Goal: Task Accomplishment & Management: Use online tool/utility

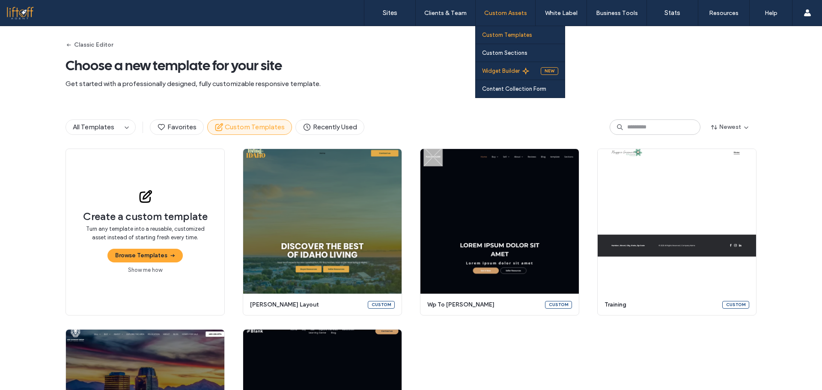
click at [515, 67] on link "Widget Builder" at bounding box center [511, 71] width 59 height 18
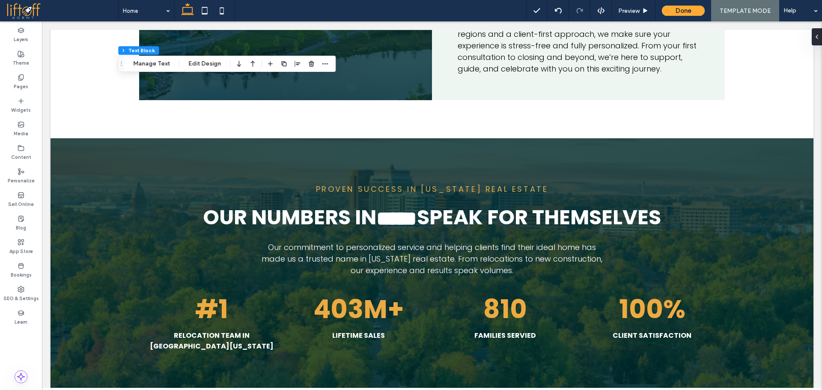
scroll to position [1536, 0]
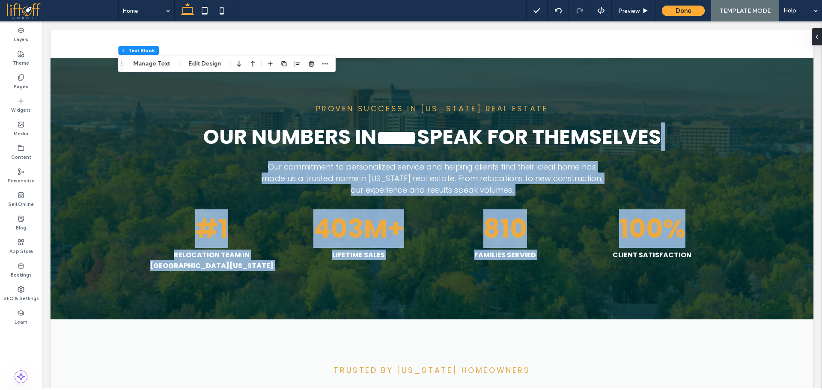
drag, startPoint x: 809, startPoint y: 144, endPoint x: 807, endPoint y: 171, distance: 27.5
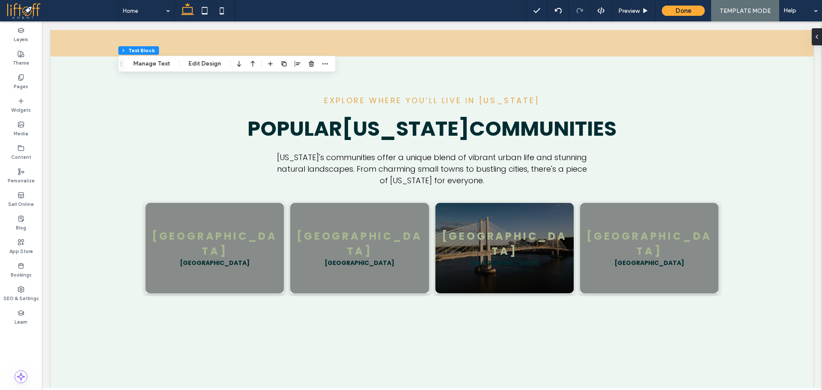
scroll to position [3321, 0]
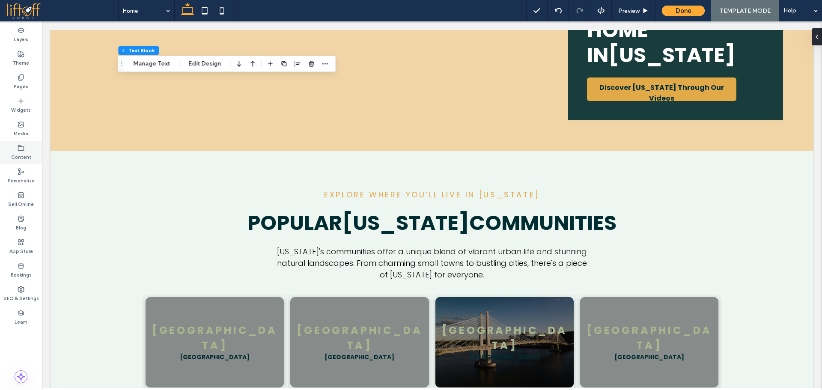
click at [20, 154] on label "Content" at bounding box center [21, 156] width 20 height 9
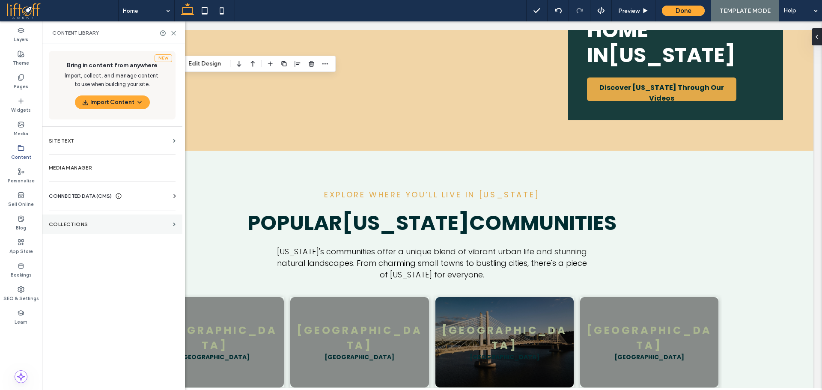
click at [99, 223] on label "Collections" at bounding box center [109, 224] width 121 height 6
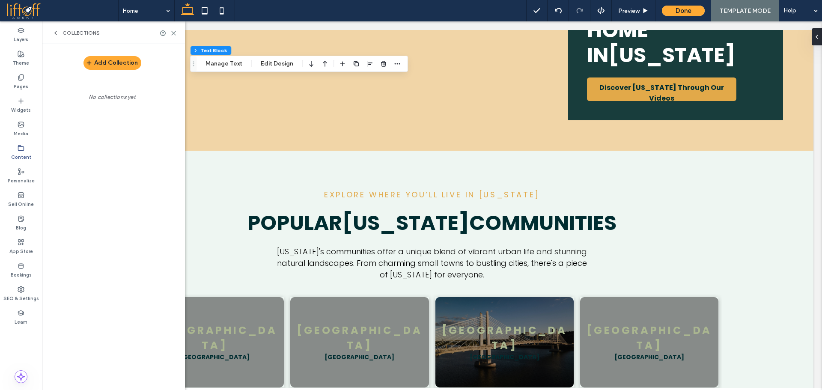
click at [56, 33] on icon at bounding box center [55, 33] width 7 height 7
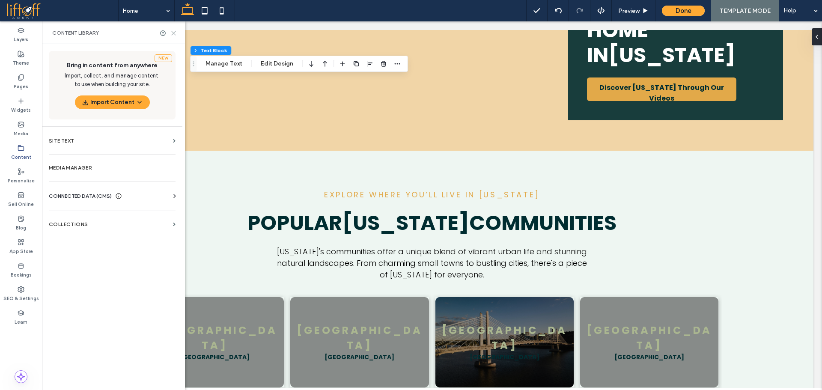
click at [173, 36] on icon at bounding box center [173, 33] width 6 height 6
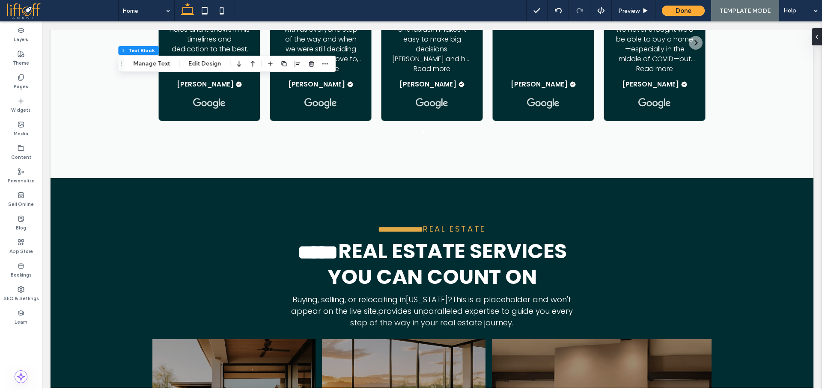
scroll to position [1352, 0]
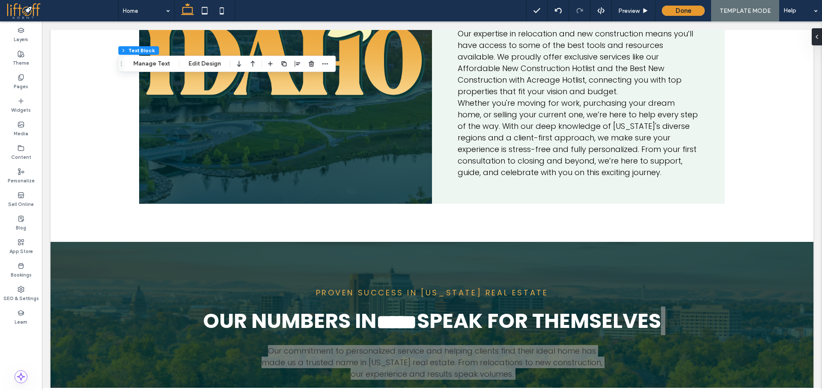
click at [686, 12] on button "Done" at bounding box center [683, 11] width 43 height 10
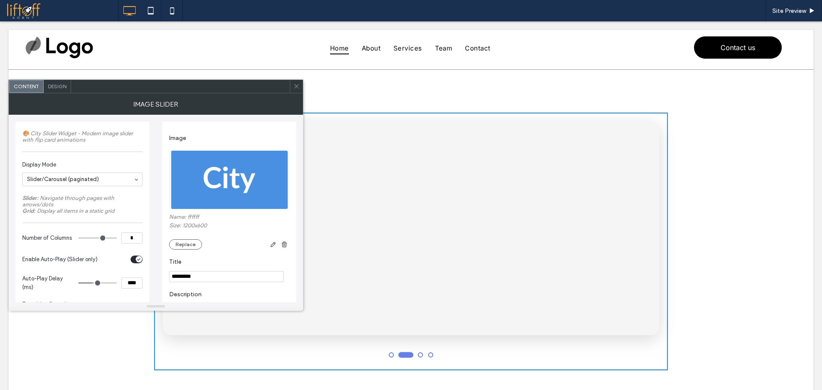
click at [294, 88] on icon at bounding box center [296, 86] width 6 height 6
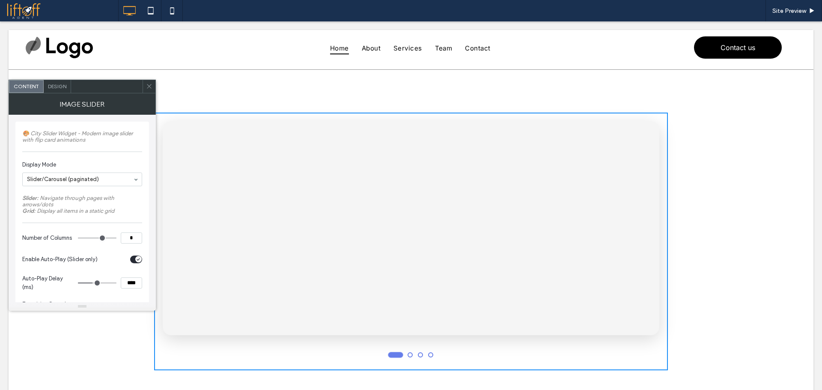
scroll to position [452, 0]
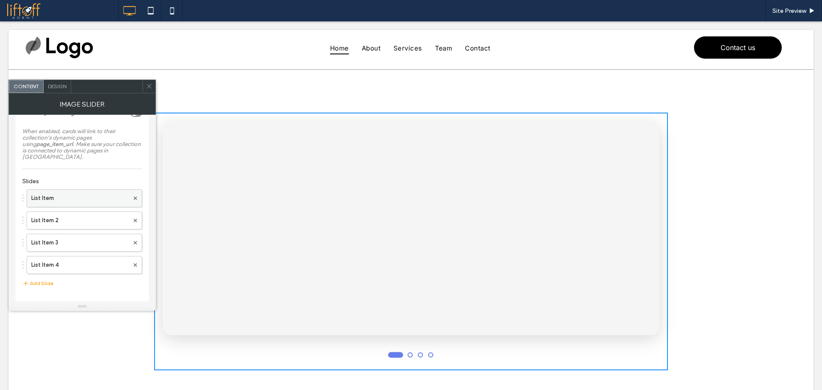
click at [82, 202] on label "List Item" at bounding box center [80, 198] width 98 height 17
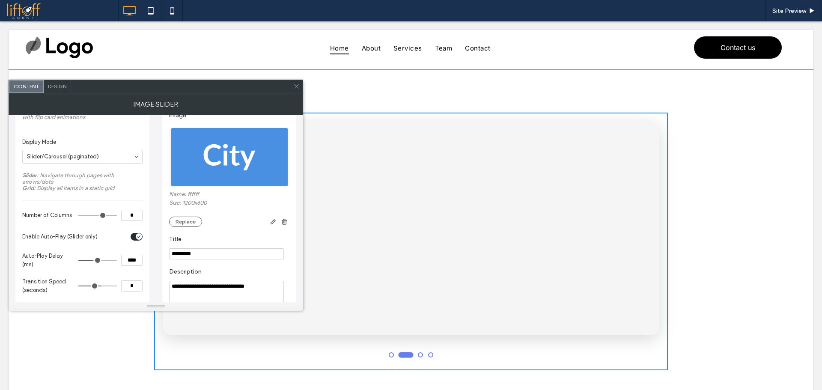
scroll to position [0, 0]
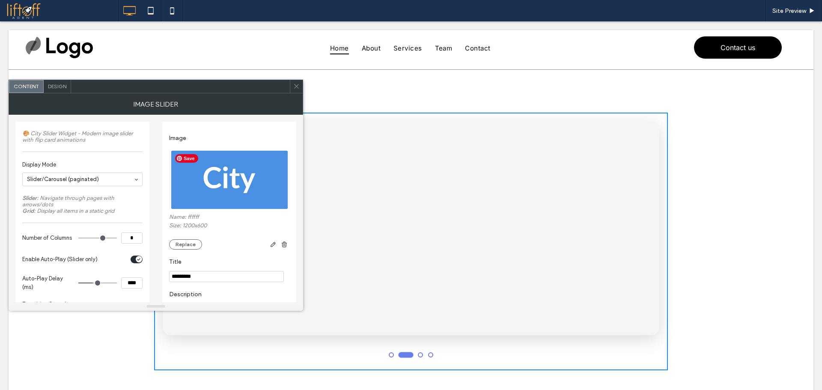
click at [233, 174] on img at bounding box center [229, 179] width 117 height 59
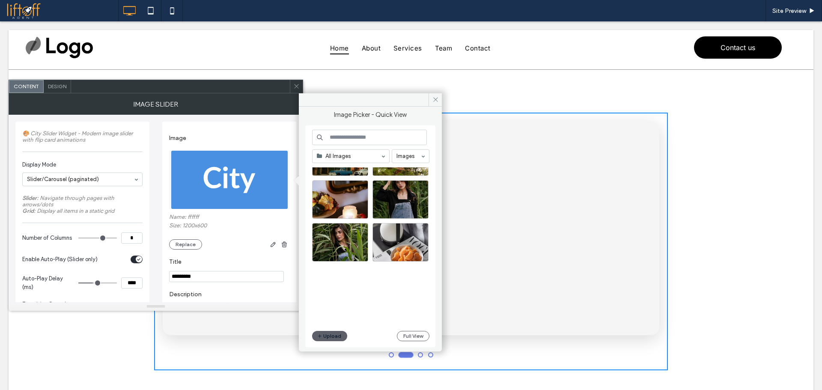
scroll to position [279, 0]
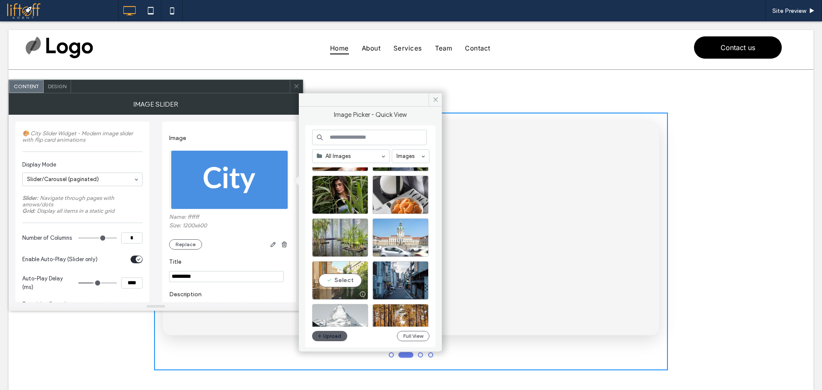
click at [339, 284] on div "Select" at bounding box center [340, 280] width 56 height 39
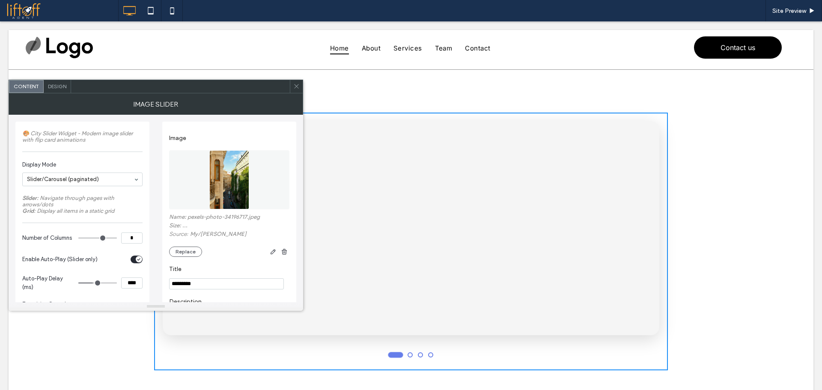
type input "*"
drag, startPoint x: 84, startPoint y: 238, endPoint x: 98, endPoint y: 240, distance: 14.6
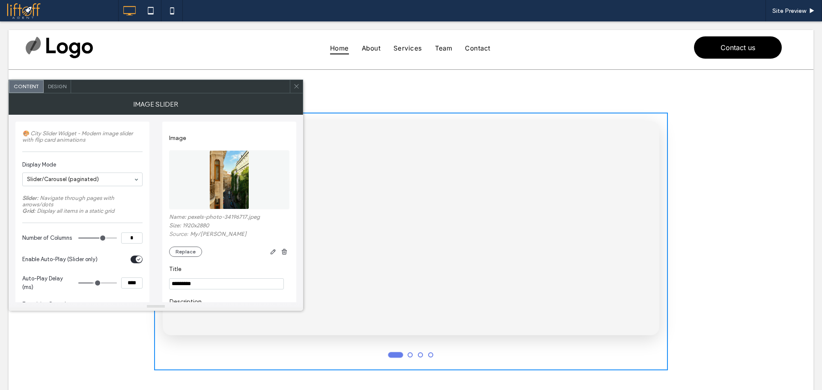
type input "*"
click at [98, 238] on input "range" at bounding box center [97, 238] width 39 height 1
click at [243, 263] on section "Title *********" at bounding box center [229, 277] width 120 height 33
click at [297, 89] on icon at bounding box center [296, 86] width 6 height 6
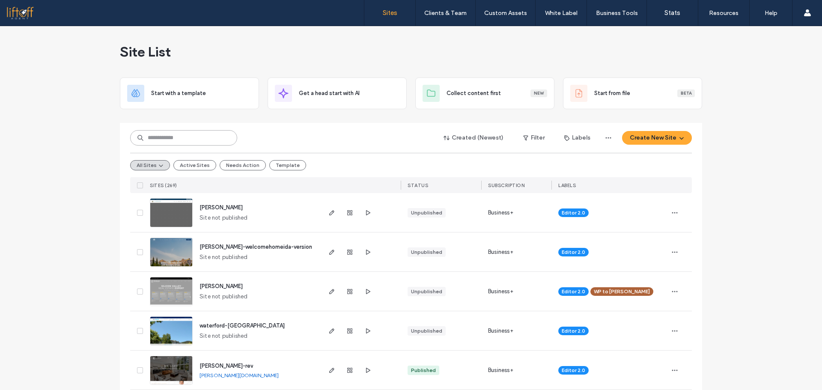
click at [218, 138] on input at bounding box center [183, 137] width 107 height 15
type input "********"
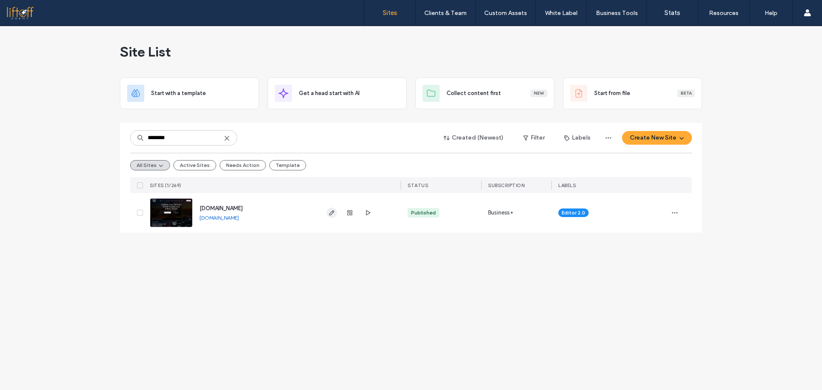
click at [334, 214] on icon "button" at bounding box center [331, 212] width 7 height 7
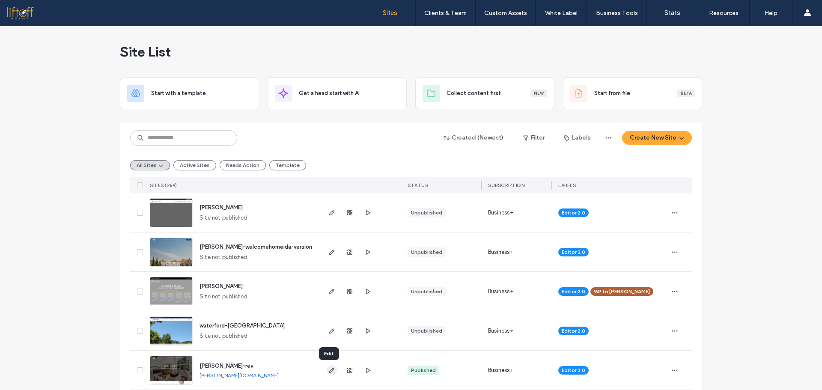
click at [328, 369] on icon "button" at bounding box center [331, 370] width 7 height 7
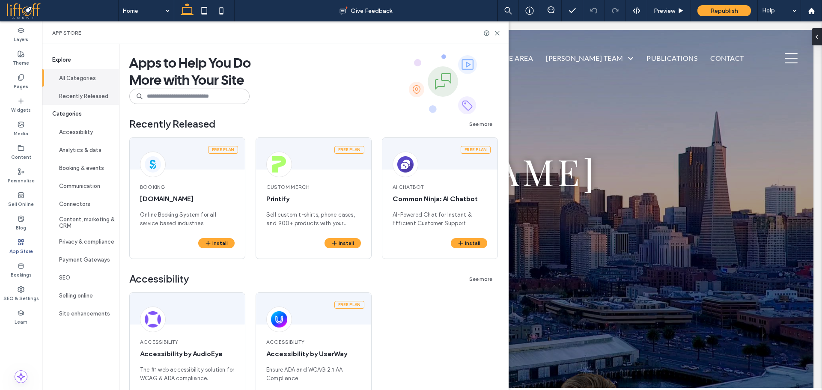
click at [96, 99] on button "Recently Released" at bounding box center [80, 96] width 77 height 18
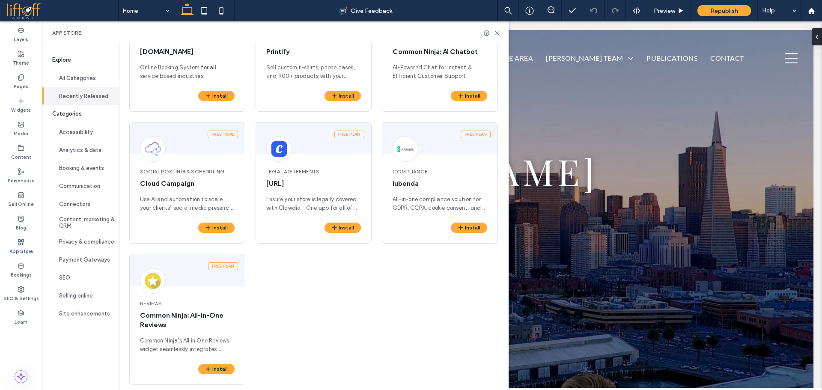
scroll to position [137, 0]
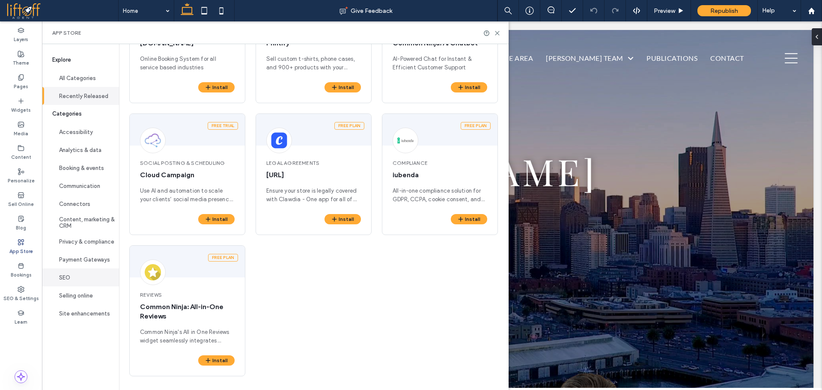
click at [71, 274] on button "SEO" at bounding box center [80, 277] width 77 height 18
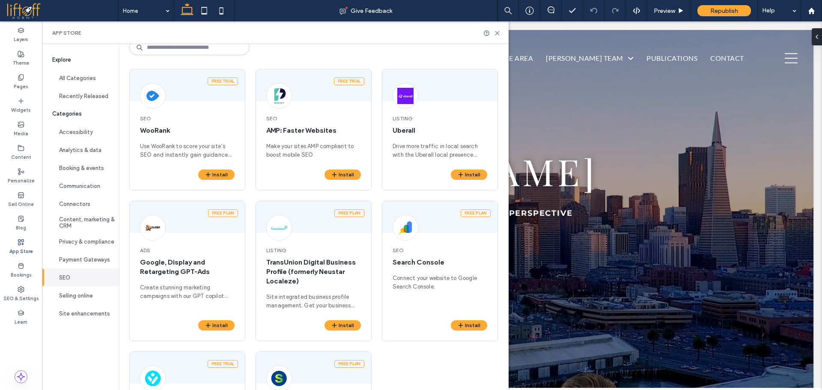
scroll to position [62, 0]
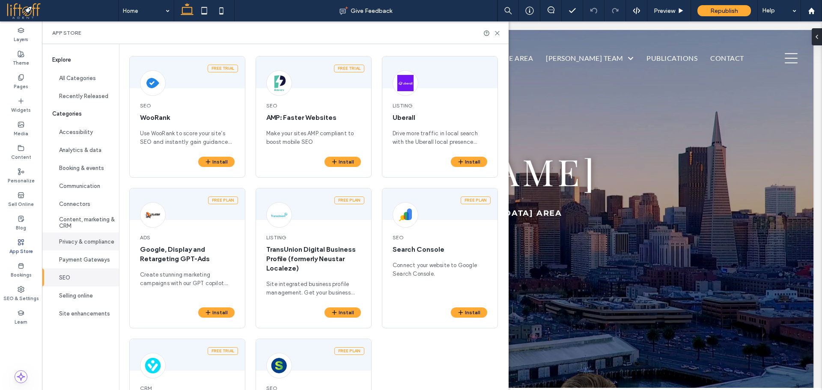
click at [79, 245] on button "Privacy & compliance" at bounding box center [80, 241] width 77 height 18
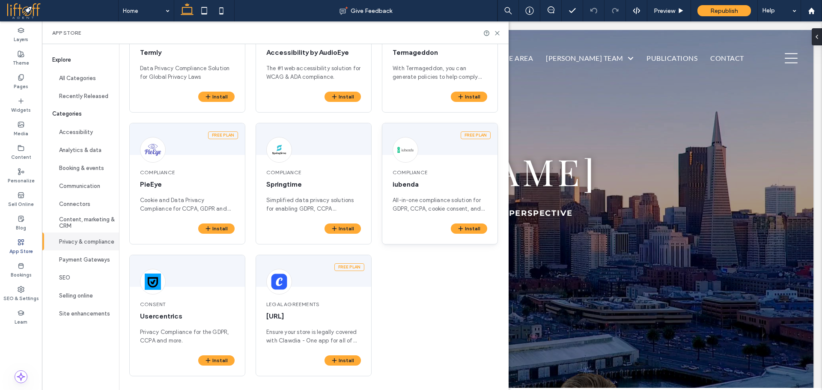
scroll to position [0, 0]
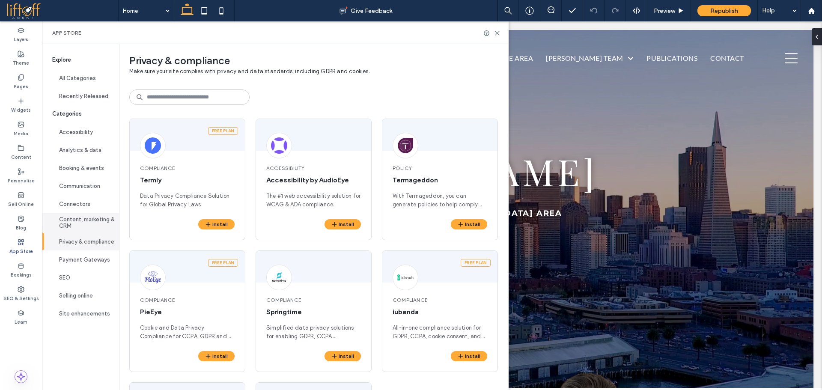
click at [74, 223] on button "Content, marketing & CRM" at bounding box center [80, 223] width 77 height 20
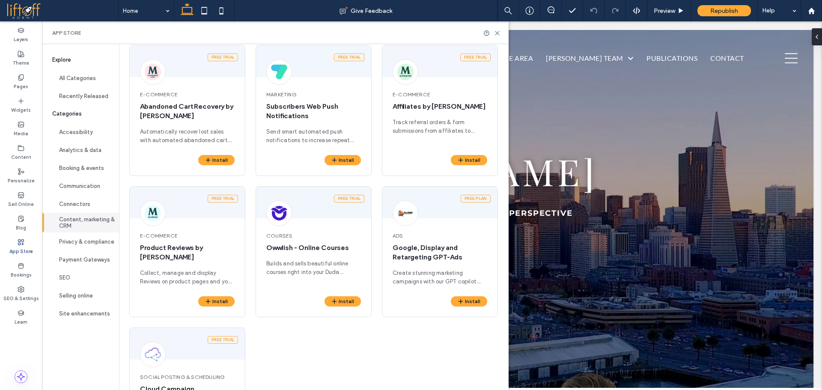
scroll to position [278, 0]
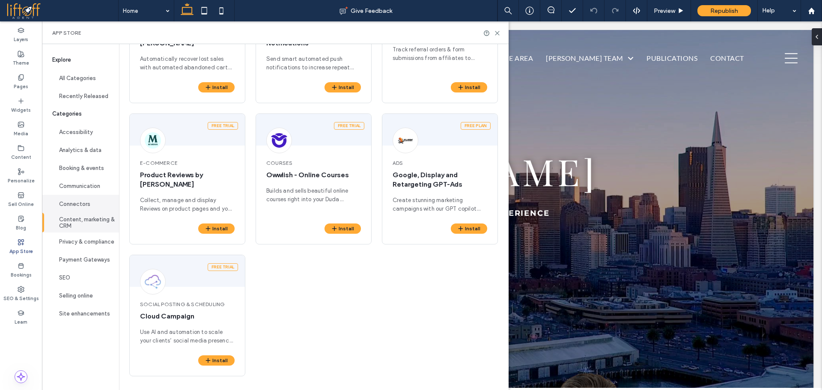
click at [74, 207] on button "Connectors" at bounding box center [80, 204] width 77 height 18
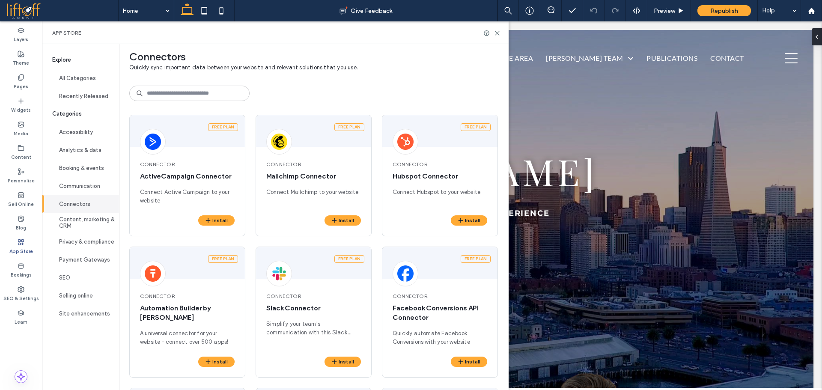
scroll to position [0, 0]
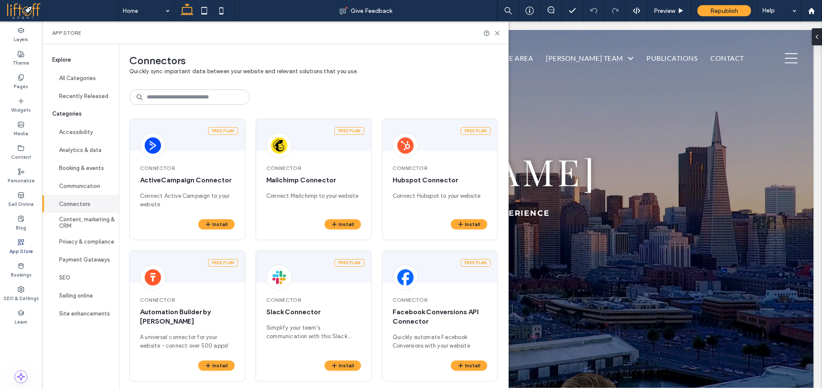
drag, startPoint x: 511, startPoint y: 309, endPoint x: 475, endPoint y: 124, distance: 188.4
click at [83, 176] on button "Booking & events" at bounding box center [80, 168] width 77 height 18
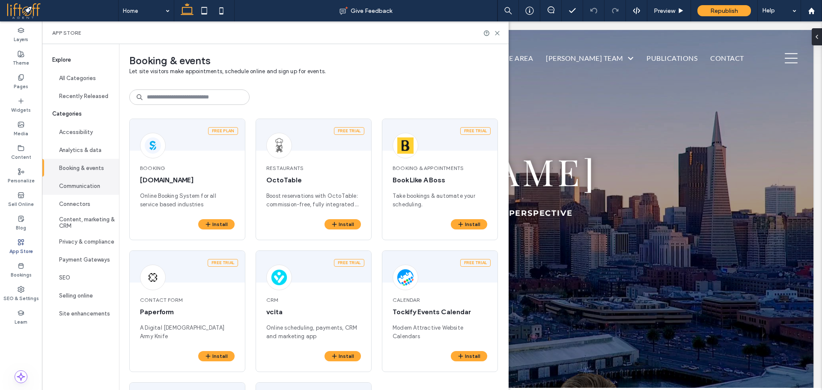
click at [81, 185] on button "Communication" at bounding box center [80, 186] width 77 height 18
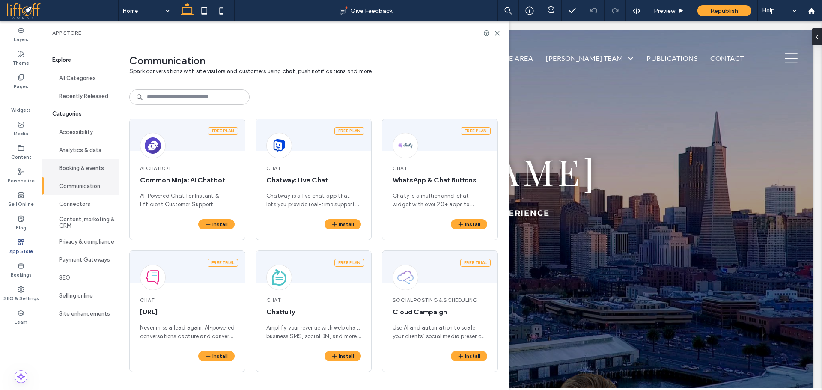
click at [80, 163] on button "Booking & events" at bounding box center [80, 168] width 77 height 18
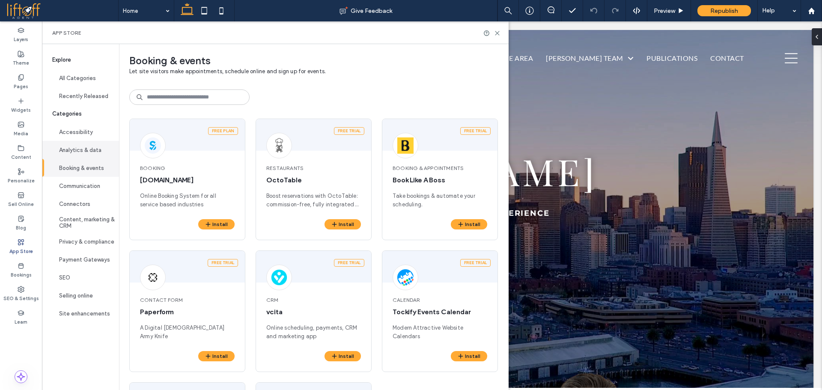
click at [81, 151] on button "Analytics & data" at bounding box center [80, 150] width 77 height 18
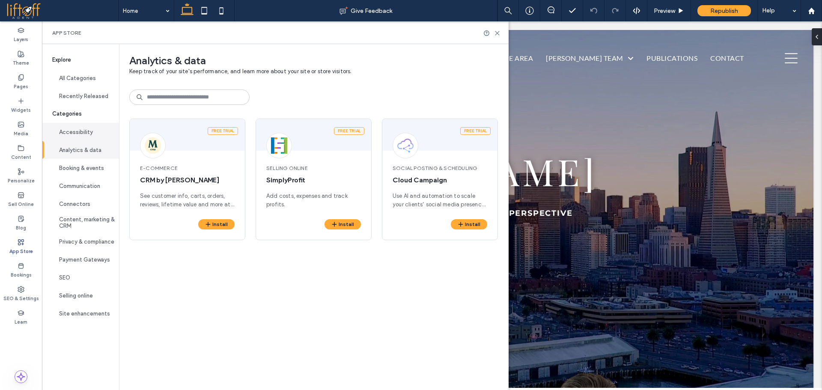
click at [68, 128] on button "Accessibility" at bounding box center [80, 132] width 77 height 18
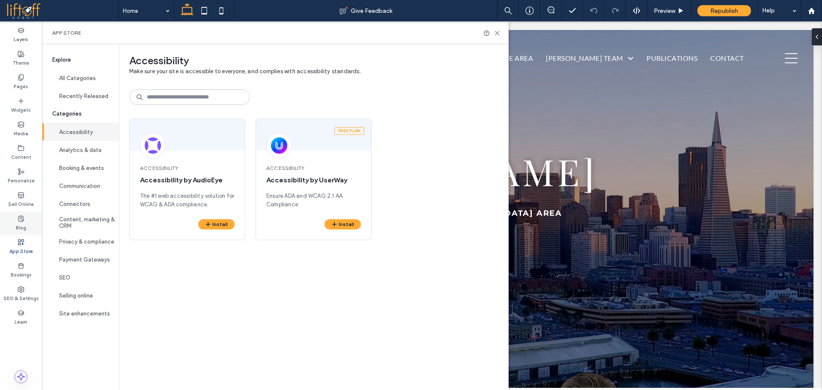
click at [21, 226] on label "Blog" at bounding box center [21, 226] width 10 height 9
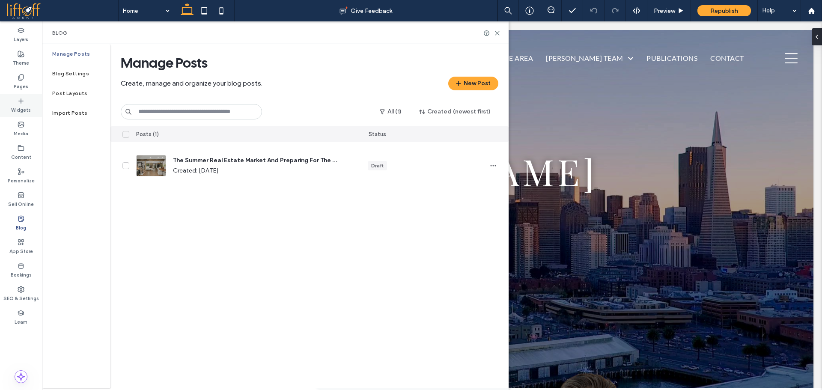
click at [22, 106] on label "Widgets" at bounding box center [21, 108] width 20 height 9
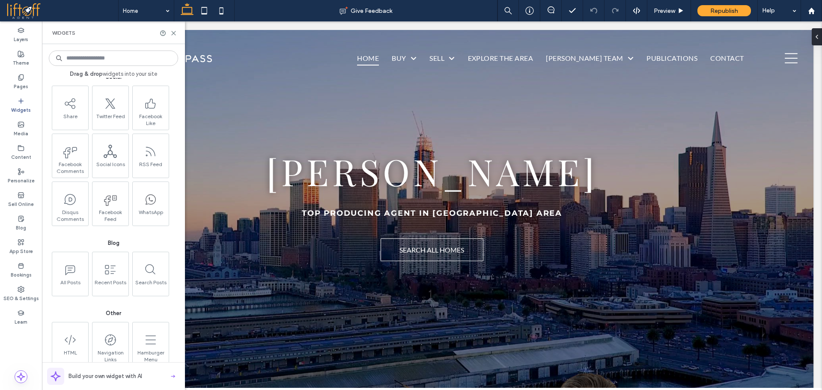
scroll to position [1870, 0]
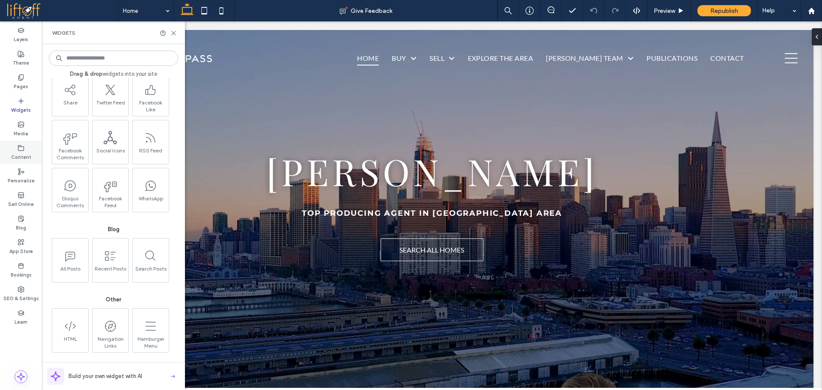
click at [20, 153] on label "Content" at bounding box center [21, 156] width 20 height 9
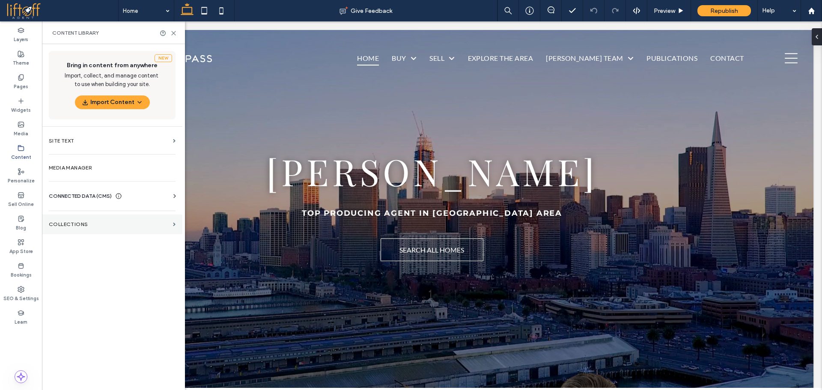
click at [122, 227] on label "Collections" at bounding box center [109, 224] width 121 height 6
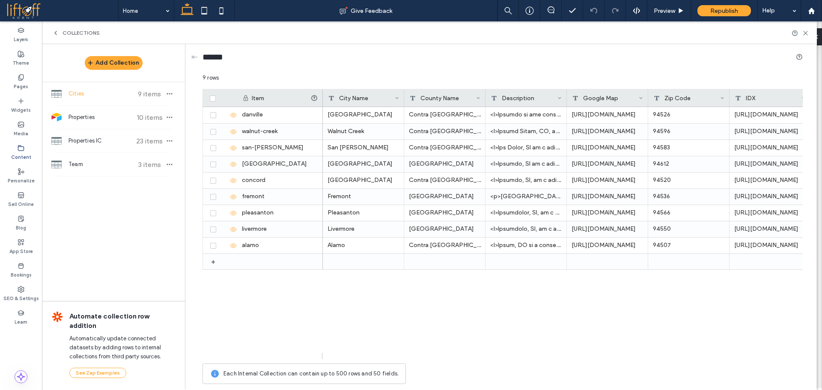
click at [106, 94] on span "Cities" at bounding box center [100, 93] width 64 height 9
click at [172, 97] on icon "button" at bounding box center [169, 93] width 7 height 7
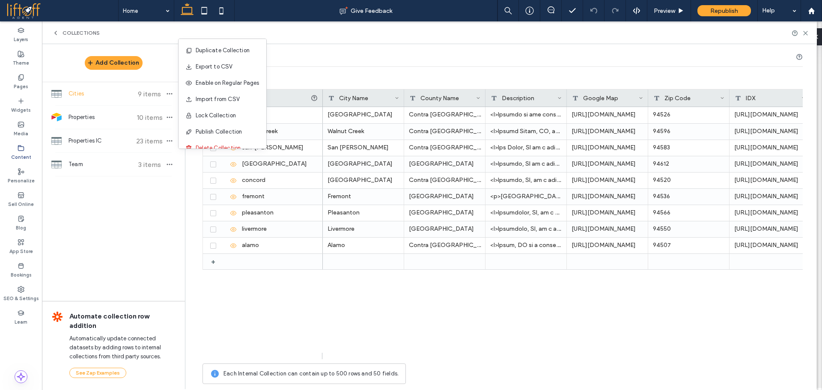
click at [388, 51] on div "******" at bounding box center [502, 59] width 600 height 16
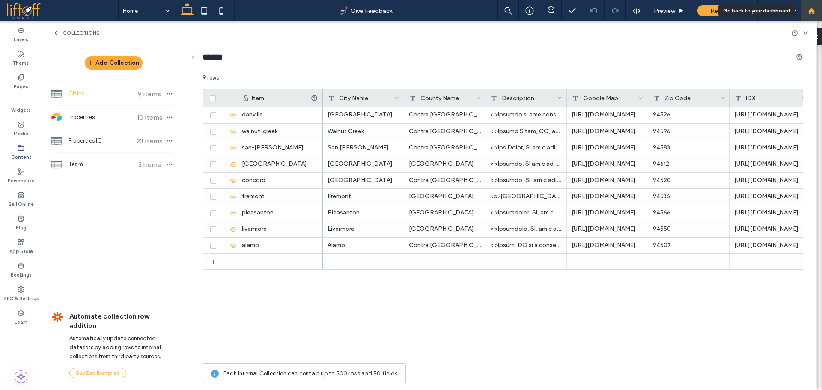
click at [814, 12] on icon at bounding box center [811, 10] width 7 height 7
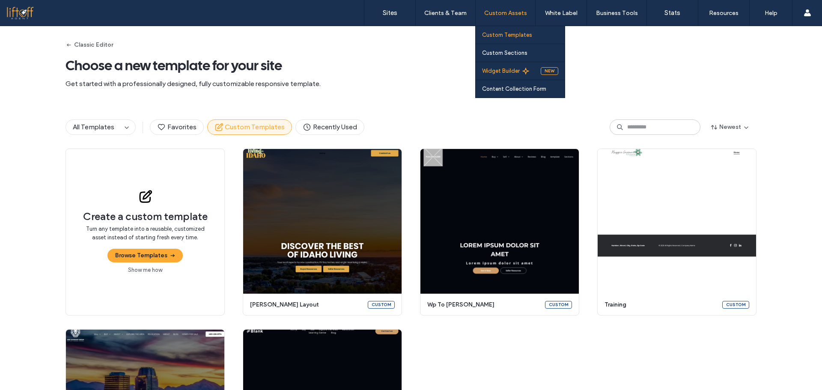
click at [511, 71] on label "Widget Builder" at bounding box center [501, 71] width 38 height 6
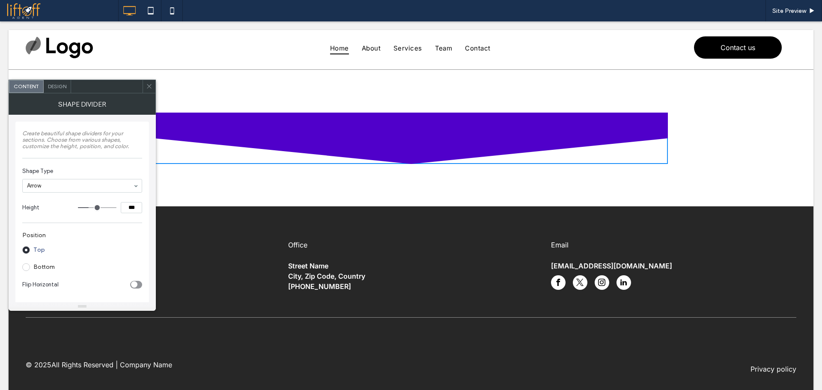
click at [51, 270] on label "Bottom" at bounding box center [38, 267] width 33 height 8
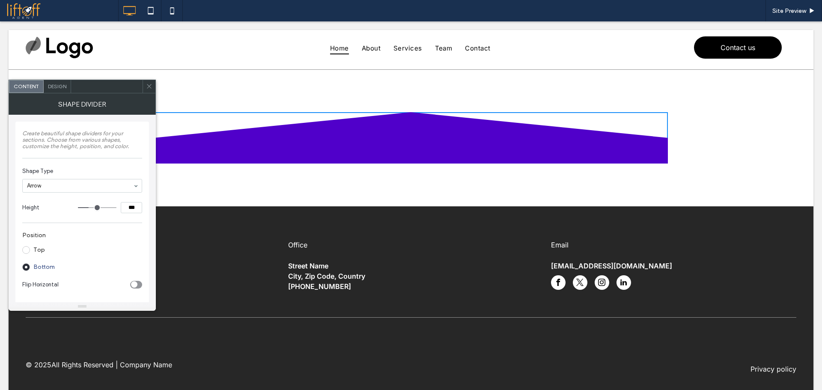
click at [133, 285] on icon "toggle" at bounding box center [133, 284] width 3 height 3
click at [60, 93] on div "Content Design Shape Divider Create beautiful shape dividers for your sections.…" at bounding box center [82, 195] width 147 height 231
click at [57, 87] on span "Design" at bounding box center [57, 86] width 18 height 6
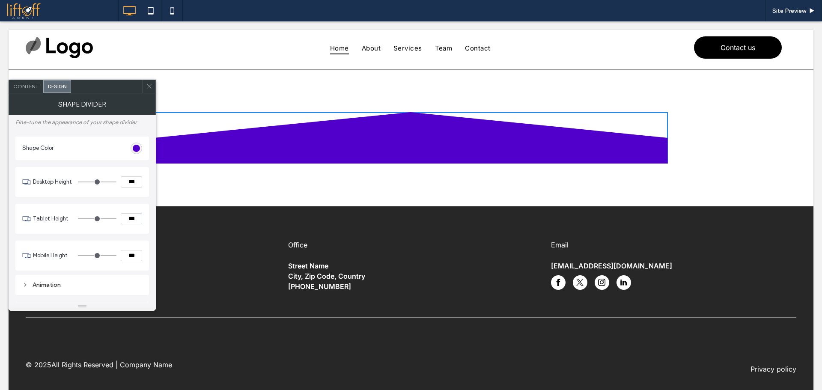
scroll to position [20, 0]
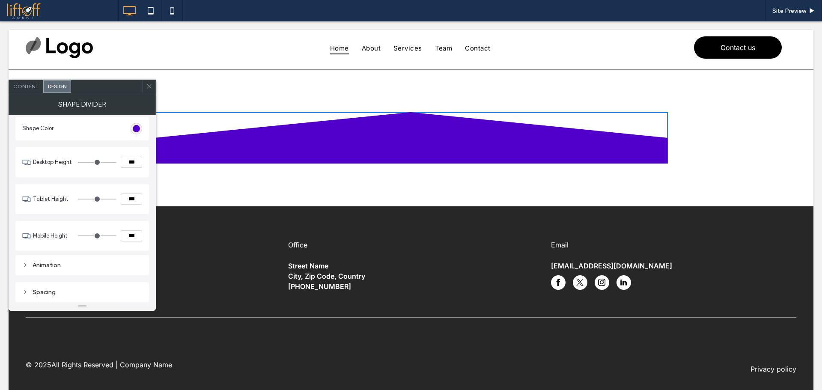
type input "**"
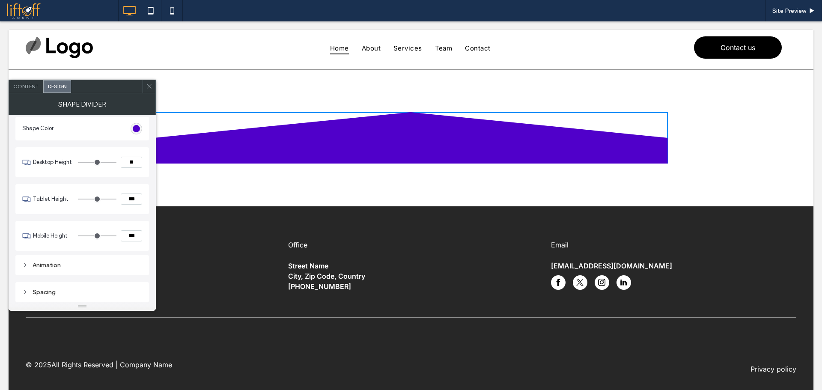
type input "**"
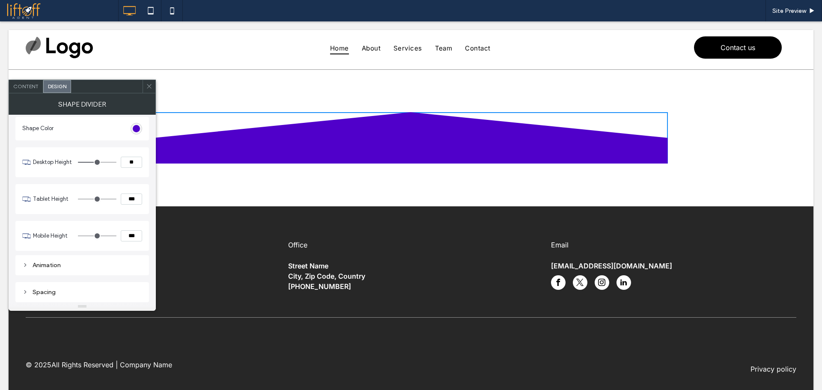
type input "**"
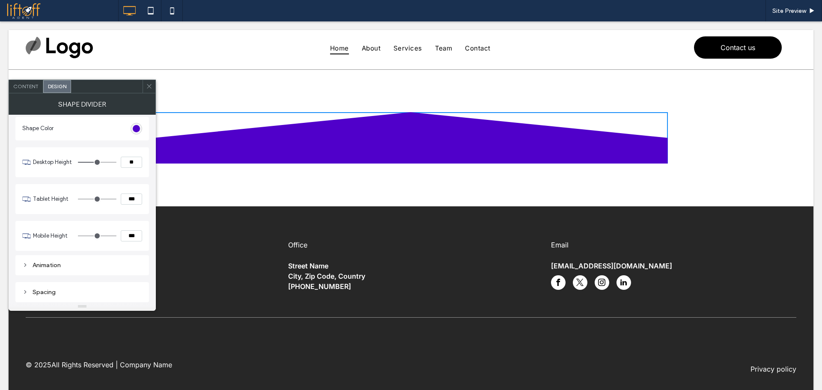
type input "**"
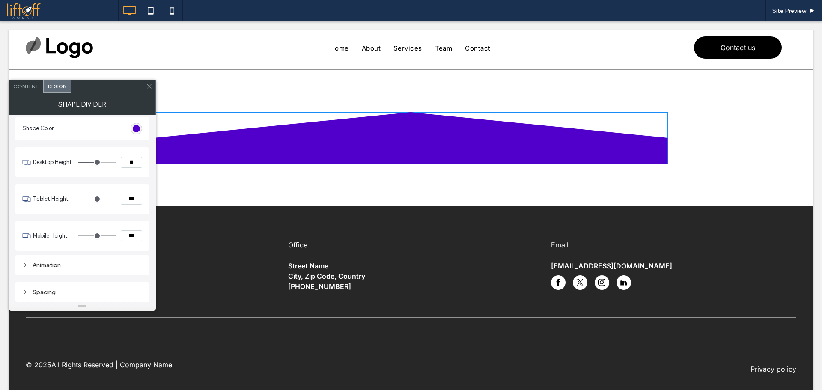
type input "**"
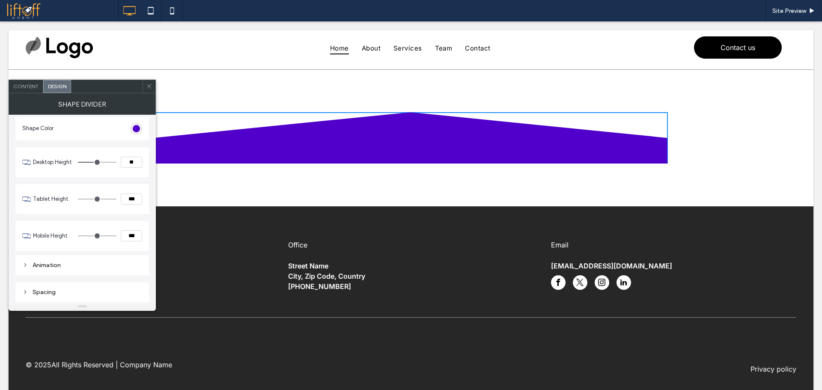
type input "**"
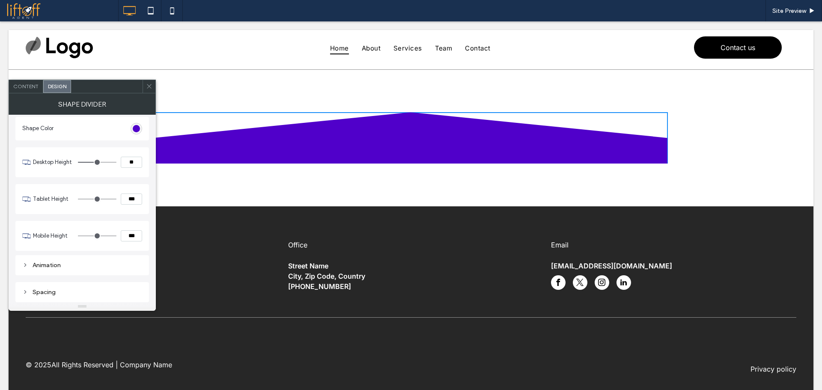
type input "**"
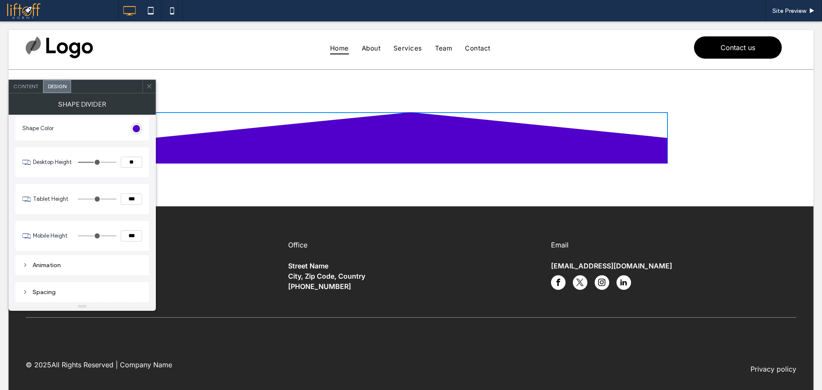
type input "**"
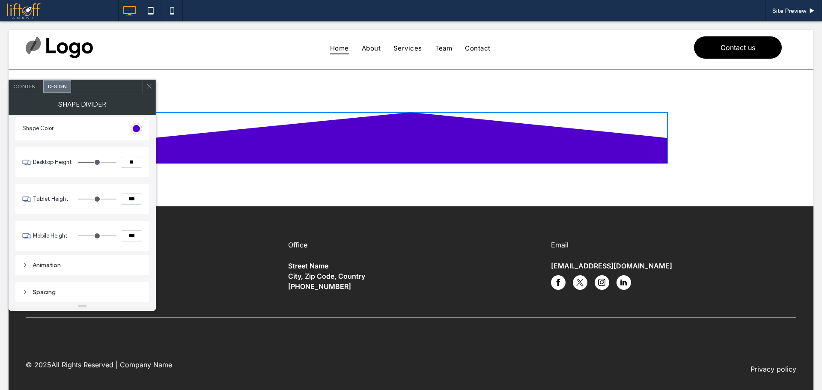
type input "**"
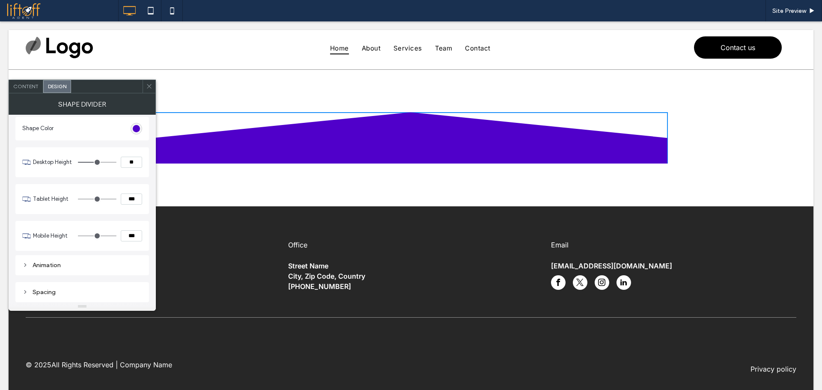
type input "**"
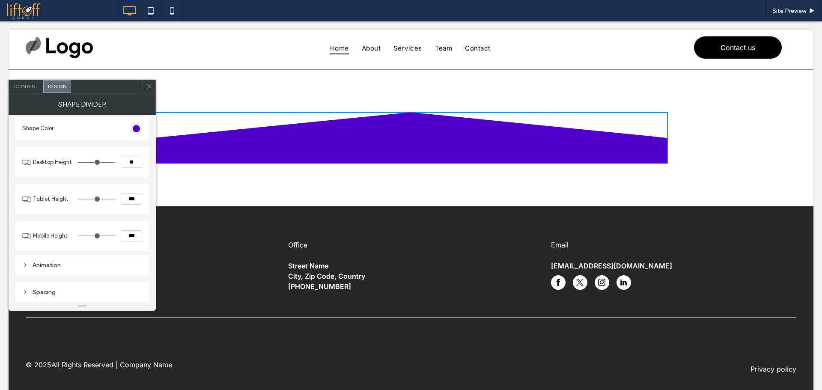
type input "***"
drag, startPoint x: 99, startPoint y: 163, endPoint x: 124, endPoint y: 163, distance: 25.3
click at [116, 163] on input "range" at bounding box center [97, 162] width 39 height 1
type input "**"
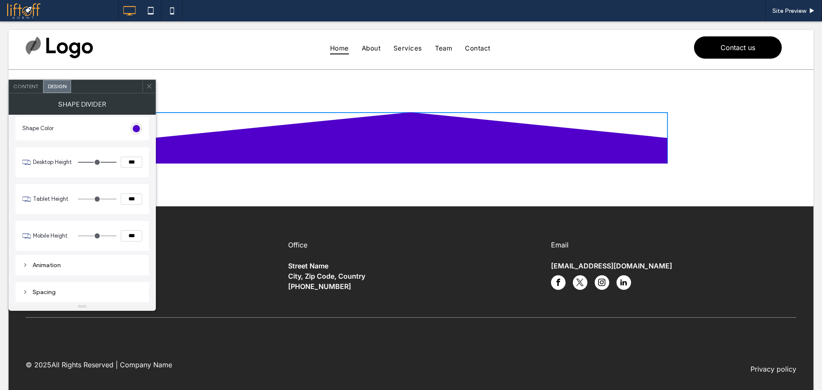
type input "**"
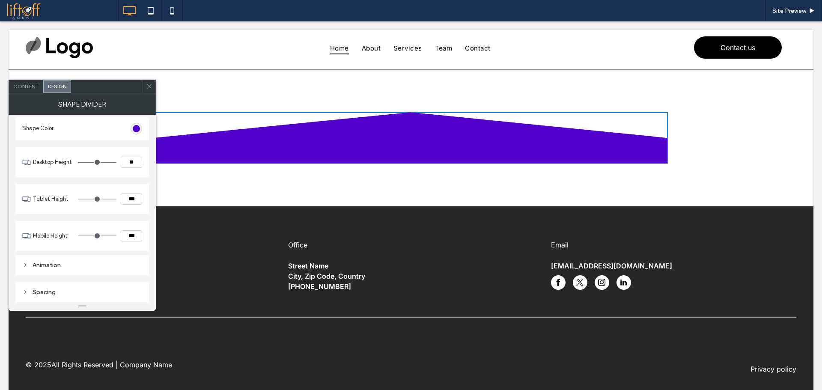
type input "**"
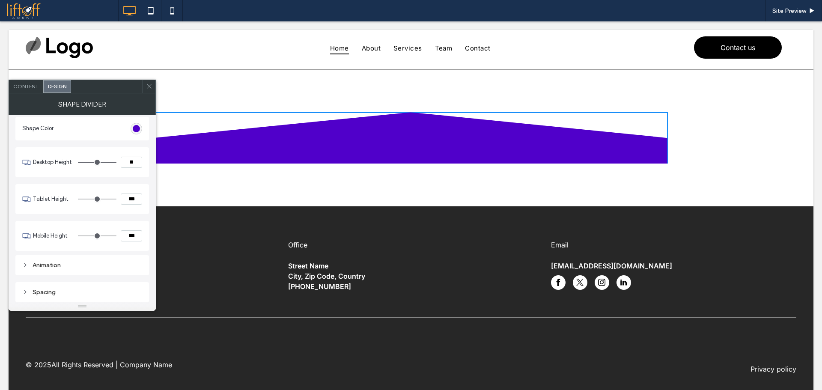
type input "**"
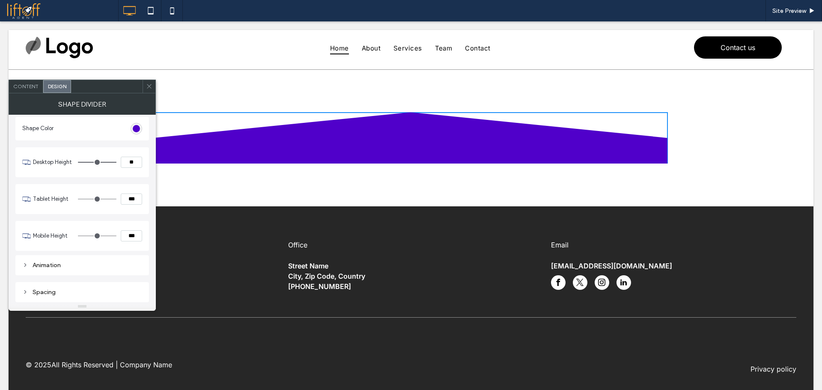
type input "**"
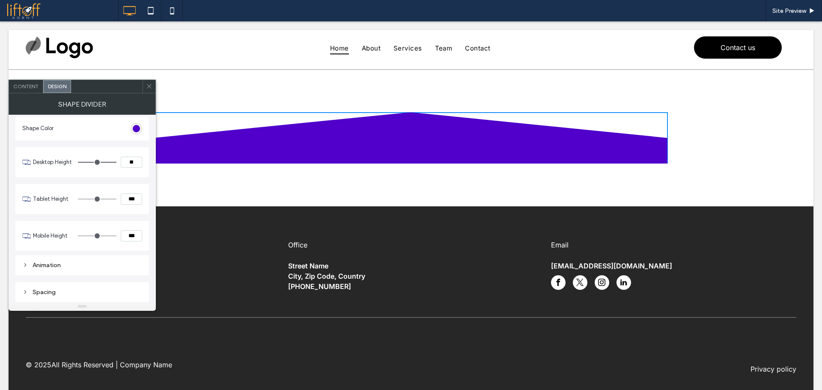
type input "**"
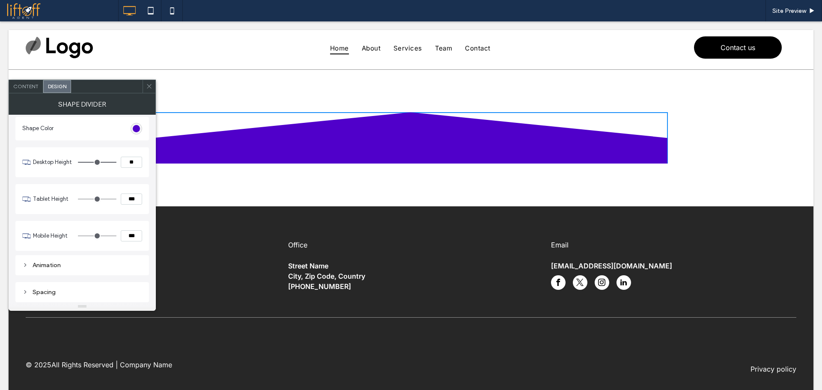
type input "**"
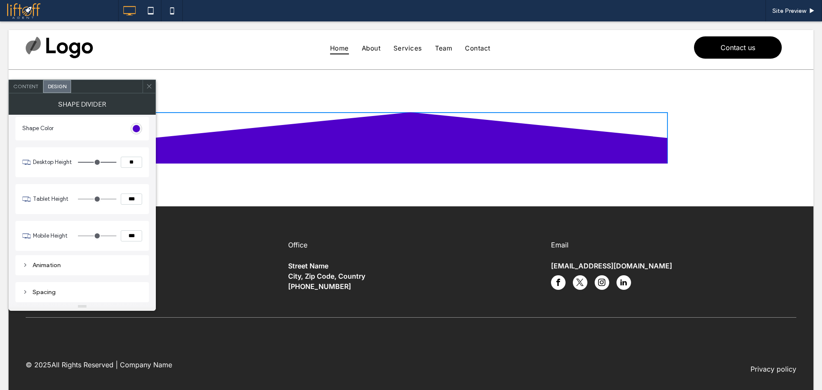
type input "**"
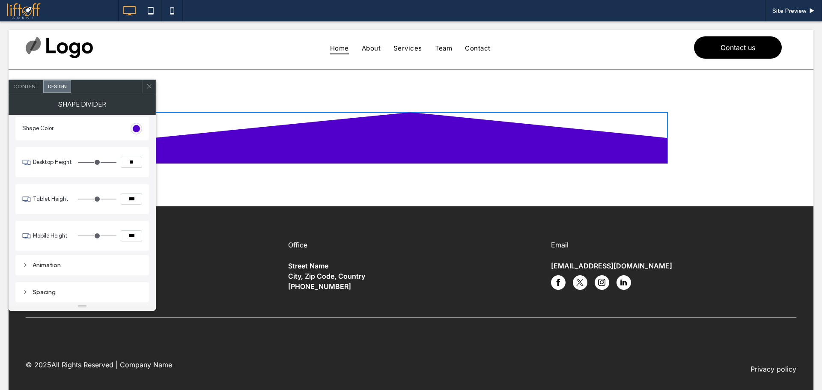
type input "**"
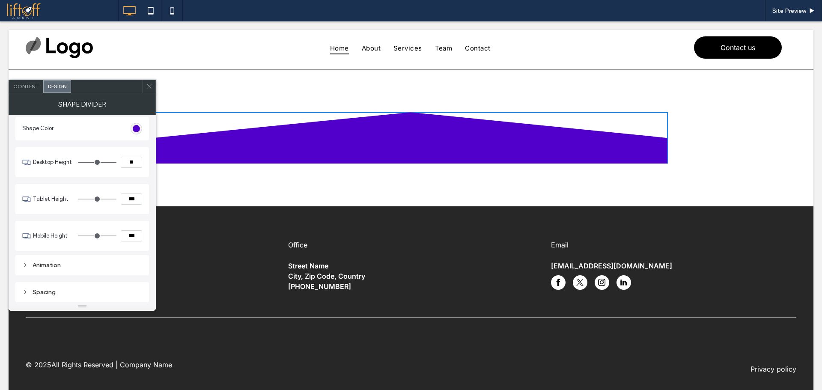
type input "**"
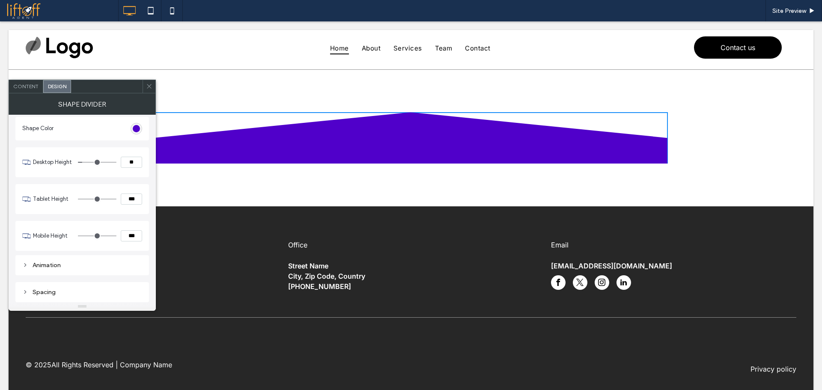
type input "*"
drag, startPoint x: 113, startPoint y: 163, endPoint x: 83, endPoint y: 161, distance: 30.4
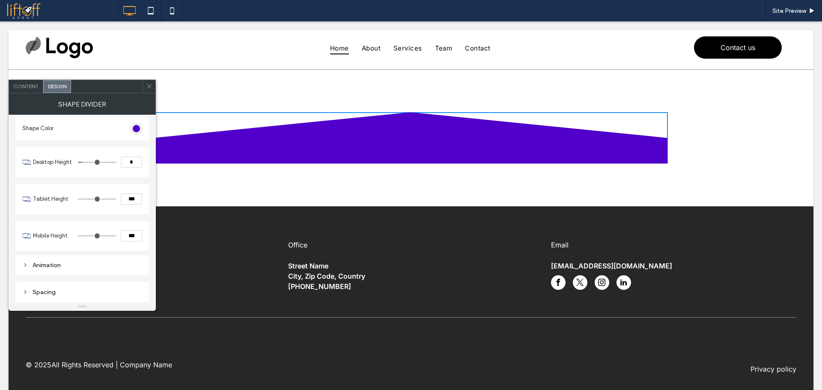
type input "*"
click at [83, 162] on input "range" at bounding box center [97, 162] width 39 height 1
type input "**"
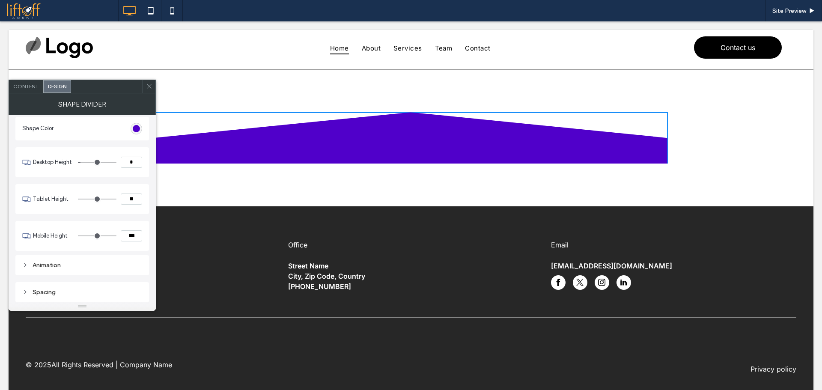
type input "**"
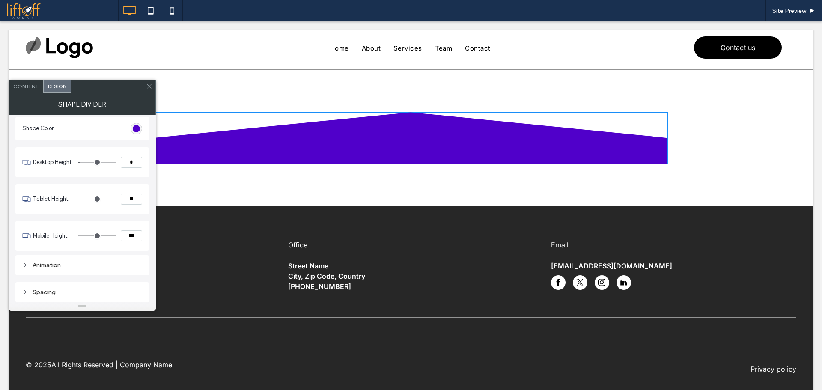
type input "**"
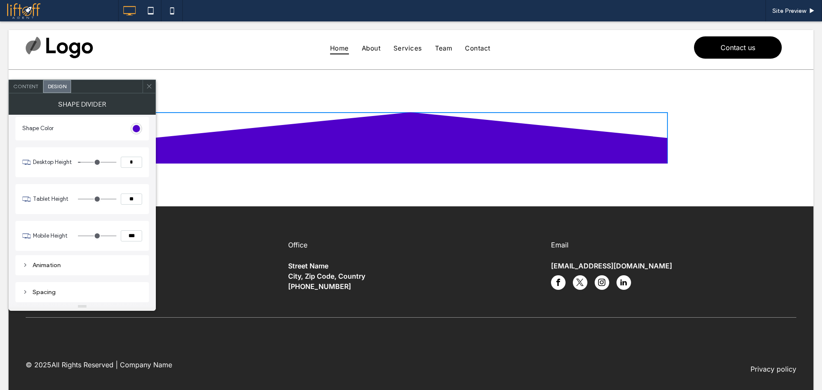
type input "**"
type input "***"
drag, startPoint x: 112, startPoint y: 197, endPoint x: 121, endPoint y: 197, distance: 9.0
type input "***"
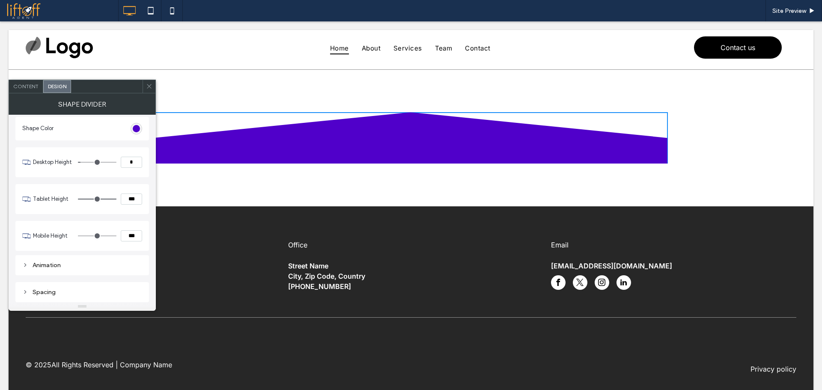
click at [116, 199] on input "range" at bounding box center [97, 199] width 39 height 1
click at [53, 266] on div "Animation" at bounding box center [82, 265] width 120 height 7
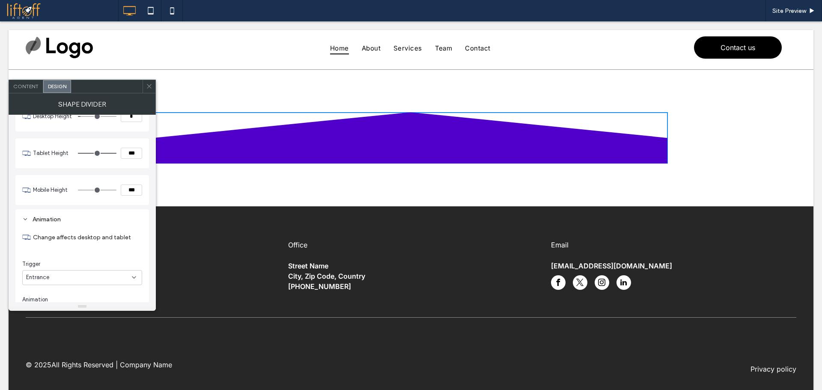
scroll to position [122, 0]
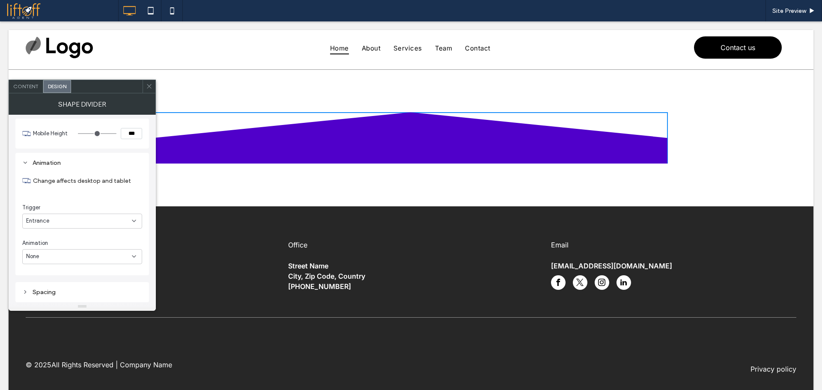
click at [77, 221] on div "Entrance" at bounding box center [79, 221] width 106 height 9
click at [99, 201] on div "Change affects desktop and tablet Trigger Entrance Animation None" at bounding box center [82, 216] width 120 height 95
click at [150, 85] on icon at bounding box center [149, 86] width 6 height 6
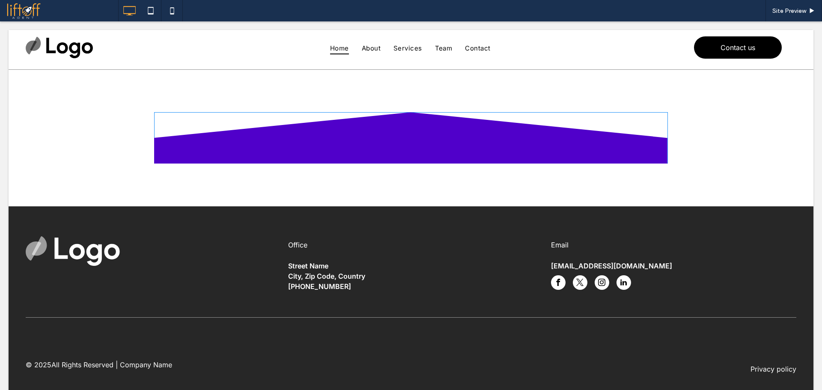
click at [312, 139] on span at bounding box center [411, 137] width 514 height 51
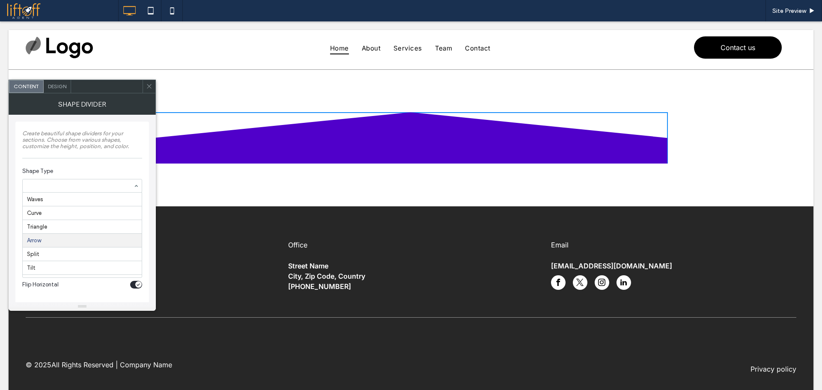
scroll to position [24, 0]
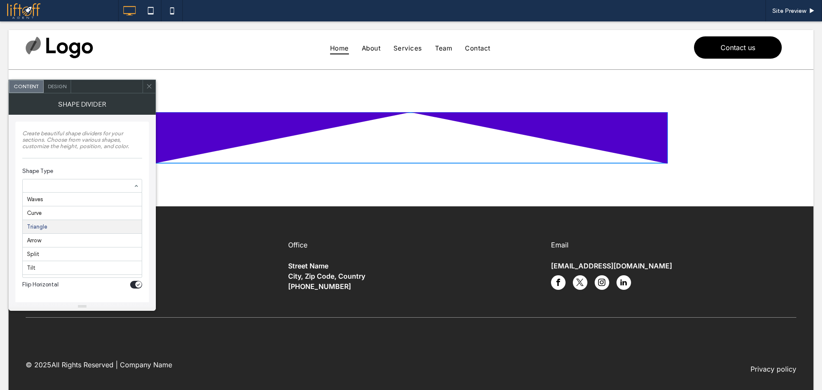
click at [71, 187] on input at bounding box center [80, 186] width 106 height 6
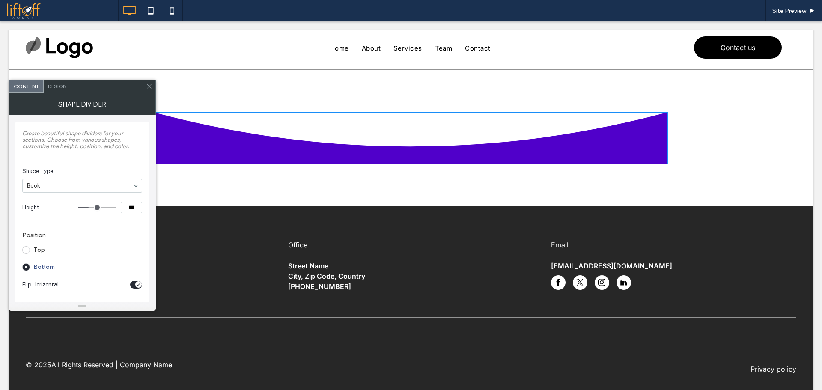
drag, startPoint x: 152, startPoint y: 89, endPoint x: 149, endPoint y: 83, distance: 7.3
click at [152, 89] on span at bounding box center [149, 86] width 6 height 13
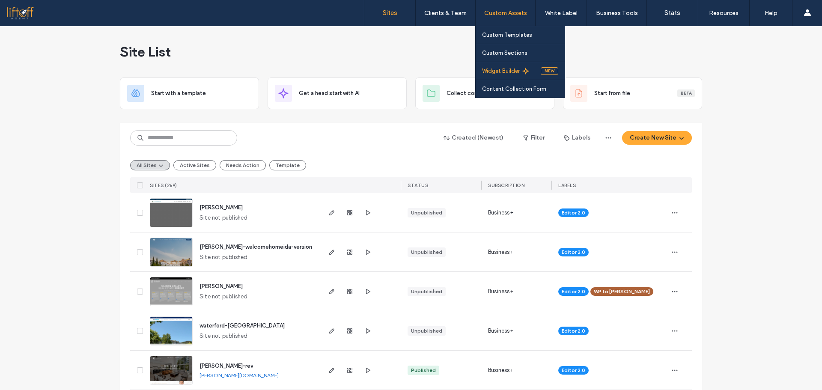
click at [503, 69] on label "Widget Builder" at bounding box center [501, 71] width 38 height 6
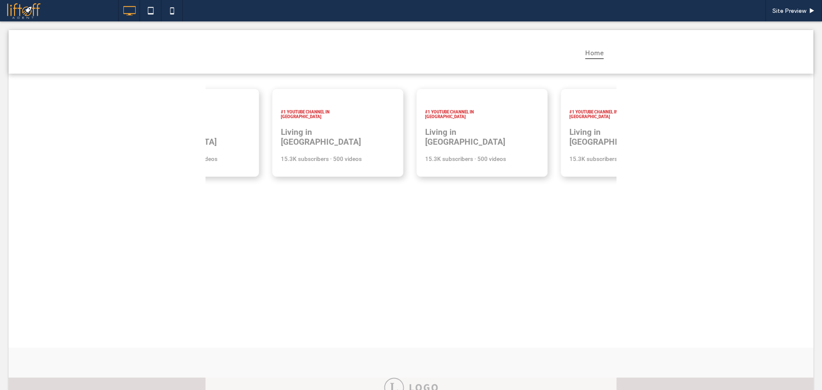
click at [678, 190] on div "#1 YOUTUBE CHANNEL IN [GEOGRAPHIC_DATA] Living in [GEOGRAPHIC_DATA] 15.3K subsc…" at bounding box center [411, 133] width 805 height 119
click at [556, 167] on span at bounding box center [410, 133] width 411 height 106
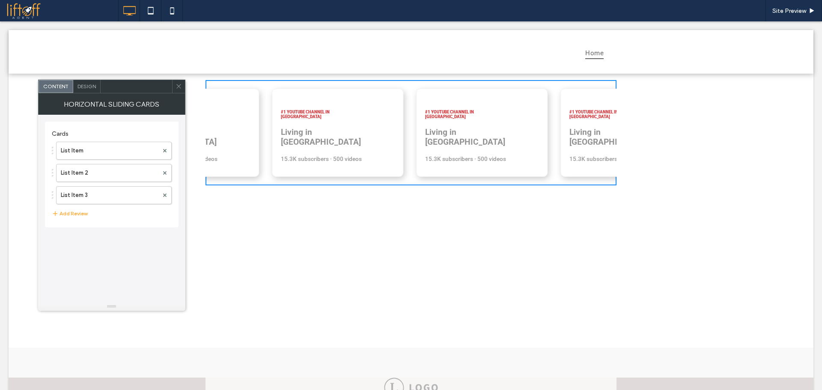
click at [92, 82] on div "Design" at bounding box center [86, 86] width 27 height 13
click at [94, 126] on div "Animation" at bounding box center [112, 124] width 120 height 7
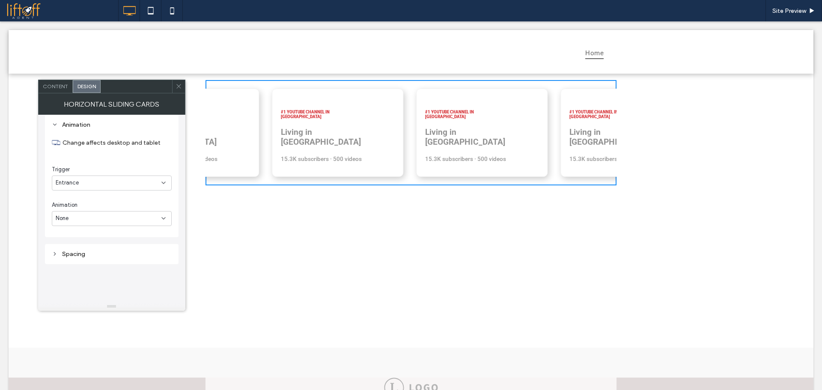
click at [96, 258] on div "Spacing" at bounding box center [112, 254] width 120 height 12
click at [68, 83] on div "Content" at bounding box center [56, 86] width 34 height 13
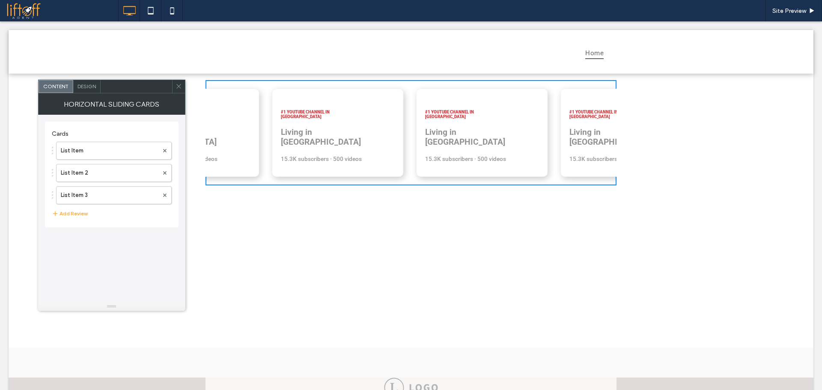
click at [181, 88] on icon at bounding box center [178, 86] width 6 height 6
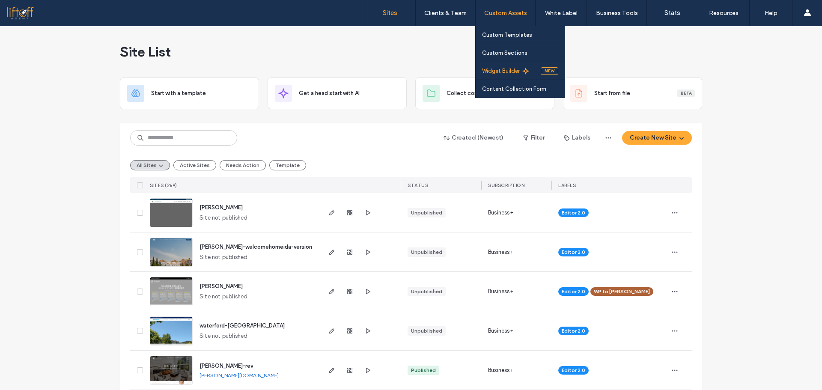
click at [517, 71] on label "Widget Builder" at bounding box center [501, 71] width 38 height 6
click at [514, 89] on label "Content Collection Form" at bounding box center [514, 89] width 64 height 6
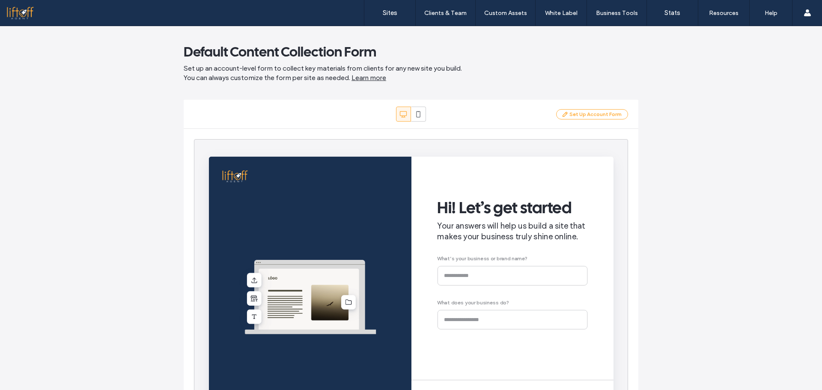
click at [719, 143] on div "Default Content Collection Form Set up an account-level form to collect key mat…" at bounding box center [411, 208] width 822 height 364
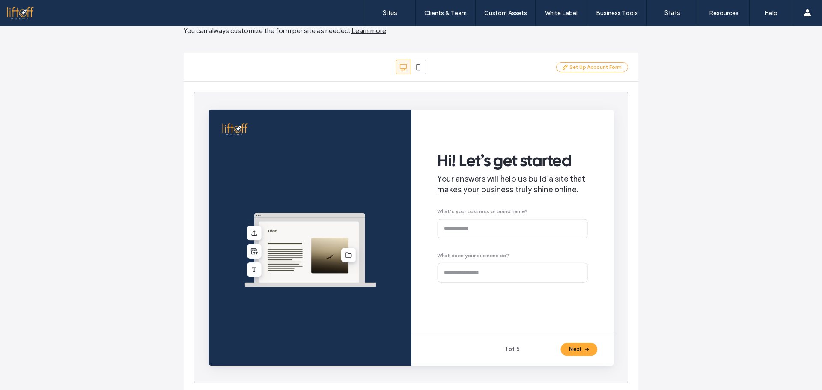
scroll to position [51, 0]
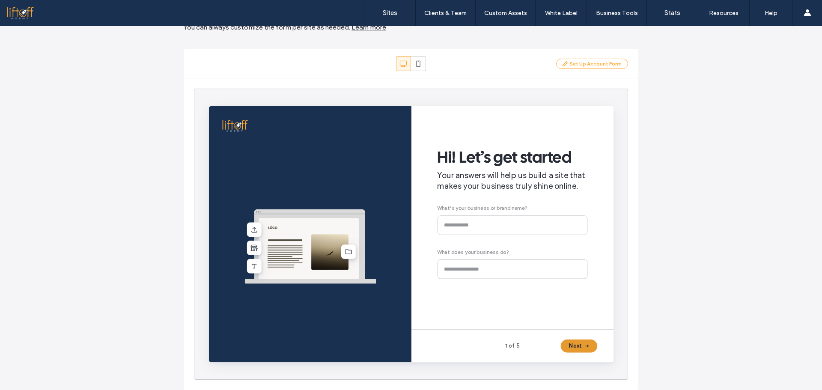
click at [603, 361] on icon "button" at bounding box center [606, 358] width 7 height 7
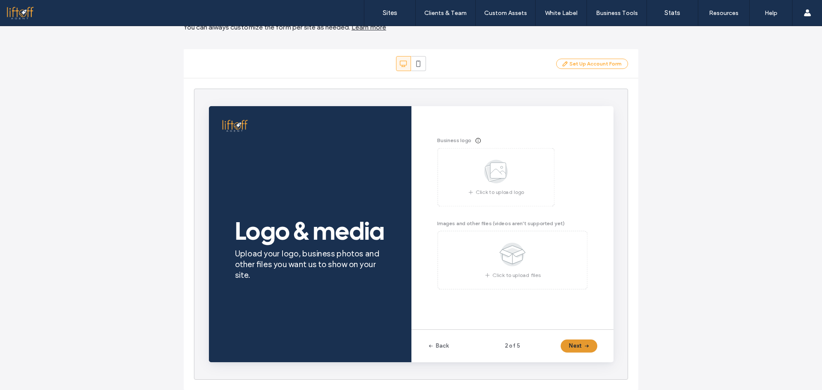
click at [603, 358] on icon "button" at bounding box center [606, 358] width 7 height 7
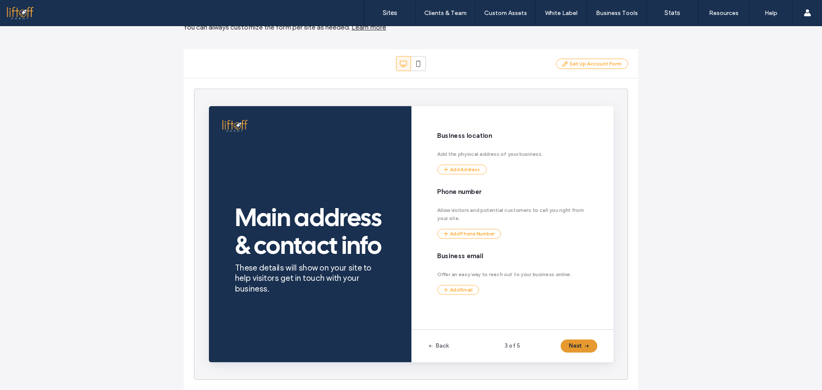
click at [603, 358] on icon "button" at bounding box center [606, 358] width 7 height 7
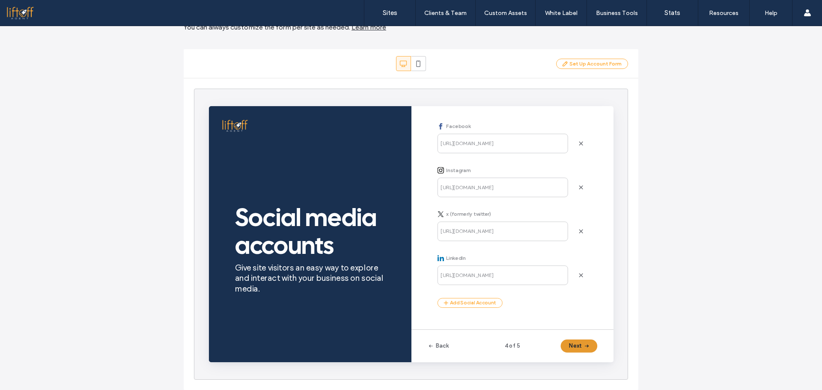
click at [603, 357] on icon "button" at bounding box center [606, 358] width 7 height 7
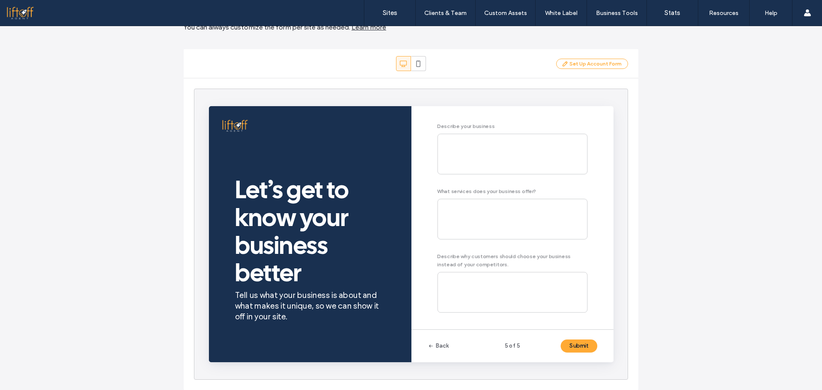
click at [602, 357] on button "Submit" at bounding box center [598, 358] width 39 height 14
click at [589, 65] on button "Set Up Account Form" at bounding box center [592, 64] width 72 height 10
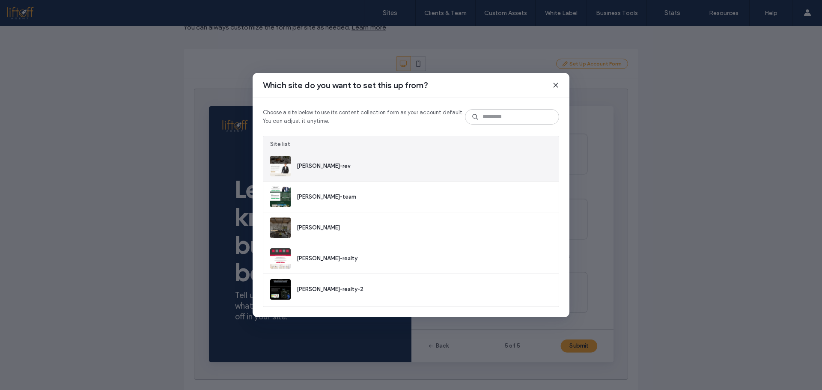
scroll to position [0, 0]
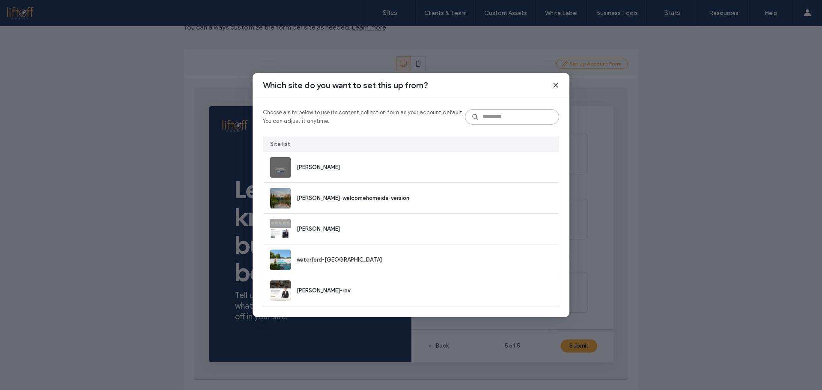
click at [487, 115] on input at bounding box center [512, 116] width 94 height 15
click at [553, 86] on icon at bounding box center [555, 85] width 7 height 7
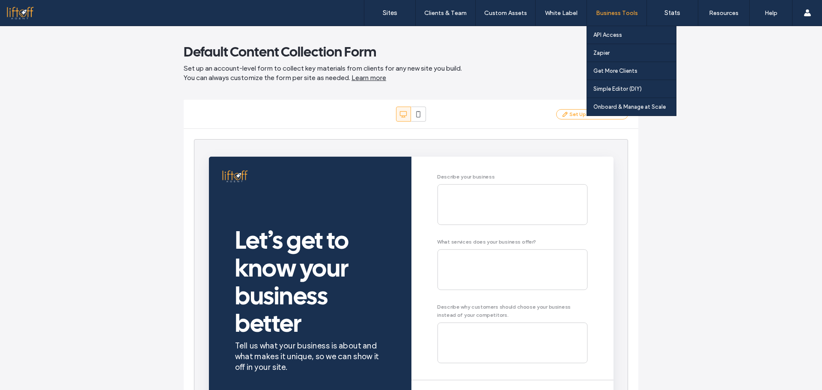
click at [615, 4] on div "Business Tools" at bounding box center [616, 13] width 59 height 26
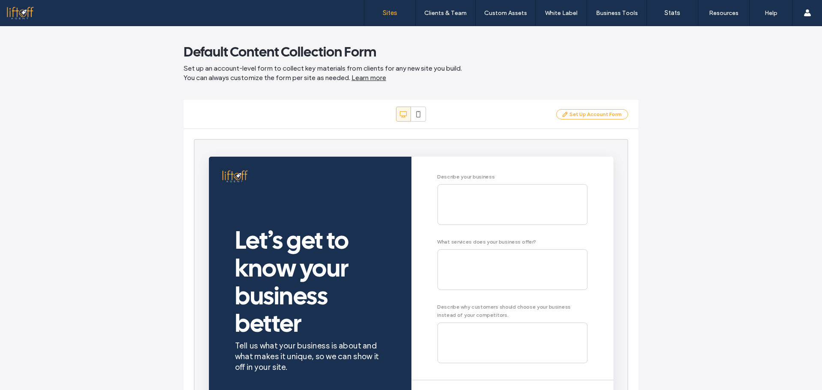
click at [392, 11] on label "Sites" at bounding box center [390, 13] width 15 height 8
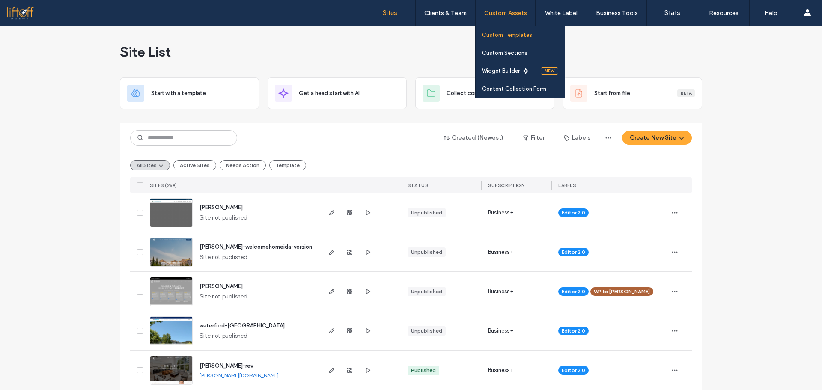
click at [502, 33] on label "Custom Templates" at bounding box center [507, 35] width 50 height 6
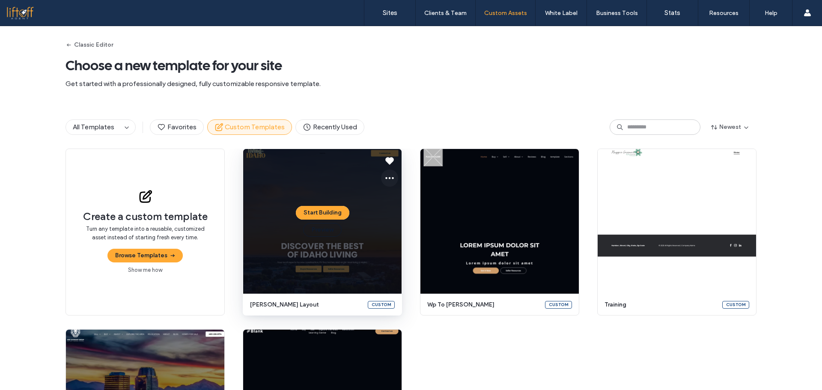
click at [385, 178] on icon at bounding box center [389, 178] width 10 height 10
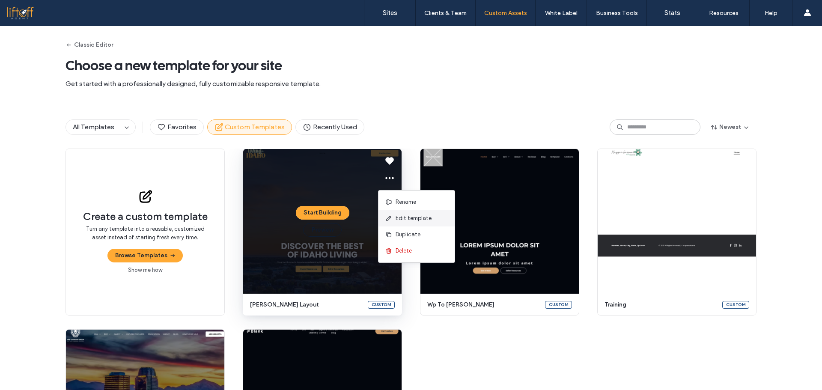
click at [397, 217] on span "Edit template" at bounding box center [413, 218] width 36 height 9
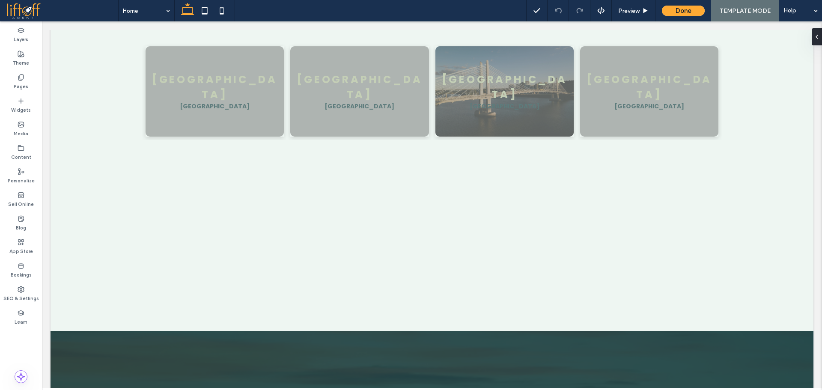
scroll to position [3664, 0]
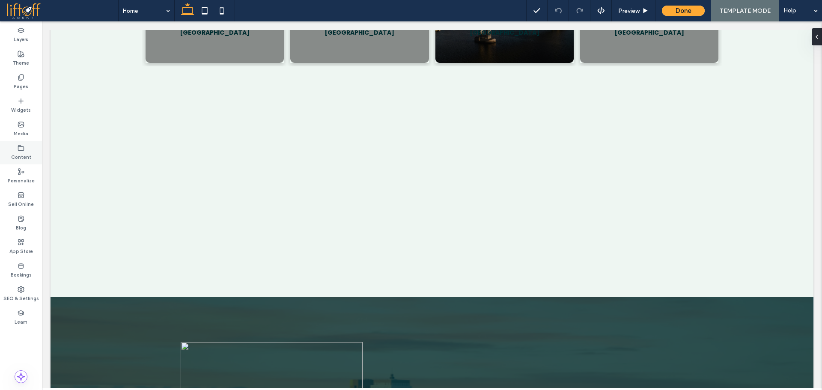
click at [16, 152] on label "Content" at bounding box center [21, 156] width 20 height 9
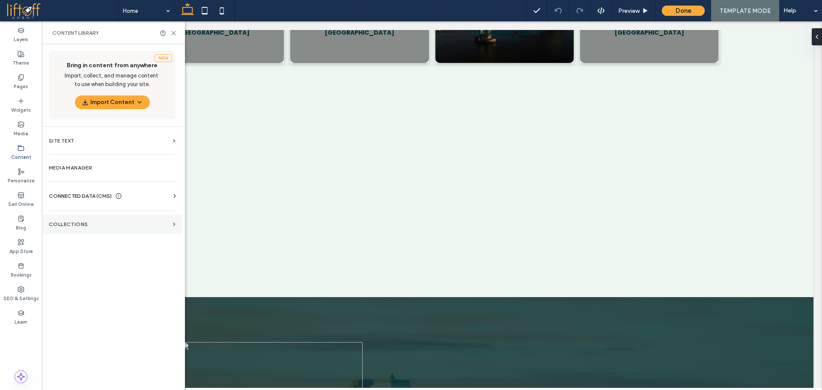
click at [139, 226] on label "Collections" at bounding box center [109, 224] width 121 height 6
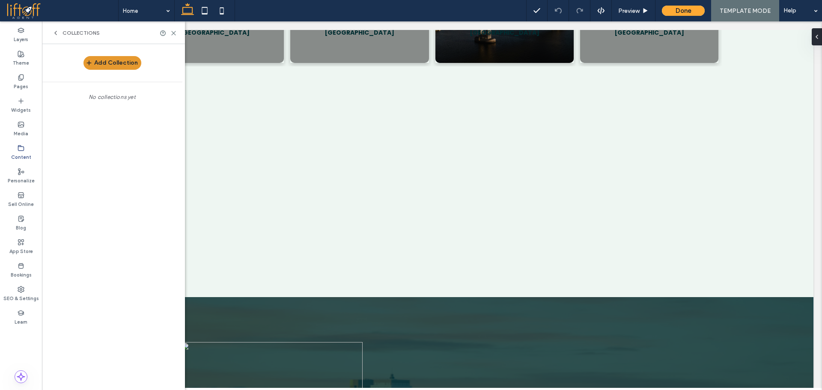
click at [120, 67] on button "Add Collection" at bounding box center [112, 63] width 58 height 14
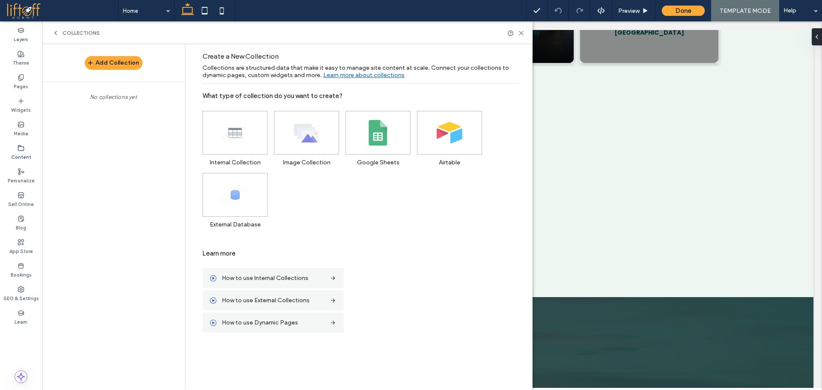
click at [386, 197] on div "Internal Collection Image Collection Google Sheets Airtable External Database" at bounding box center [368, 166] width 333 height 124
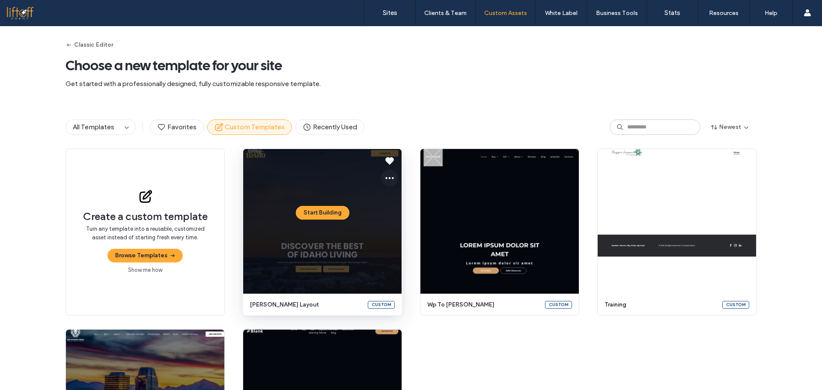
click at [387, 178] on use at bounding box center [389, 178] width 9 height 2
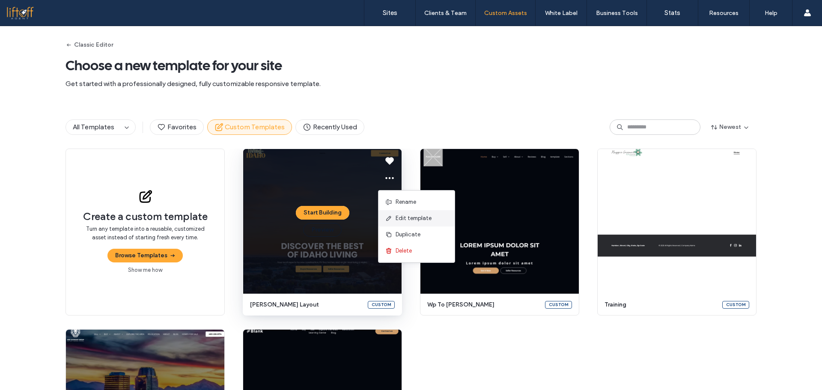
click at [404, 217] on span "Edit template" at bounding box center [413, 218] width 36 height 9
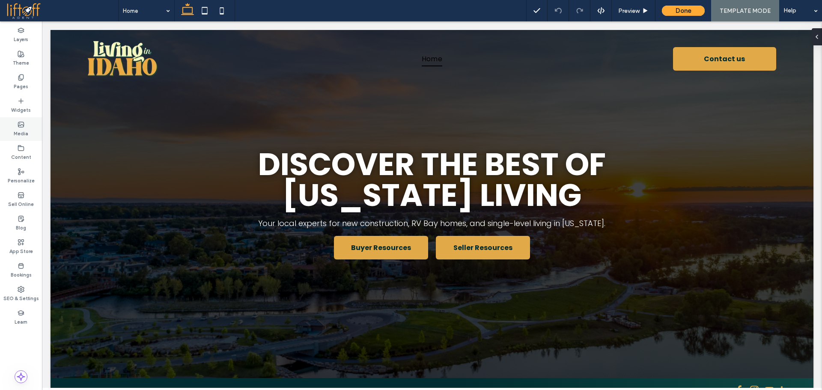
click at [18, 126] on icon at bounding box center [21, 124] width 7 height 7
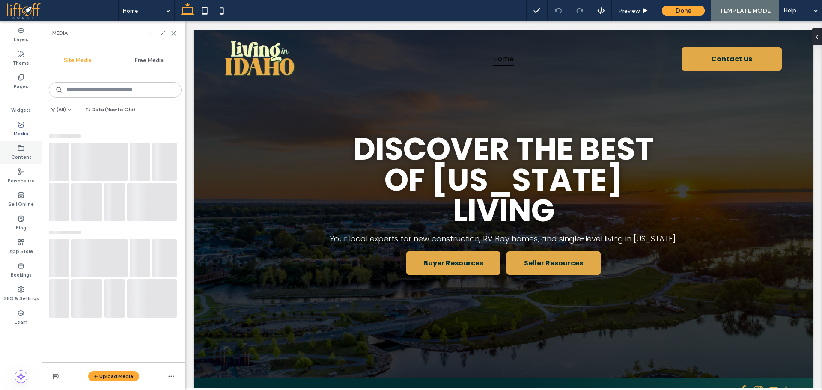
click at [24, 155] on label "Content" at bounding box center [21, 156] width 20 height 9
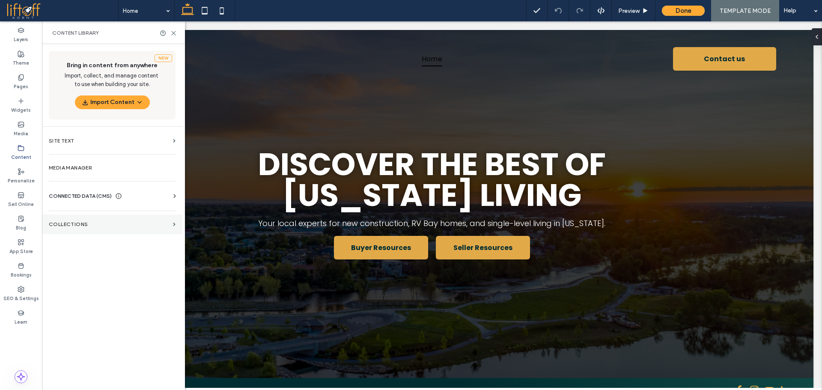
click at [92, 230] on section "Collections" at bounding box center [112, 224] width 140 height 20
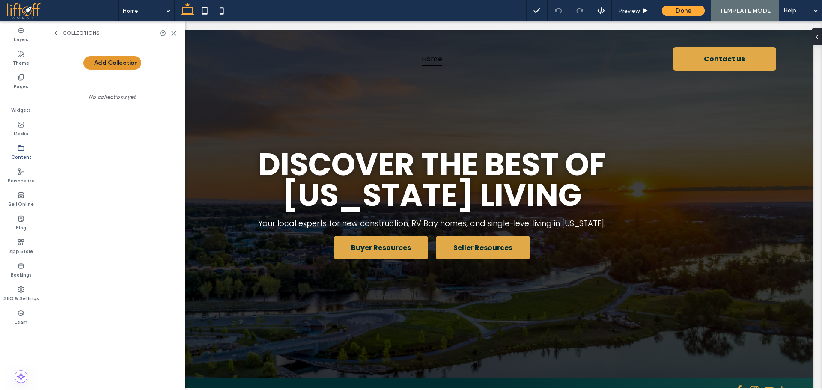
click at [117, 67] on button "Add Collection" at bounding box center [112, 63] width 58 height 14
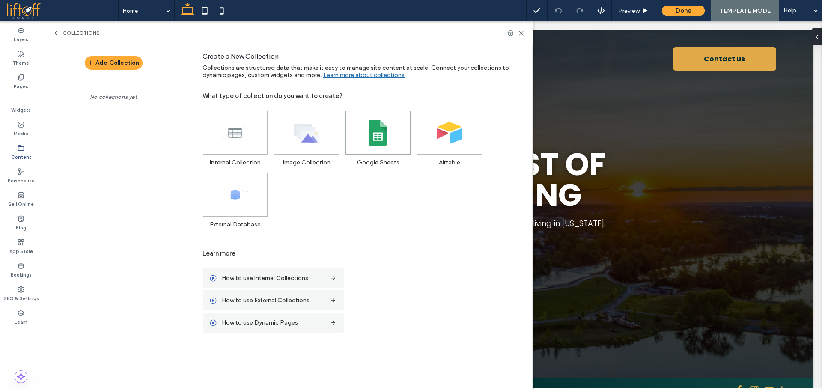
click at [397, 147] on span at bounding box center [378, 132] width 64 height 43
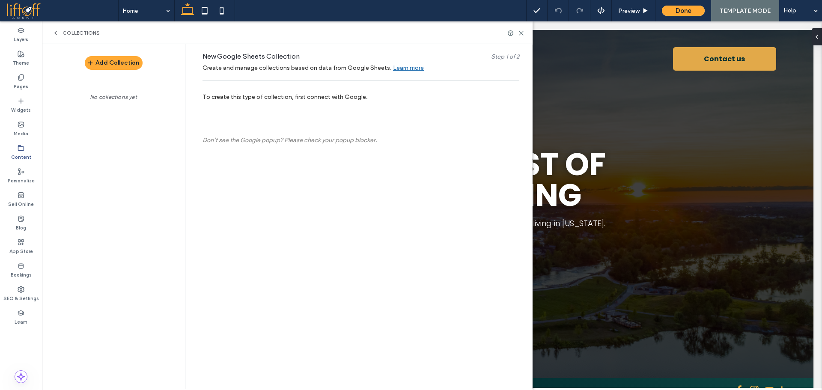
click at [394, 125] on div "To create this type of collection, first connect with Google. Don’t see the Goo…" at bounding box center [360, 114] width 317 height 59
click at [110, 64] on button "Add Collection" at bounding box center [114, 63] width 58 height 14
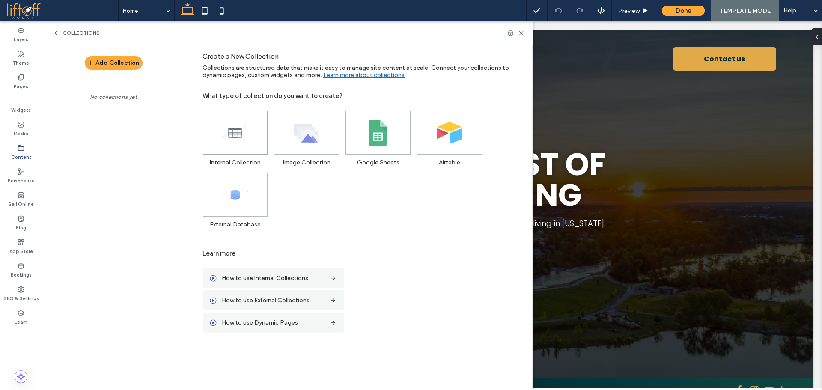
click at [239, 147] on span at bounding box center [235, 132] width 64 height 43
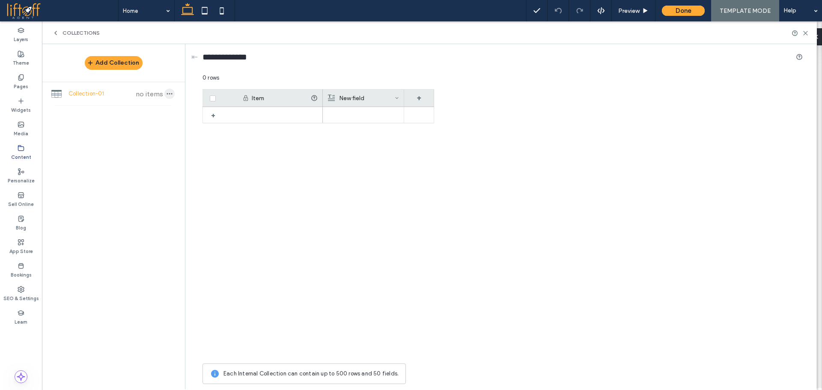
click at [171, 93] on icon "button" at bounding box center [169, 93] width 7 height 7
click at [225, 99] on span "Import from CSV" at bounding box center [218, 99] width 44 height 9
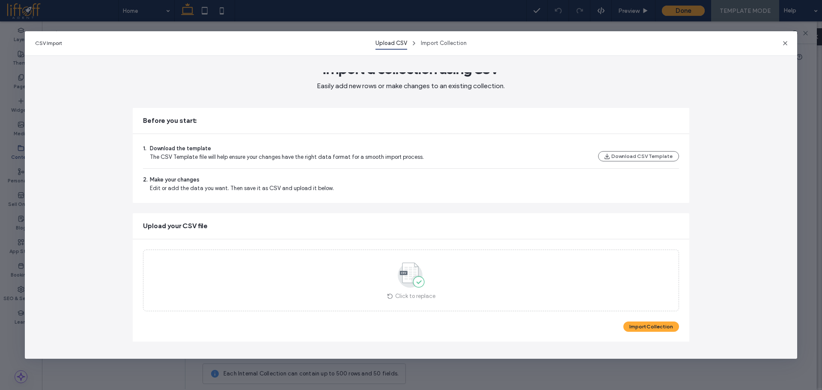
scroll to position [12, 0]
click at [651, 330] on button "Import Collection" at bounding box center [651, 326] width 56 height 10
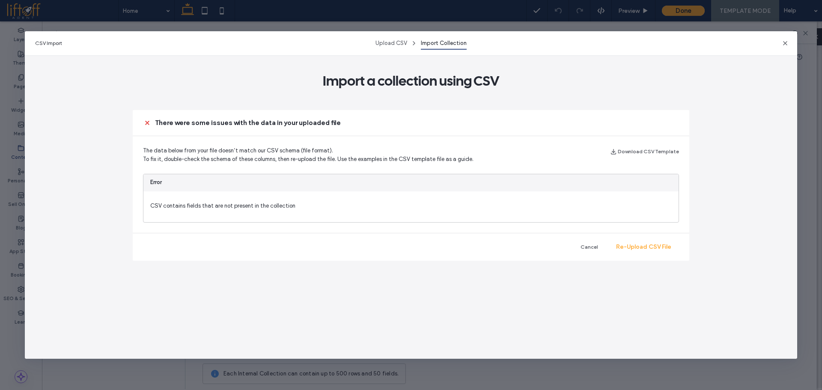
scroll to position [0, 0]
click at [347, 154] on span "The data below from your file doesn’t match our CSV schema (file format). To fi…" at bounding box center [308, 154] width 330 height 17
drag, startPoint x: 180, startPoint y: 160, endPoint x: 269, endPoint y: 162, distance: 89.5
click at [269, 162] on span "The data below from your file doesn’t match our CSV schema (file format). To fi…" at bounding box center [308, 154] width 330 height 17
click at [785, 42] on icon "button" at bounding box center [785, 43] width 7 height 7
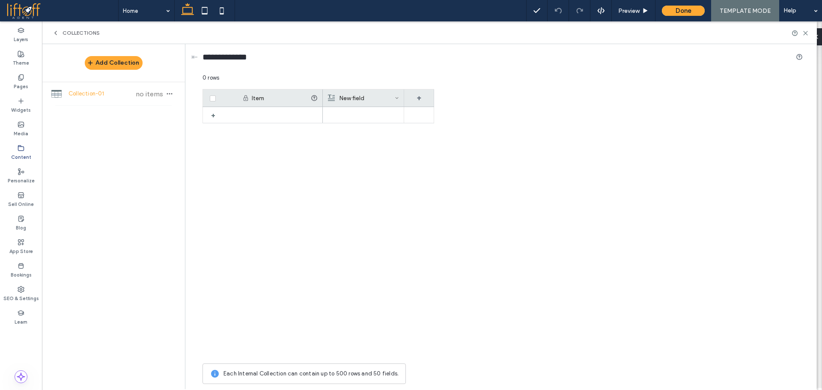
click at [392, 97] on div "New field" at bounding box center [361, 97] width 67 height 17
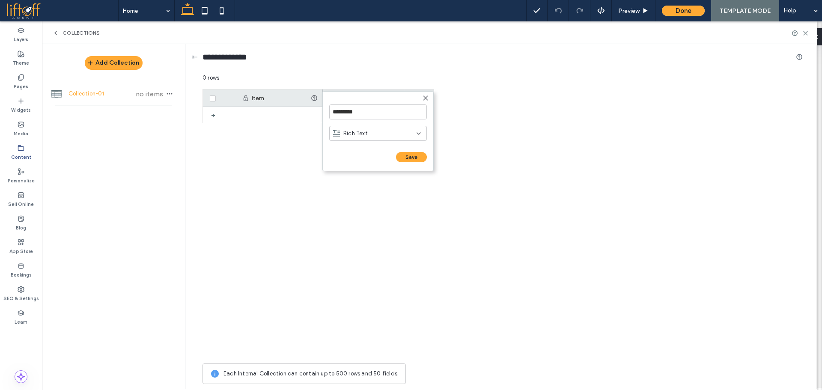
click at [377, 132] on div "Rich Text" at bounding box center [374, 133] width 83 height 9
click at [362, 159] on span "Rich Text" at bounding box center [355, 163] width 24 height 9
click at [376, 134] on div "Rich Text" at bounding box center [374, 133] width 83 height 9
click at [369, 150] on div "Plain Text" at bounding box center [378, 148] width 97 height 15
click at [396, 116] on input "*********" at bounding box center [378, 111] width 98 height 15
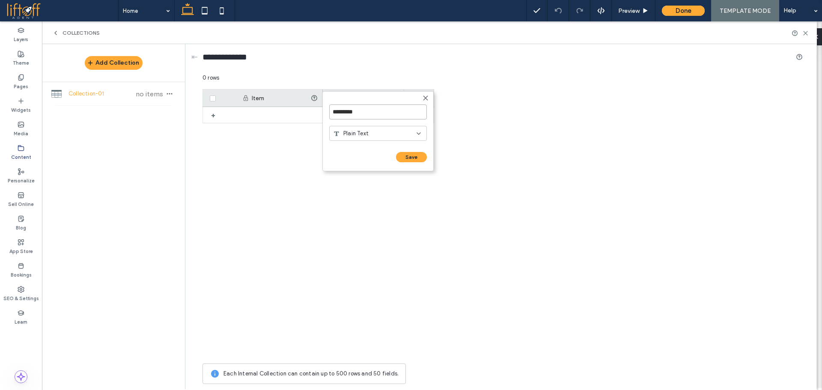
paste input
type input "*********"
click at [410, 155] on button "Save" at bounding box center [411, 157] width 31 height 10
click at [511, 119] on div "Item New field + +" at bounding box center [502, 224] width 600 height 270
click at [420, 99] on div "+" at bounding box center [419, 97] width 30 height 17
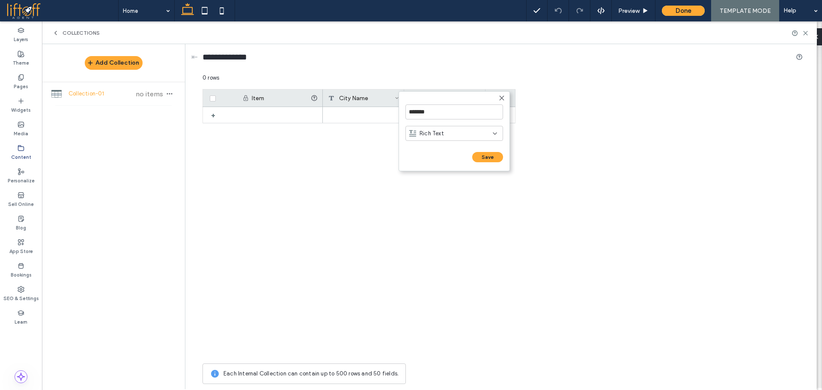
click at [460, 133] on div "Rich Text" at bounding box center [450, 133] width 83 height 9
click at [439, 145] on span "Plain Text" at bounding box center [431, 148] width 25 height 9
click at [428, 110] on input "*******" at bounding box center [454, 111] width 98 height 15
click at [427, 113] on input "*******" at bounding box center [454, 111] width 98 height 15
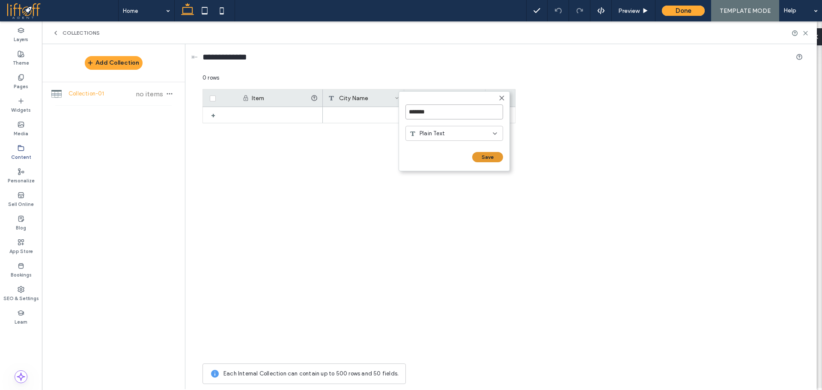
paste input
type input "******"
click at [483, 155] on button "Save" at bounding box center [487, 157] width 31 height 10
click at [497, 99] on div "+" at bounding box center [500, 97] width 30 height 17
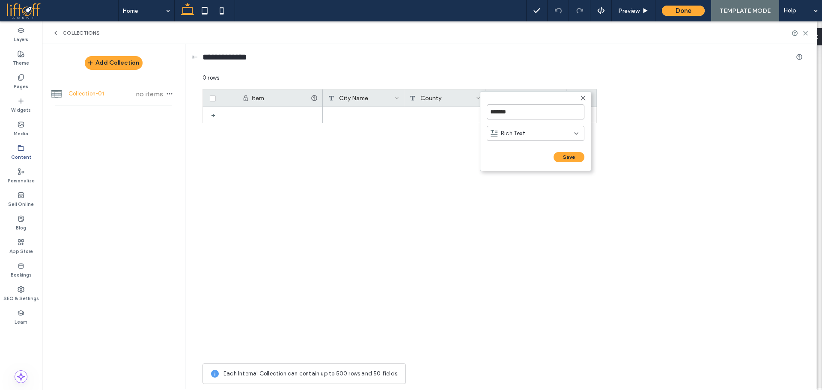
click at [529, 116] on input "*******" at bounding box center [536, 111] width 98 height 15
paste input "****"
type input "**********"
click at [532, 133] on div "Rich Text" at bounding box center [531, 133] width 83 height 9
click at [525, 146] on span "Plain Text" at bounding box center [513, 148] width 25 height 9
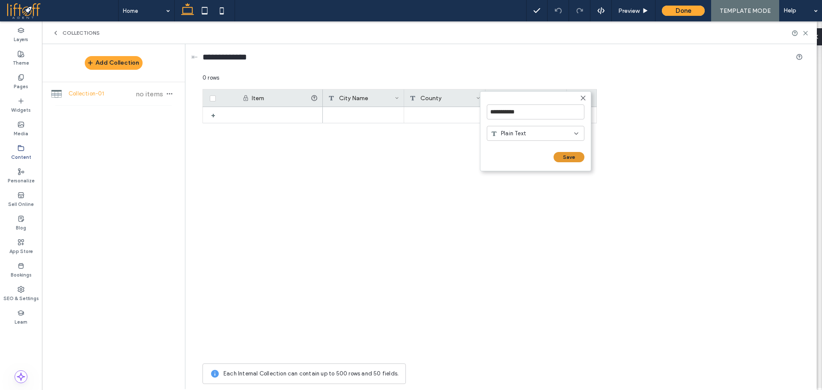
drag, startPoint x: 578, startPoint y: 154, endPoint x: 573, endPoint y: 116, distance: 38.1
click at [578, 155] on button "Save" at bounding box center [568, 157] width 31 height 10
click at [578, 99] on div "+" at bounding box center [582, 97] width 30 height 17
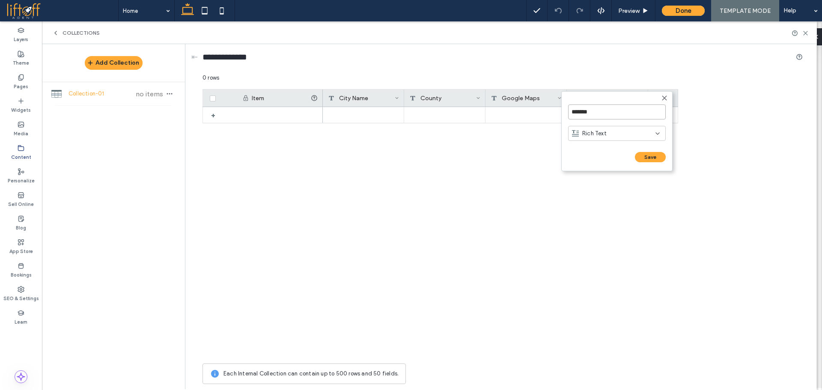
click at [597, 110] on input "*******" at bounding box center [617, 111] width 98 height 15
paste input "*"
type input "********"
click at [615, 135] on div "Rich Text" at bounding box center [613, 133] width 83 height 9
click at [604, 151] on span "Plain Text" at bounding box center [594, 148] width 25 height 9
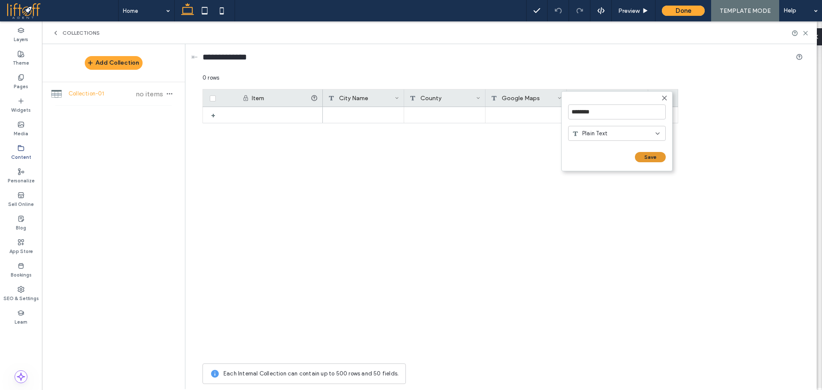
click at [652, 160] on button "Save" at bounding box center [650, 157] width 31 height 10
click at [678, 160] on div "Item City Name County Google Maps Zip Code + +" at bounding box center [502, 224] width 600 height 270
click at [654, 93] on div "+" at bounding box center [663, 97] width 30 height 17
click at [663, 98] on div "+" at bounding box center [663, 97] width 30 height 17
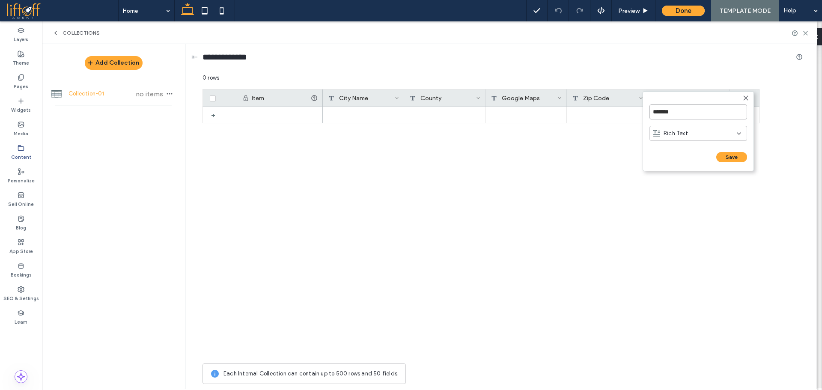
click at [672, 111] on input "*******" at bounding box center [698, 111] width 98 height 15
paste input "**********"
paste input
type input "**********"
click at [687, 137] on div "Rich Text" at bounding box center [694, 133] width 83 height 9
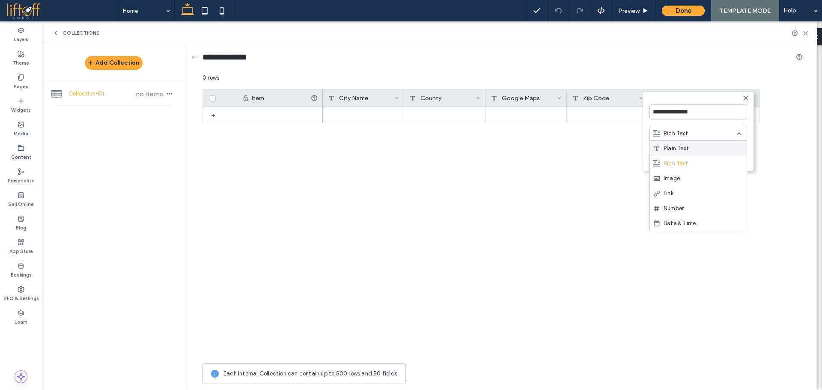
click at [688, 150] on span "Plain Text" at bounding box center [675, 148] width 25 height 9
click at [707, 135] on div "Plain Text" at bounding box center [694, 133] width 83 height 9
click at [688, 163] on div "Rich Text" at bounding box center [698, 163] width 97 height 15
click at [742, 160] on button "Save" at bounding box center [731, 157] width 31 height 10
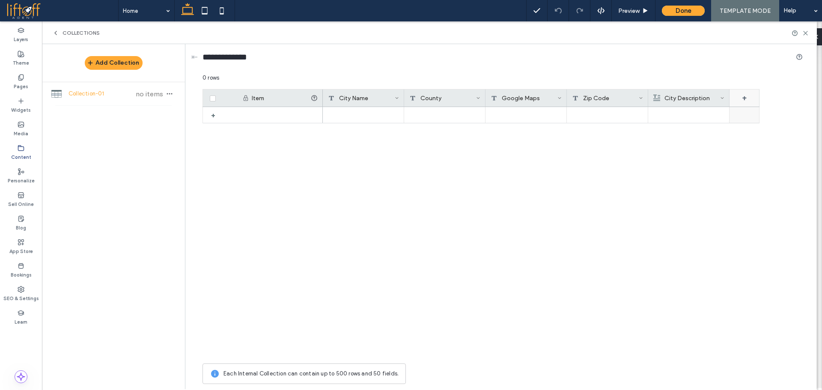
click at [745, 98] on div "+" at bounding box center [744, 97] width 30 height 17
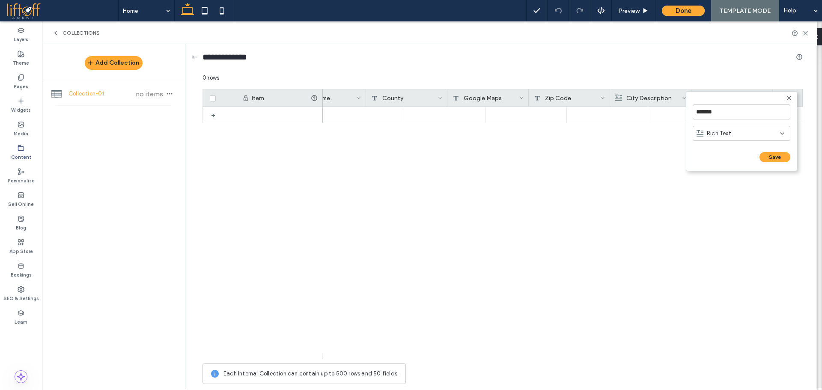
scroll to position [0, 38]
click at [722, 115] on input "*******" at bounding box center [741, 111] width 98 height 15
paste input
type input "*****"
click at [725, 132] on span "Rich Text" at bounding box center [719, 133] width 24 height 9
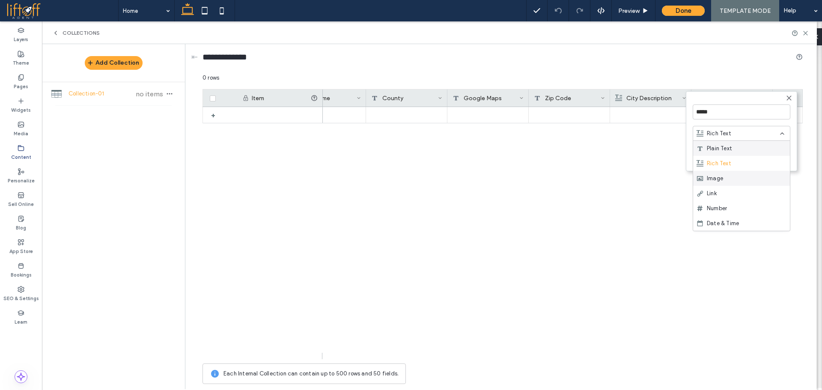
click at [722, 180] on span "Image" at bounding box center [715, 178] width 16 height 9
click at [775, 159] on button "Save" at bounding box center [774, 157] width 31 height 10
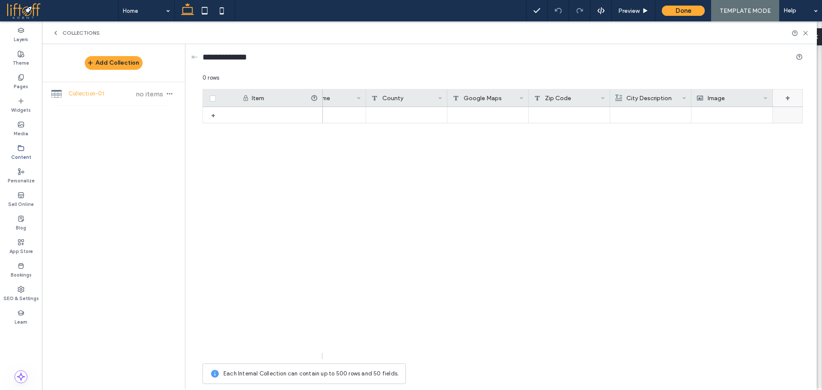
click at [787, 96] on div "+" at bounding box center [788, 97] width 30 height 17
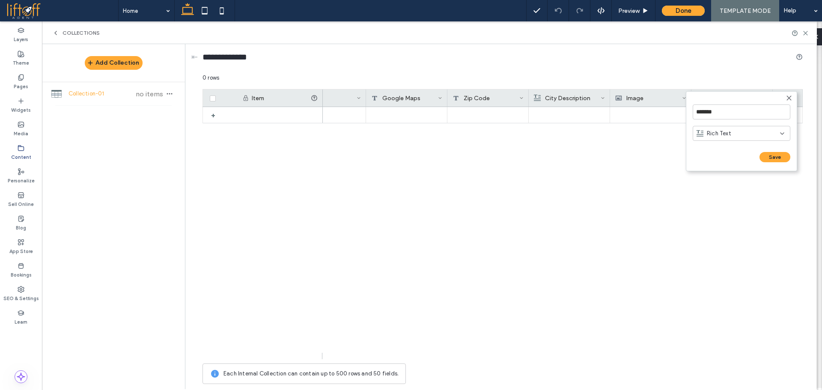
click at [739, 138] on div "Rich Text" at bounding box center [741, 133] width 98 height 15
click at [724, 152] on span "Plain Text" at bounding box center [719, 148] width 25 height 9
click at [715, 118] on input "*******" at bounding box center [741, 111] width 98 height 15
paste input "*"
type input "********"
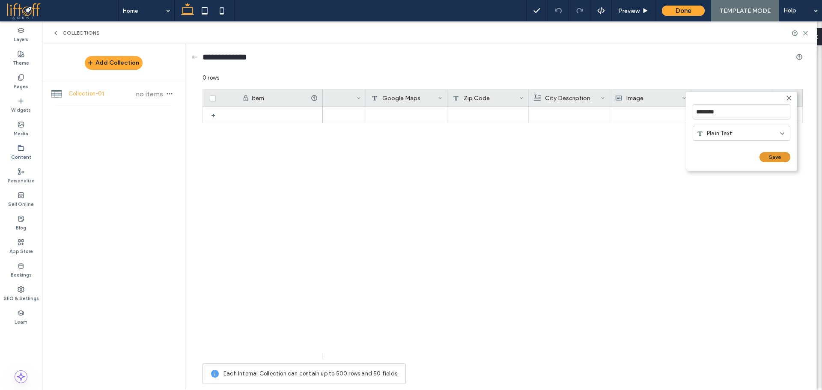
click at [765, 155] on button "Save" at bounding box center [774, 157] width 31 height 10
click at [581, 98] on div "City Description" at bounding box center [567, 97] width 67 height 17
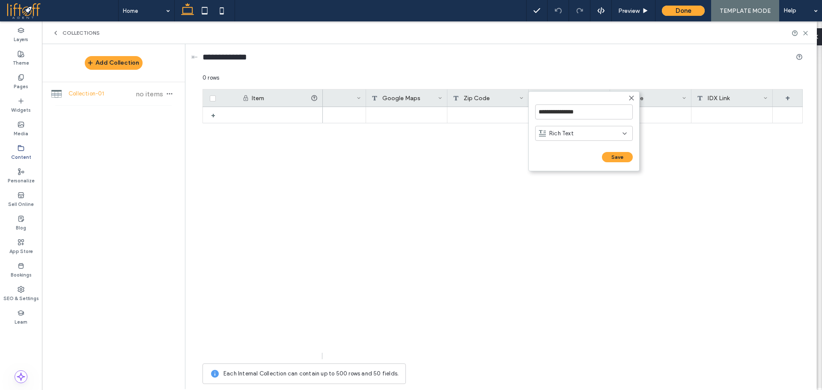
click at [586, 134] on div "Rich Text" at bounding box center [580, 133] width 83 height 9
click at [577, 149] on div "Plain Text" at bounding box center [583, 148] width 97 height 15
click at [607, 149] on form "**********" at bounding box center [583, 131] width 111 height 80
click at [612, 153] on form "**********" at bounding box center [583, 131] width 111 height 80
click at [614, 155] on button "Save" at bounding box center [617, 157] width 31 height 10
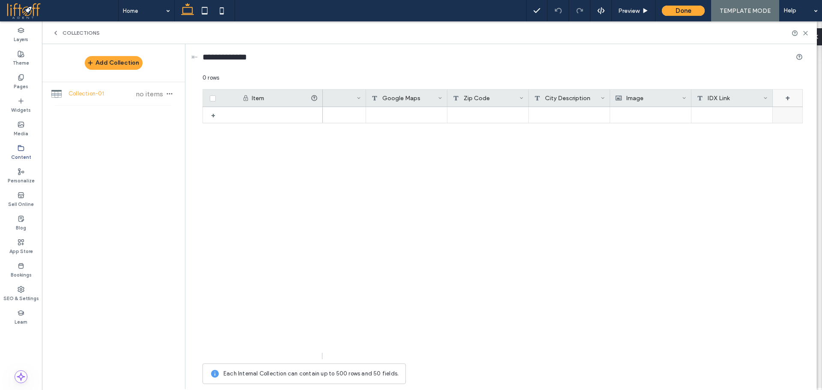
click at [785, 99] on div "+" at bounding box center [788, 97] width 30 height 17
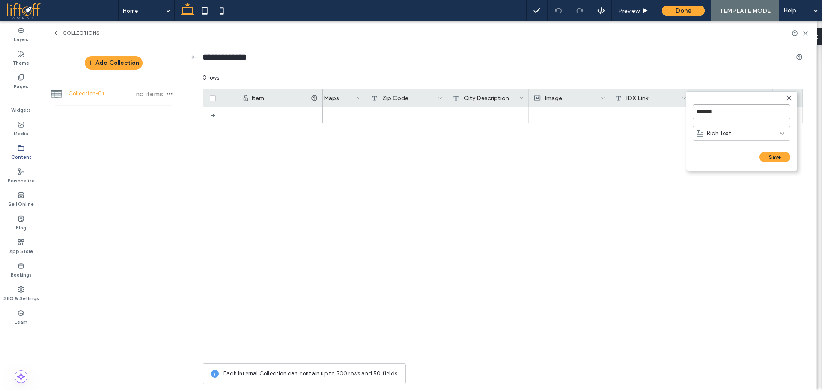
click at [733, 117] on input "*******" at bounding box center [741, 111] width 98 height 15
click at [722, 111] on input "*******" at bounding box center [741, 111] width 98 height 15
paste input "**********"
type input "**********"
click at [731, 136] on div "Rich Text" at bounding box center [737, 133] width 83 height 9
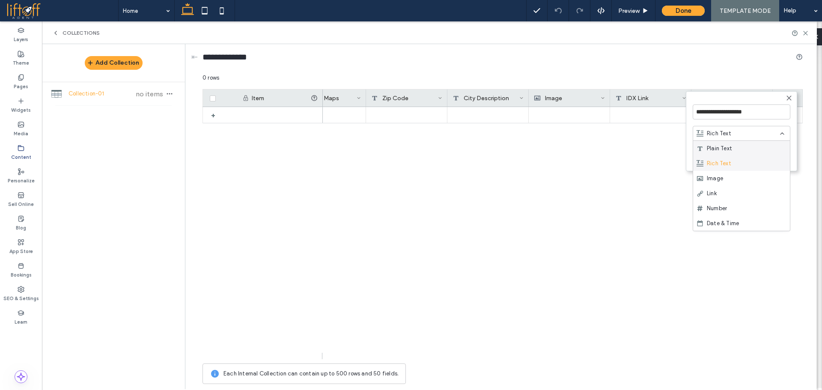
click at [729, 165] on span "Rich Text" at bounding box center [719, 163] width 24 height 9
click at [761, 155] on button "Save" at bounding box center [774, 157] width 31 height 10
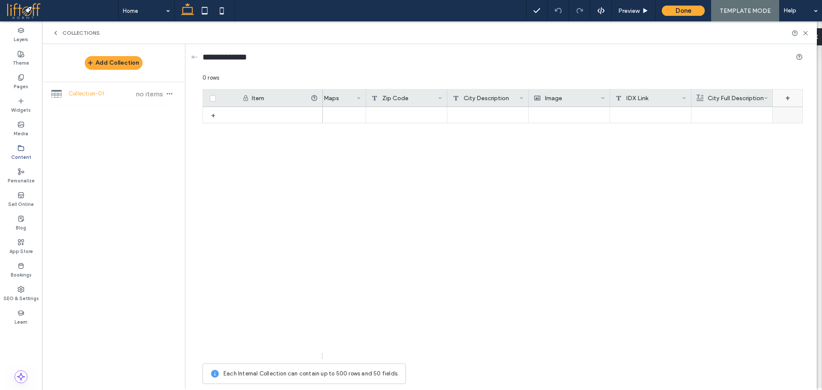
click at [786, 98] on div "+" at bounding box center [788, 97] width 30 height 17
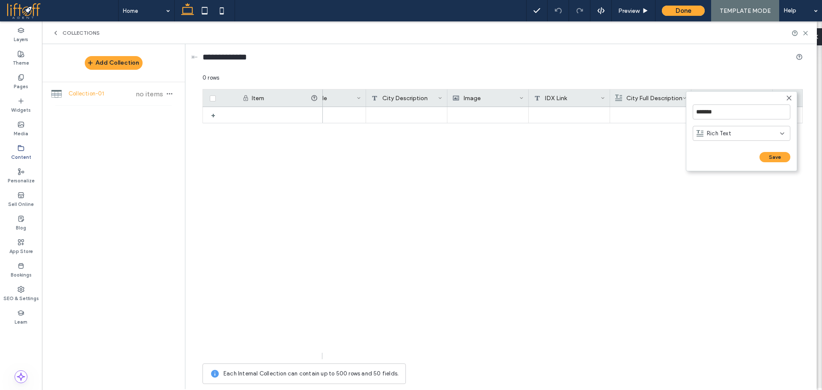
click at [746, 136] on div "Rich Text" at bounding box center [737, 133] width 83 height 9
click at [729, 149] on span "Plain Text" at bounding box center [719, 148] width 25 height 9
click at [721, 108] on input "*******" at bounding box center [741, 111] width 98 height 15
click at [721, 109] on input "*******" at bounding box center [741, 111] width 98 height 15
paste input "****"
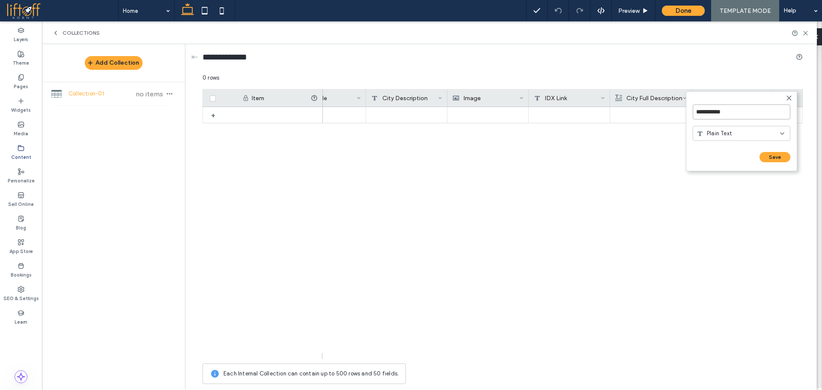
type input "**********"
click at [768, 149] on form "**********" at bounding box center [741, 131] width 111 height 80
click at [773, 155] on button "Save" at bounding box center [774, 157] width 31 height 10
click at [783, 98] on div "+" at bounding box center [788, 97] width 30 height 17
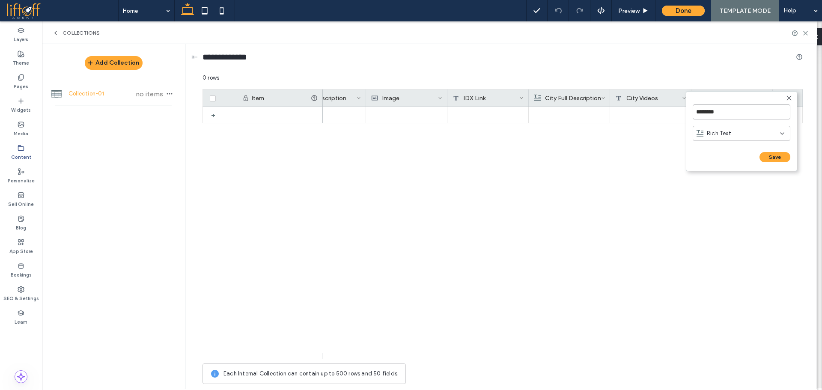
click at [719, 110] on input "********" at bounding box center [741, 111] width 98 height 15
type input "******"
click at [729, 132] on span "Rich Text" at bounding box center [719, 133] width 24 height 9
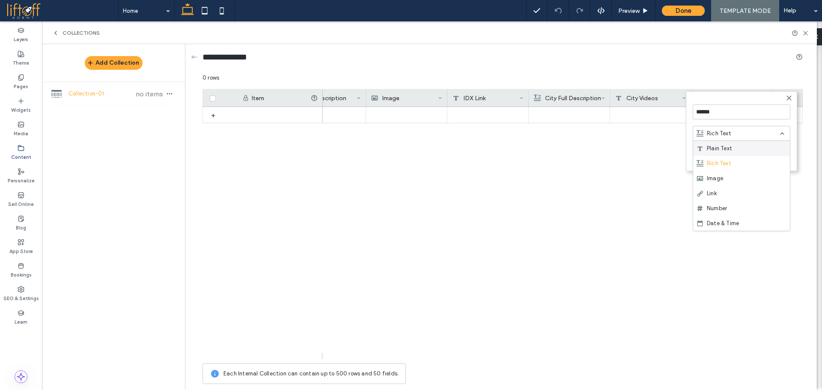
click at [729, 146] on span "Plain Text" at bounding box center [719, 148] width 25 height 9
click at [774, 160] on button "Save" at bounding box center [774, 157] width 31 height 10
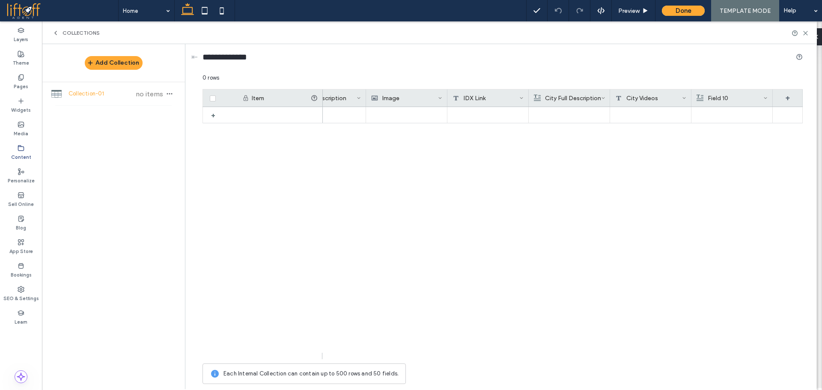
click at [317, 185] on div "+" at bounding box center [502, 230] width 600 height 246
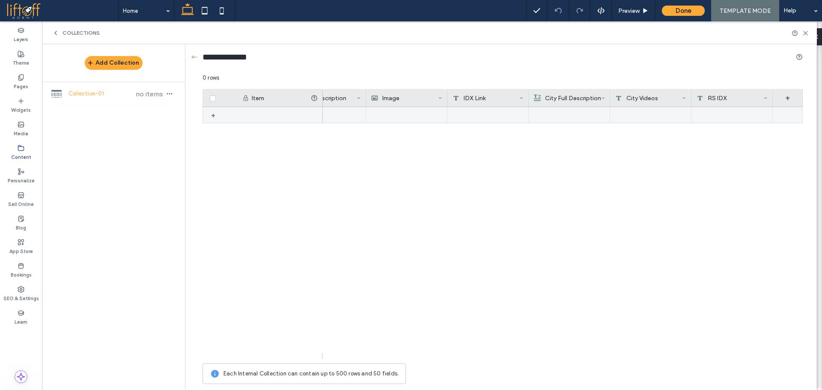
click at [214, 117] on div "+" at bounding box center [216, 114] width 11 height 15
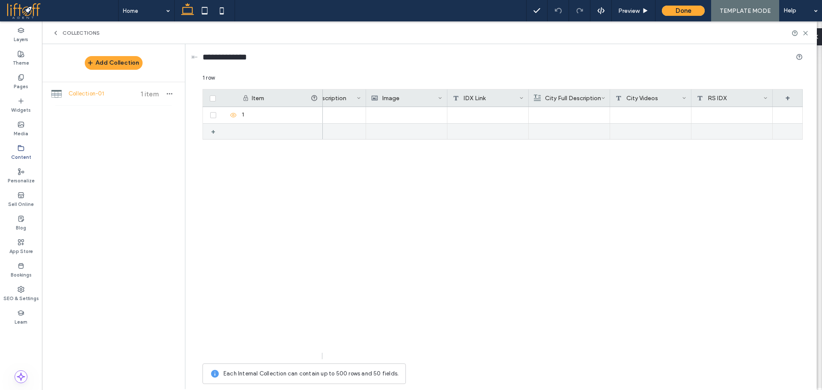
click at [214, 138] on div "+" at bounding box center [216, 131] width 11 height 15
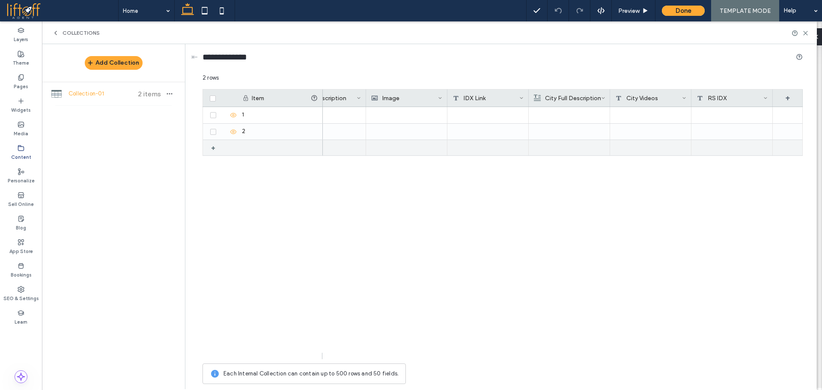
click at [214, 149] on div "+" at bounding box center [216, 147] width 11 height 15
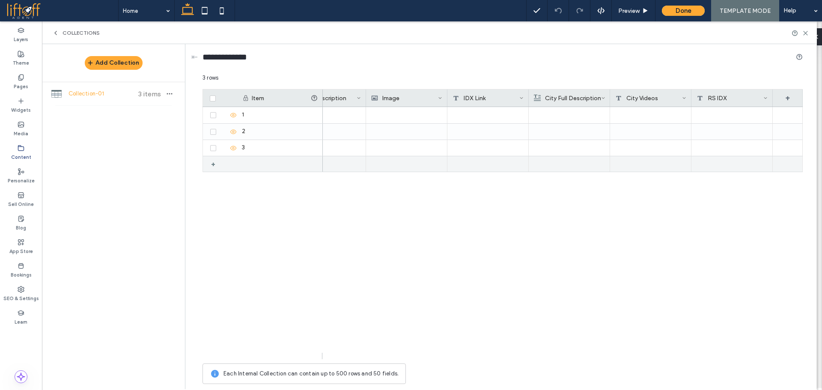
click at [211, 158] on div "+" at bounding box center [216, 163] width 11 height 15
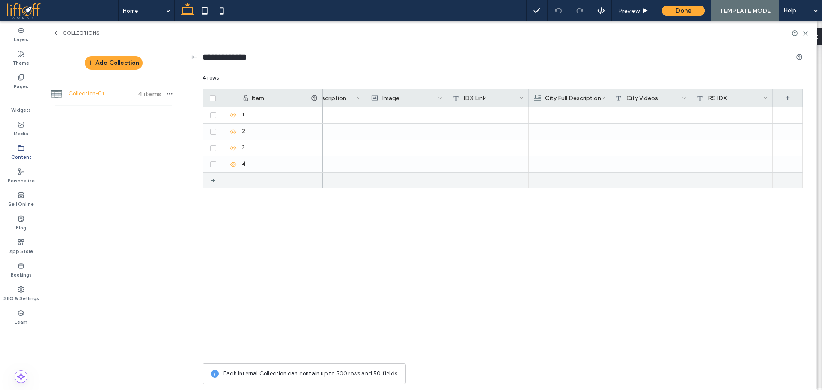
click at [213, 175] on div "+" at bounding box center [216, 179] width 11 height 15
click at [211, 187] on div at bounding box center [223, 180] width 30 height 16
click at [211, 191] on div "+" at bounding box center [216, 196] width 11 height 15
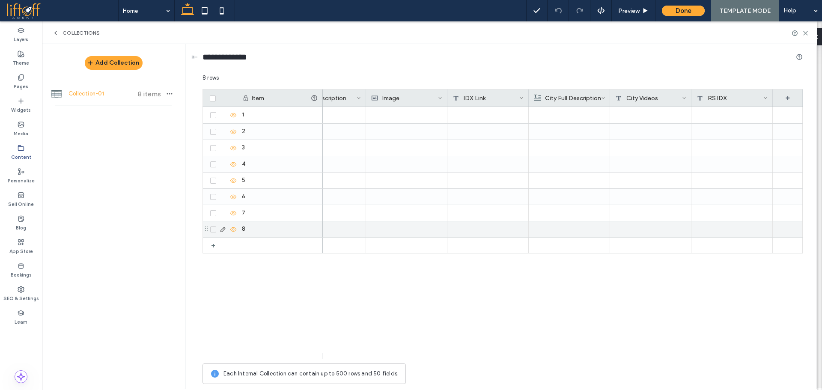
click at [216, 226] on label at bounding box center [213, 229] width 6 height 6
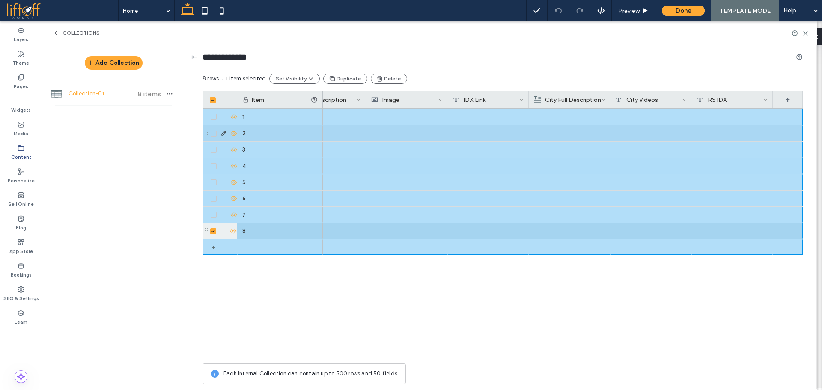
click at [214, 119] on span at bounding box center [214, 117] width 6 height 6
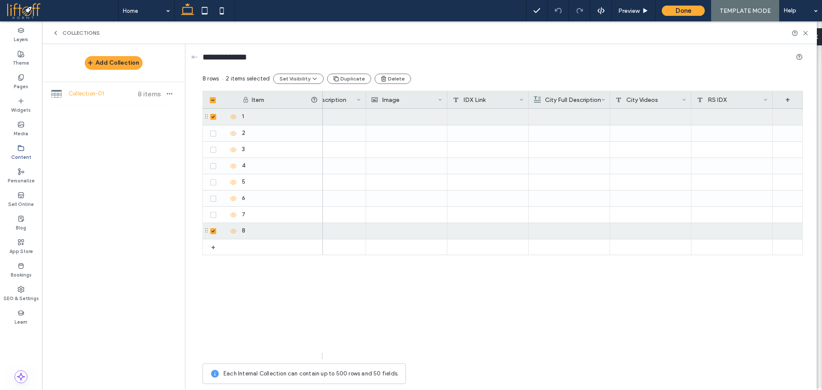
click at [213, 101] on icon at bounding box center [212, 100] width 3 height 3
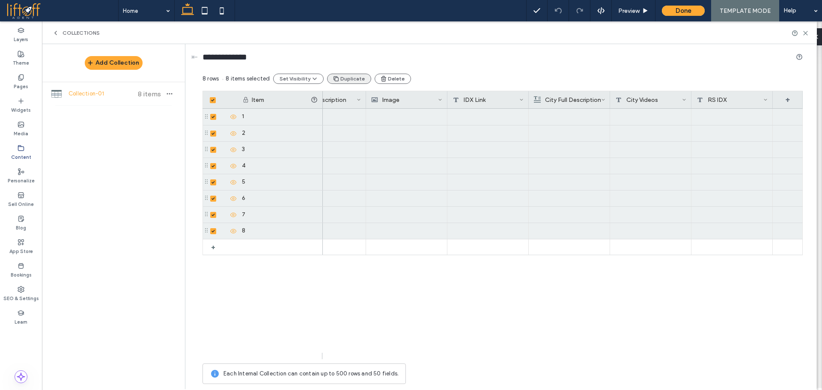
click at [353, 79] on button "Duplicate" at bounding box center [349, 79] width 44 height 10
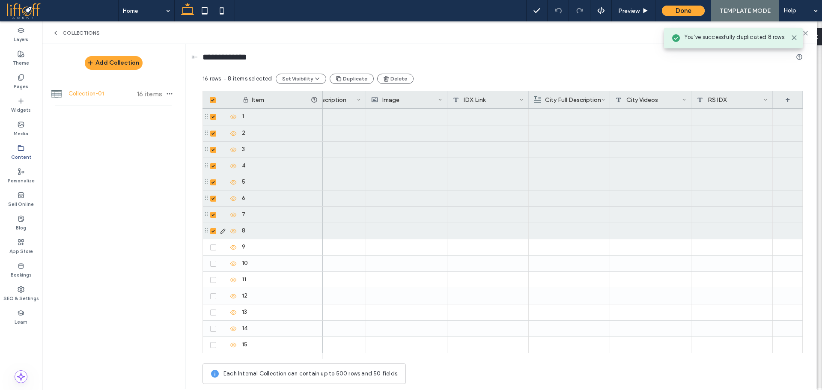
click at [214, 232] on icon at bounding box center [212, 231] width 3 height 3
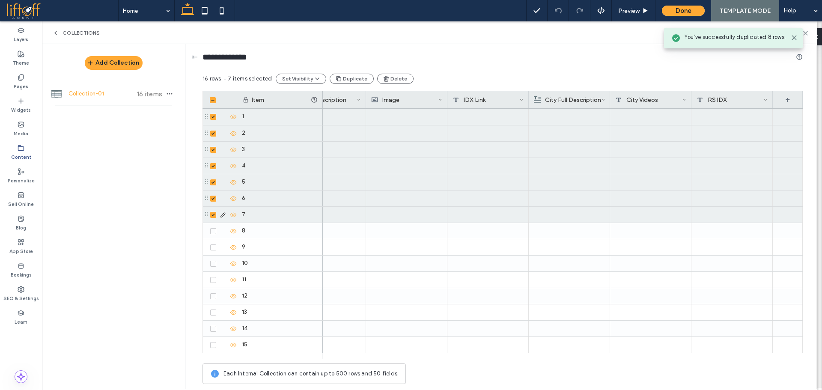
click at [214, 217] on span at bounding box center [213, 215] width 6 height 6
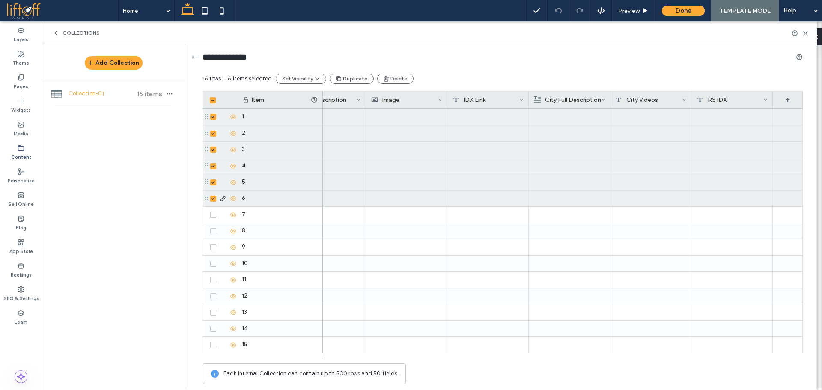
drag, startPoint x: 214, startPoint y: 199, endPoint x: 214, endPoint y: 185, distance: 13.7
click at [214, 199] on icon at bounding box center [212, 198] width 3 height 3
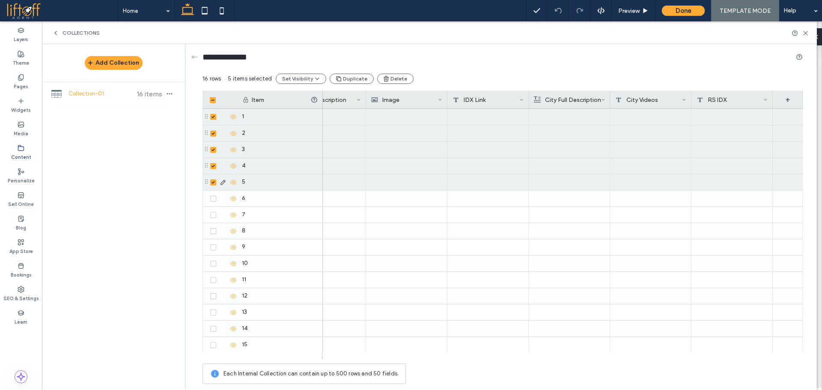
click at [212, 182] on icon at bounding box center [212, 182] width 3 height 3
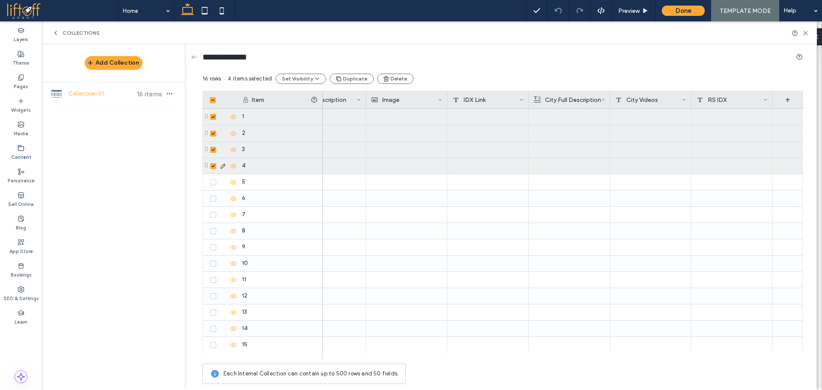
drag, startPoint x: 211, startPoint y: 161, endPoint x: 211, endPoint y: 167, distance: 6.4
click at [211, 161] on div at bounding box center [223, 166] width 30 height 16
click at [214, 165] on icon at bounding box center [212, 166] width 3 height 3
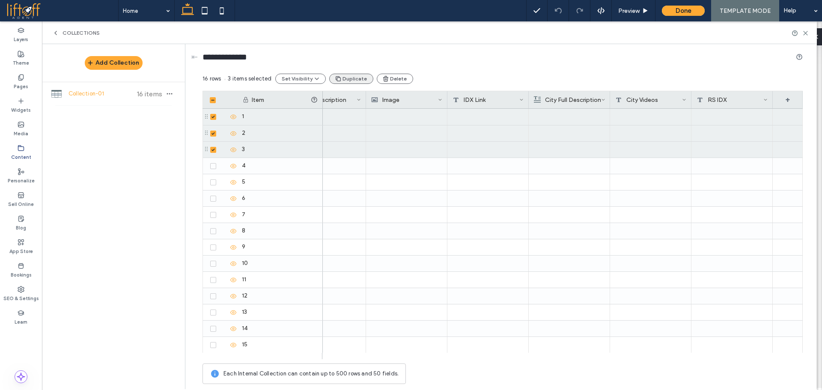
click at [339, 78] on icon "button" at bounding box center [338, 78] width 7 height 7
click at [300, 78] on button "Set Visibility" at bounding box center [300, 79] width 51 height 10
click at [446, 70] on div "**********" at bounding box center [502, 59] width 600 height 30
click at [436, 83] on div "19 rows 3 items selected Set Visibility Duplicate Delete" at bounding box center [502, 82] width 600 height 17
click at [95, 202] on div "Add Collection Collection-01 19 items" at bounding box center [113, 216] width 143 height 344
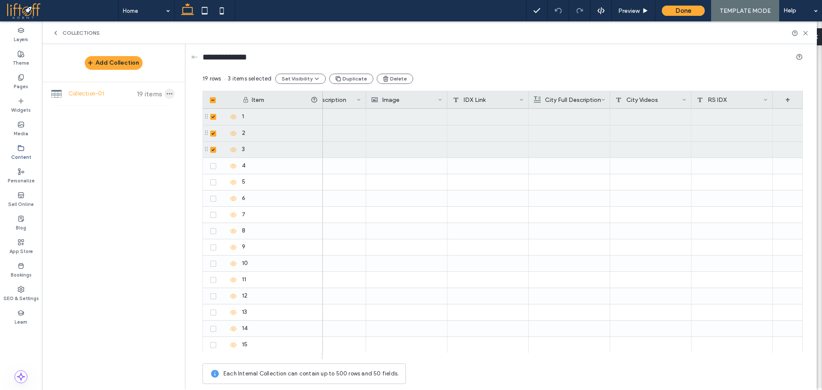
click at [167, 94] on use "button" at bounding box center [170, 93] width 6 height 1
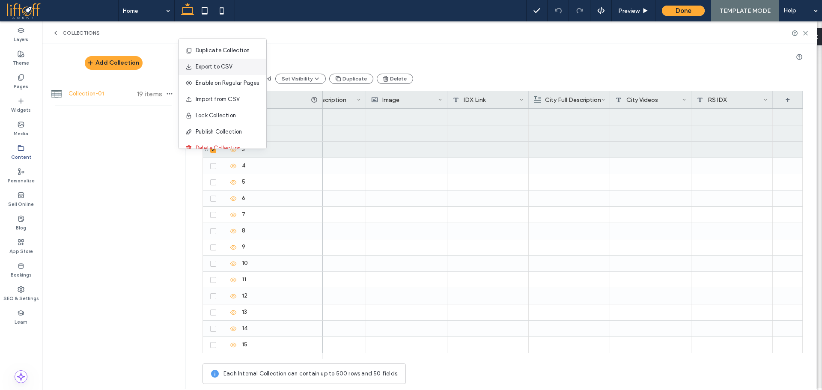
click at [235, 66] on div "Export to CSV" at bounding box center [222, 67] width 88 height 16
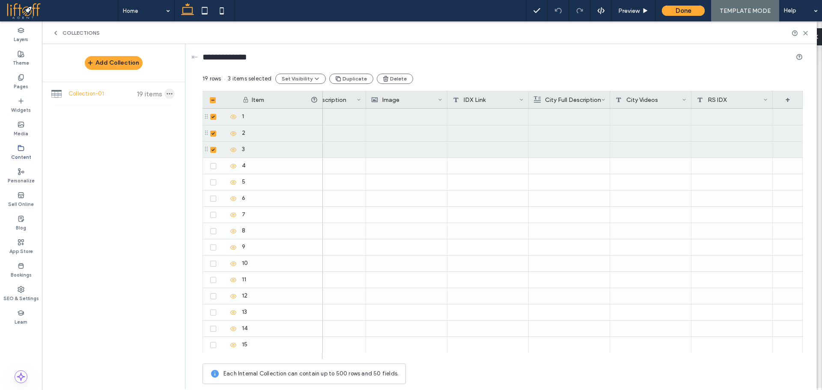
click at [167, 94] on use "button" at bounding box center [170, 93] width 6 height 1
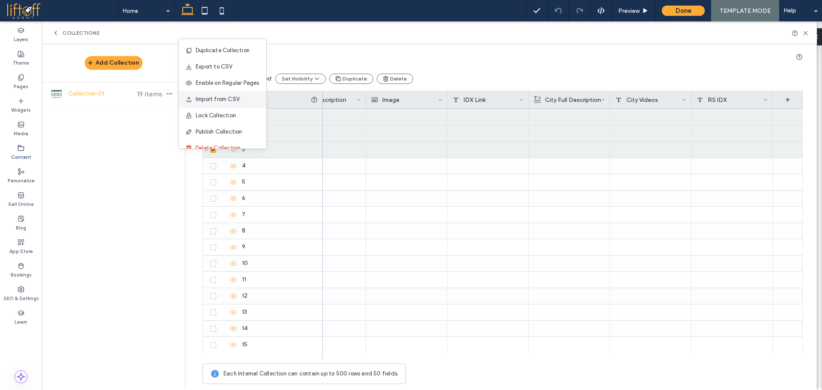
click at [223, 101] on span "Import from CSV" at bounding box center [218, 99] width 44 height 9
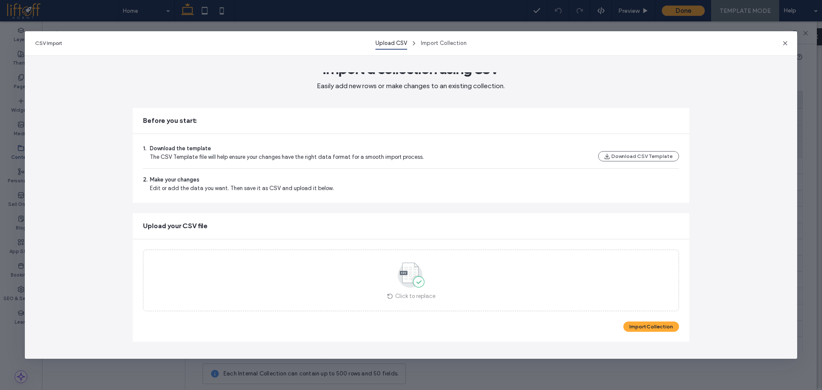
scroll to position [12, 0]
click at [654, 324] on button "Import Collection" at bounding box center [651, 326] width 56 height 10
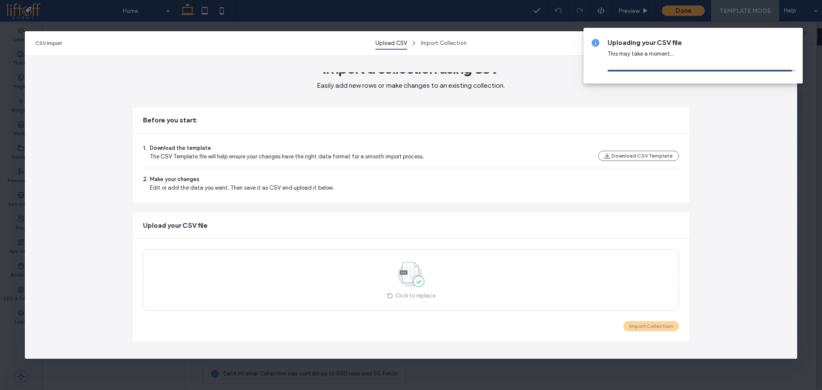
scroll to position [0, 0]
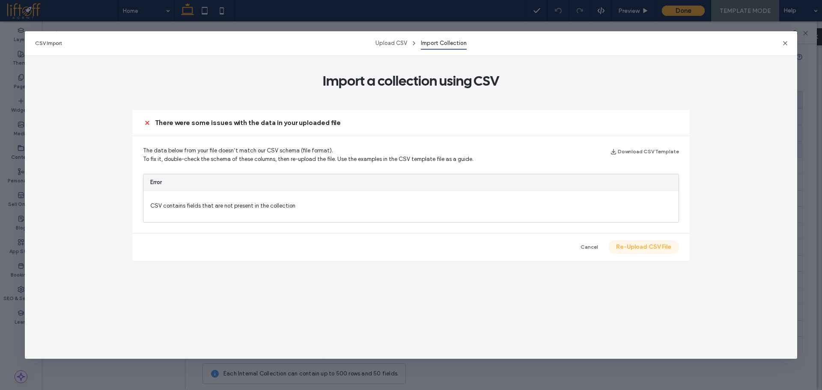
click at [657, 242] on button "Re-Upload CSV File" at bounding box center [643, 247] width 71 height 14
click at [788, 48] on span "button" at bounding box center [785, 43] width 10 height 10
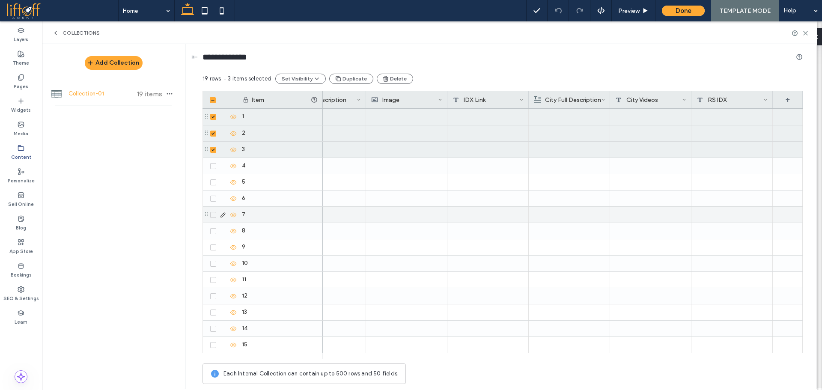
click at [449, 184] on div at bounding box center [487, 182] width 81 height 16
click at [362, 168] on div at bounding box center [363, 166] width 81 height 16
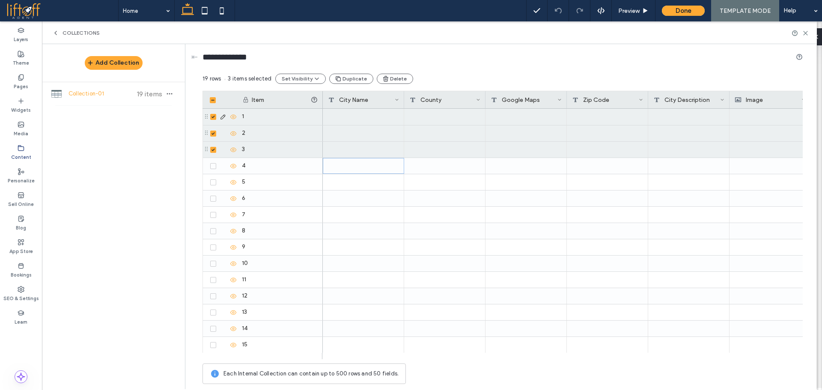
click at [341, 110] on div at bounding box center [363, 117] width 81 height 16
click at [283, 113] on div "1" at bounding box center [280, 117] width 86 height 16
click at [260, 263] on div "10" at bounding box center [280, 264] width 86 height 16
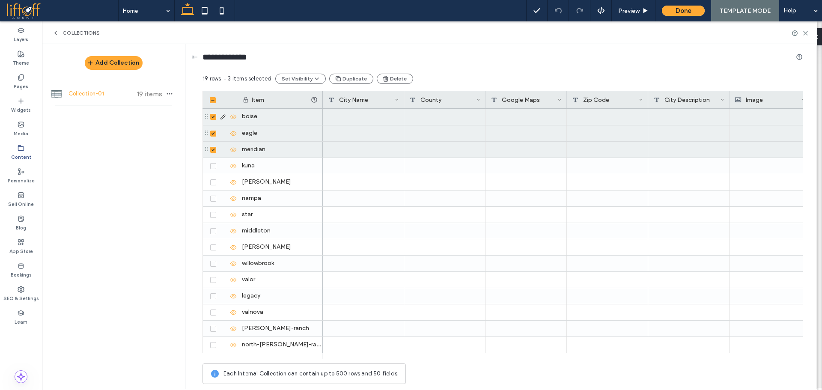
click at [345, 116] on div at bounding box center [363, 117] width 81 height 16
click at [347, 116] on div at bounding box center [363, 117] width 81 height 16
click at [358, 263] on div at bounding box center [363, 264] width 81 height 16
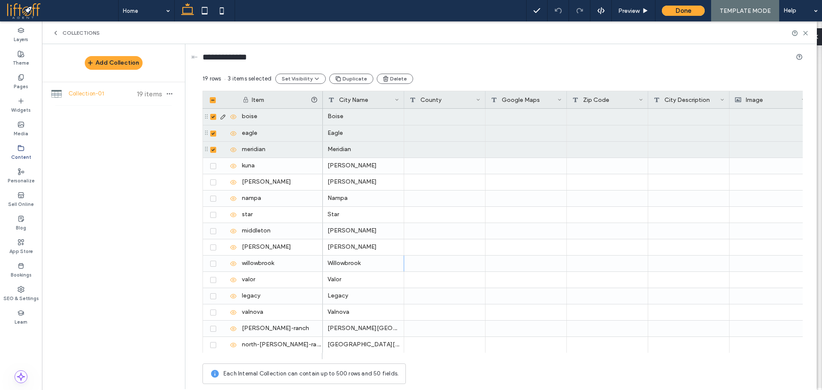
click at [472, 124] on div at bounding box center [444, 117] width 81 height 16
click at [456, 119] on div at bounding box center [444, 117] width 81 height 16
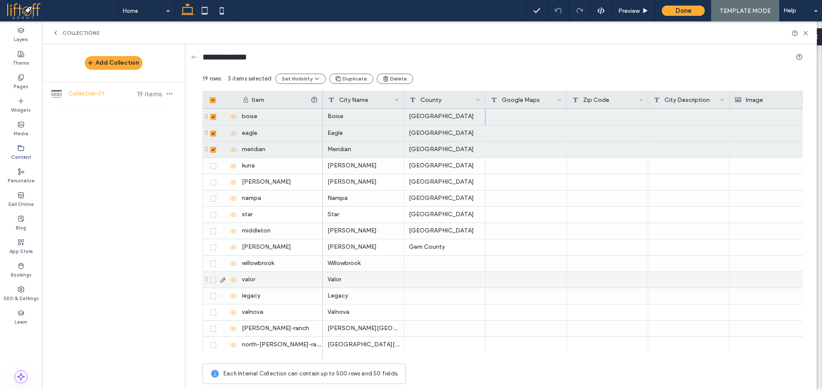
click at [437, 263] on div at bounding box center [444, 264] width 81 height 16
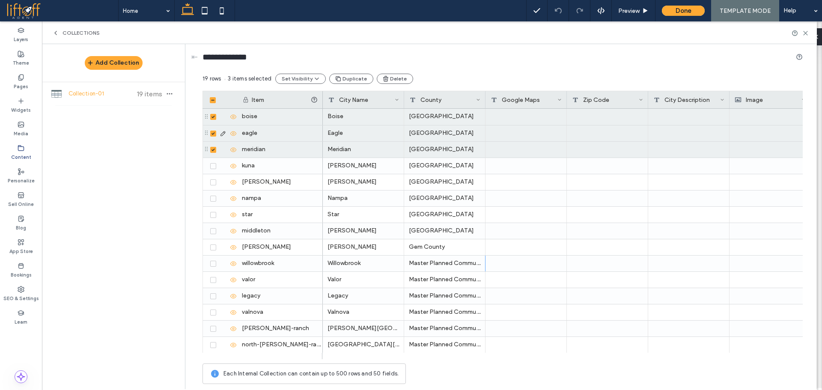
click at [514, 119] on div at bounding box center [525, 117] width 81 height 16
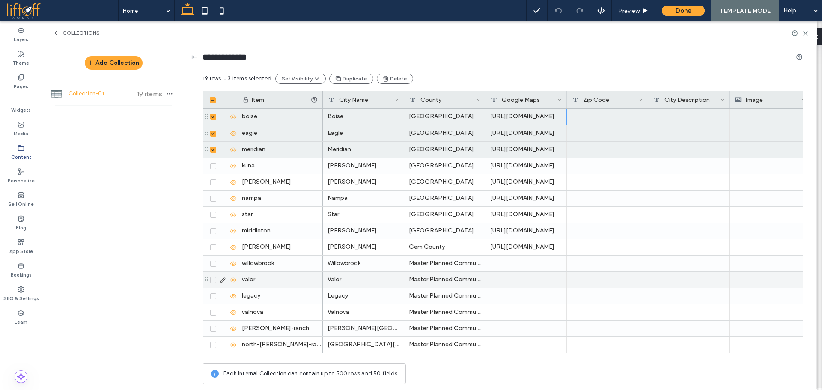
click at [524, 266] on div at bounding box center [525, 264] width 81 height 16
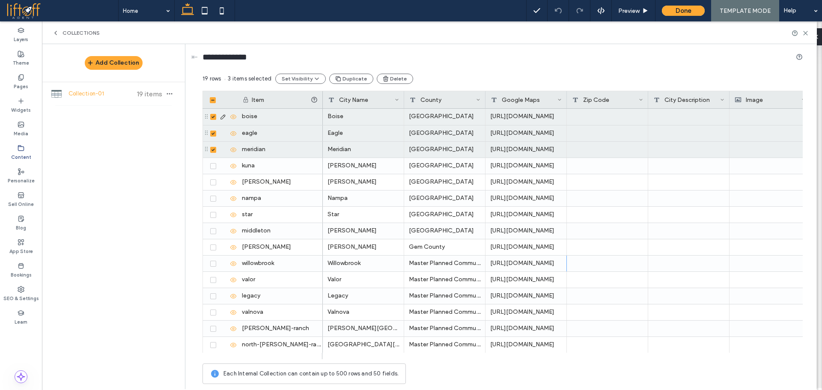
click at [599, 123] on div at bounding box center [607, 117] width 81 height 16
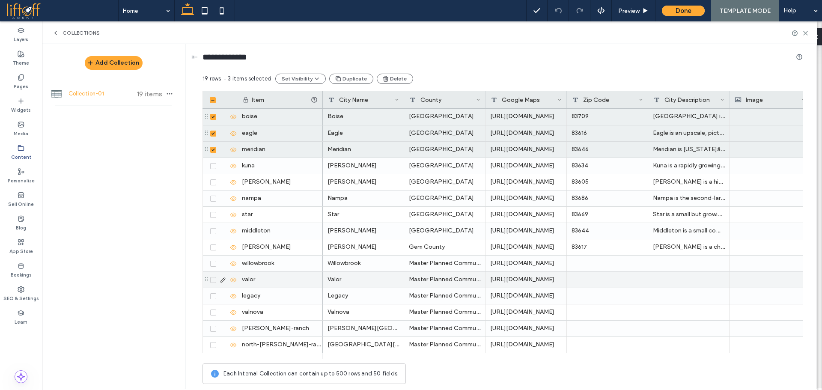
click at [586, 267] on div at bounding box center [607, 264] width 81 height 16
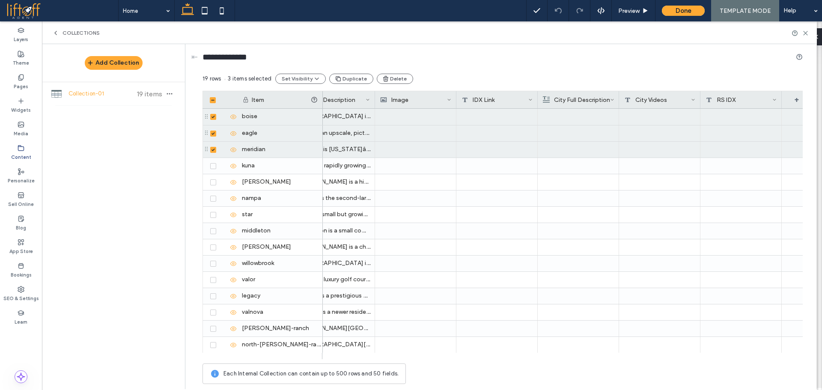
scroll to position [0, 353]
click at [404, 119] on div at bounding box center [416, 117] width 71 height 16
click at [474, 159] on div at bounding box center [498, 166] width 81 height 16
click at [515, 119] on div at bounding box center [498, 117] width 81 height 16
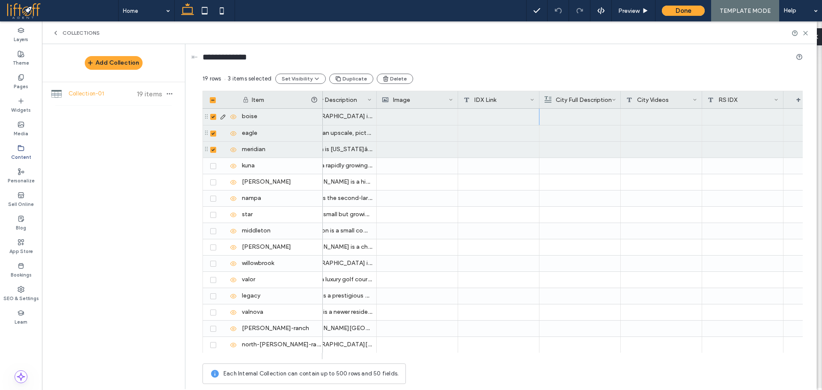
click at [492, 110] on div at bounding box center [498, 117] width 81 height 16
click at [498, 113] on div at bounding box center [498, 117] width 81 height 16
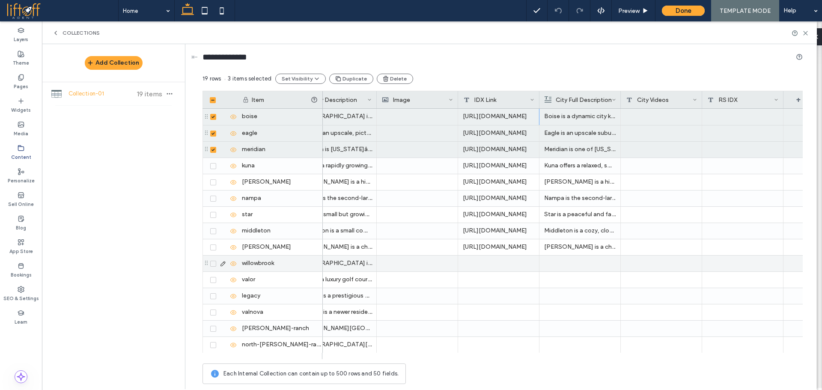
click at [472, 260] on div at bounding box center [498, 264] width 81 height 16
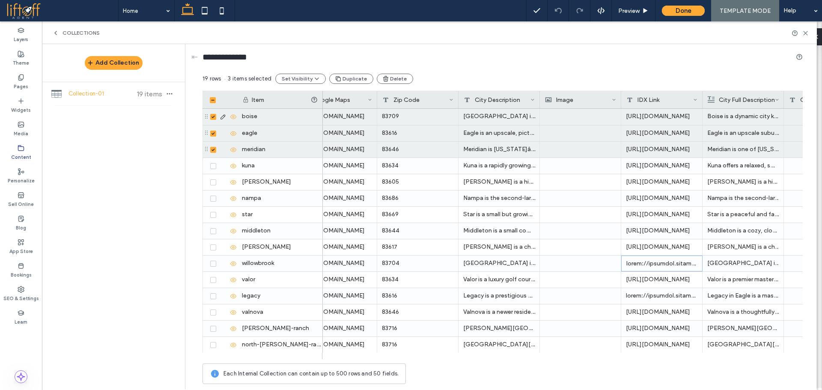
click at [507, 121] on div "Boise is Idahoâ€™s vibrant capital city, offering a perfect mix of urban cultur…" at bounding box center [498, 117] width 81 height 16
click at [501, 102] on textarea "**********" at bounding box center [505, 104] width 94 height 26
type textarea "**********"
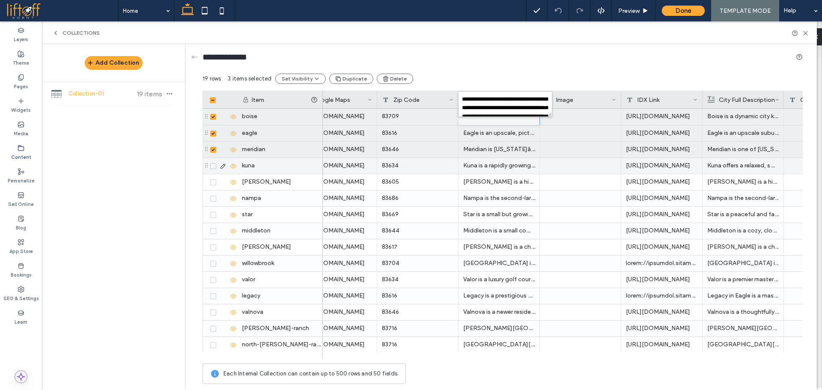
click at [579, 171] on div at bounding box center [579, 166] width 71 height 16
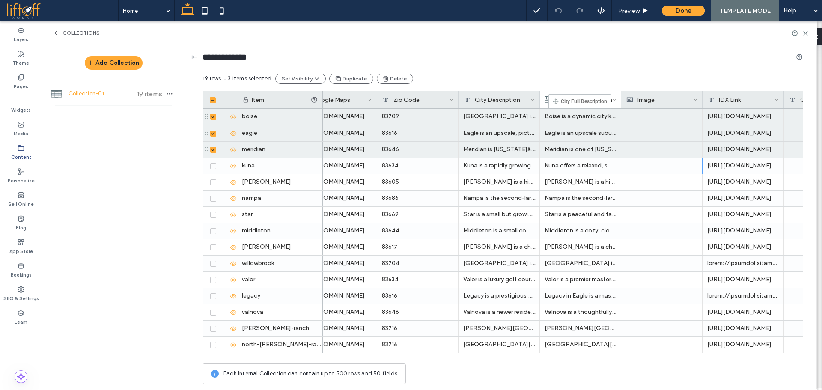
drag, startPoint x: 639, startPoint y: 97, endPoint x: 561, endPoint y: 98, distance: 77.9
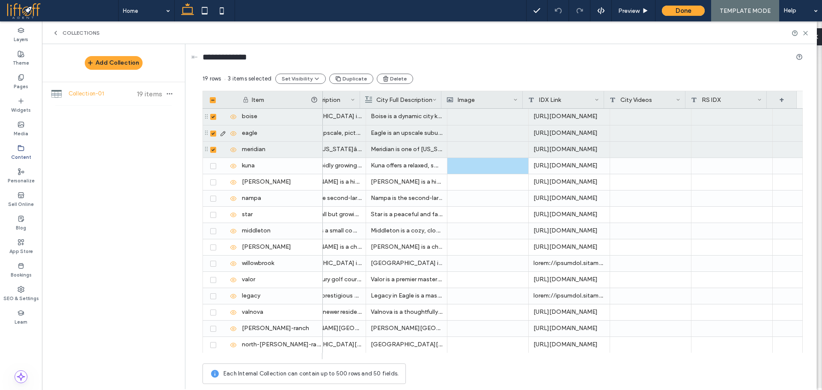
drag, startPoint x: 732, startPoint y: 140, endPoint x: 654, endPoint y: 114, distance: 82.2
click at [732, 140] on div at bounding box center [731, 133] width 81 height 16
click at [654, 114] on div at bounding box center [650, 117] width 81 height 16
drag, startPoint x: 735, startPoint y: 121, endPoint x: 673, endPoint y: 117, distance: 61.8
click at [735, 120] on div at bounding box center [731, 117] width 81 height 16
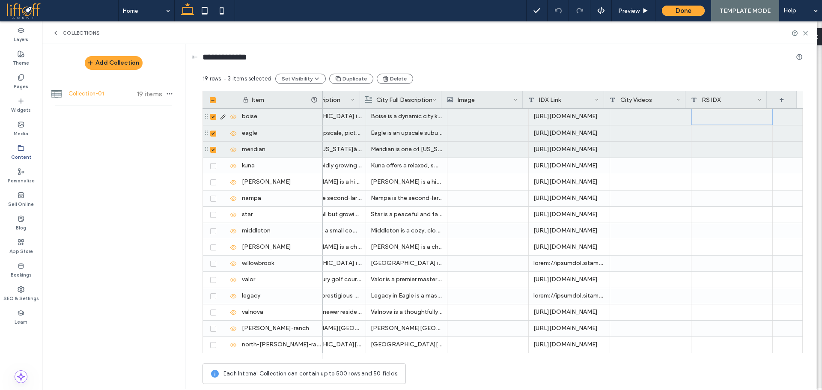
click at [651, 117] on div at bounding box center [650, 117] width 81 height 16
click at [660, 120] on div at bounding box center [650, 117] width 81 height 16
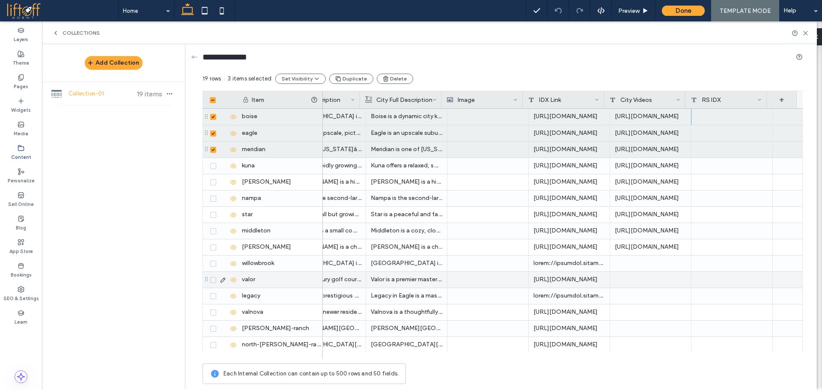
click at [625, 262] on div at bounding box center [650, 264] width 81 height 16
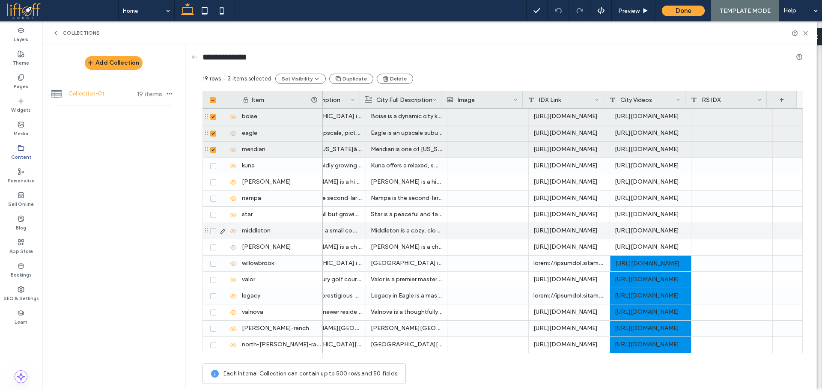
click at [725, 213] on div at bounding box center [731, 215] width 81 height 16
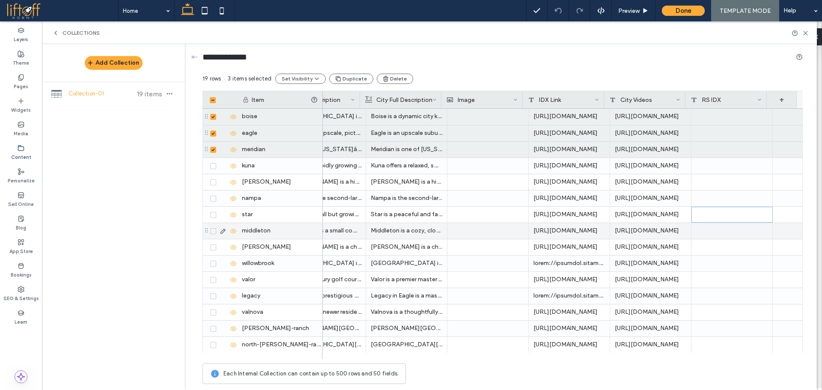
scroll to position [81, 0]
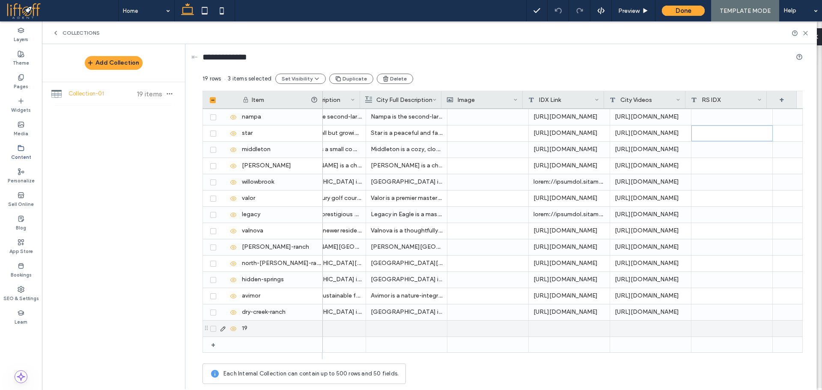
click at [212, 327] on icon at bounding box center [212, 328] width 3 height 3
click at [404, 77] on button "Delete" at bounding box center [395, 79] width 36 height 10
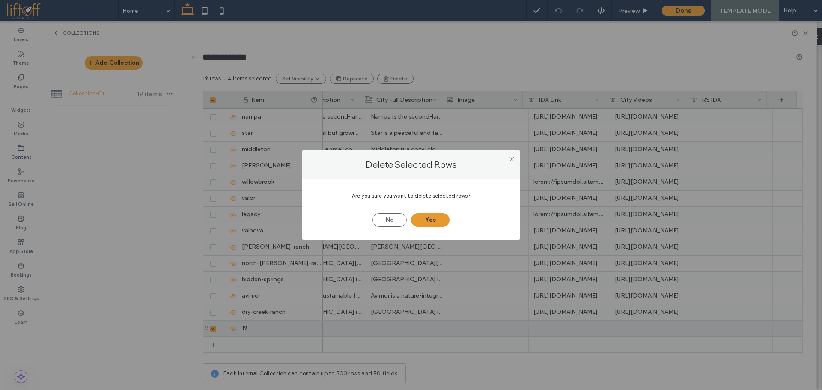
click at [436, 218] on button "Yes" at bounding box center [430, 220] width 39 height 14
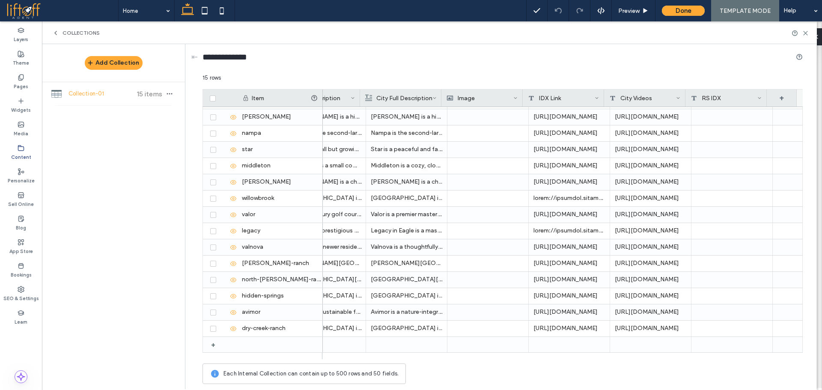
scroll to position [15, 0]
click at [27, 81] on label "Pages" at bounding box center [21, 85] width 15 height 9
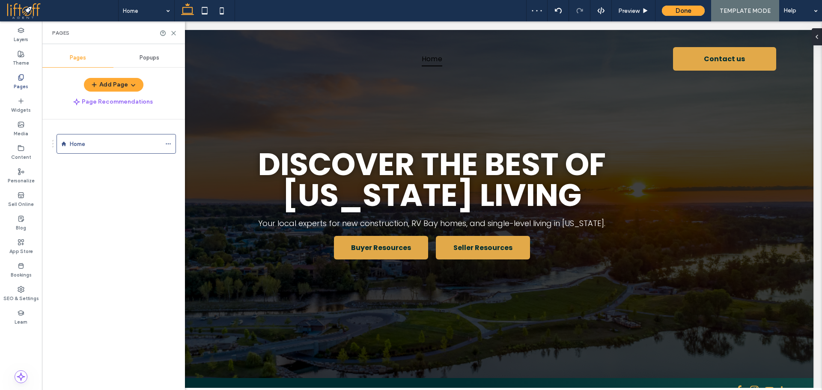
scroll to position [0, 0]
click at [135, 86] on icon "button" at bounding box center [133, 84] width 7 height 7
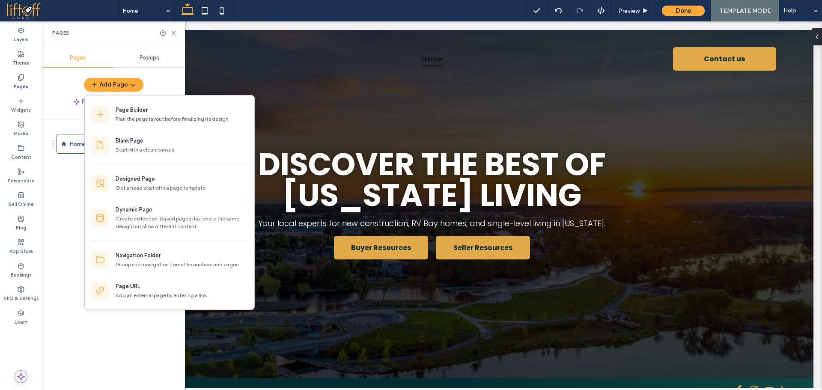
click at [56, 196] on div "Home" at bounding box center [118, 252] width 133 height 266
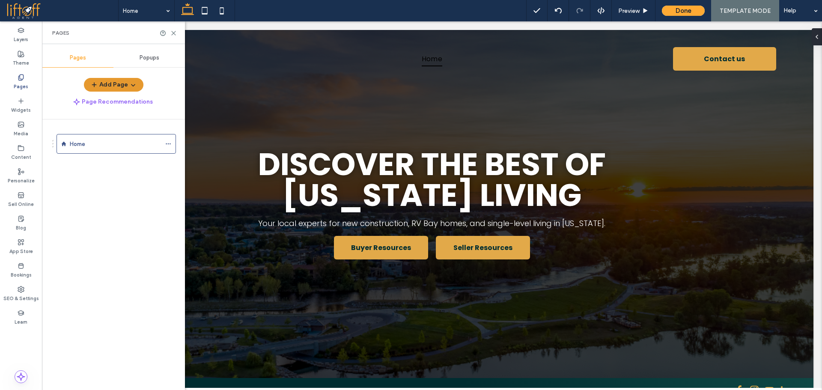
click at [130, 87] on icon "button" at bounding box center [133, 84] width 7 height 7
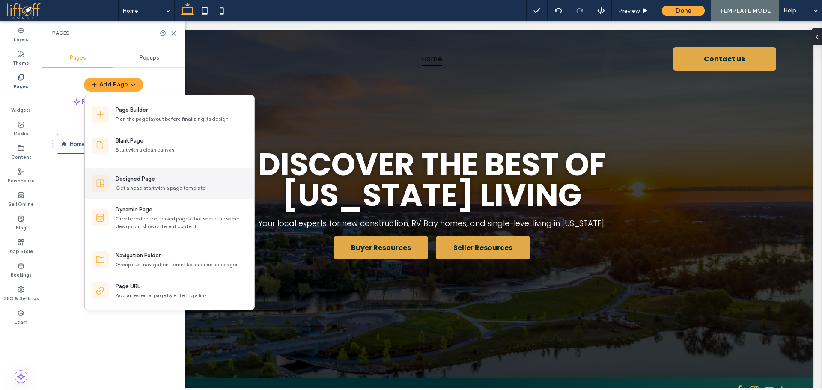
click at [166, 176] on div "Designed Page" at bounding box center [182, 179] width 132 height 9
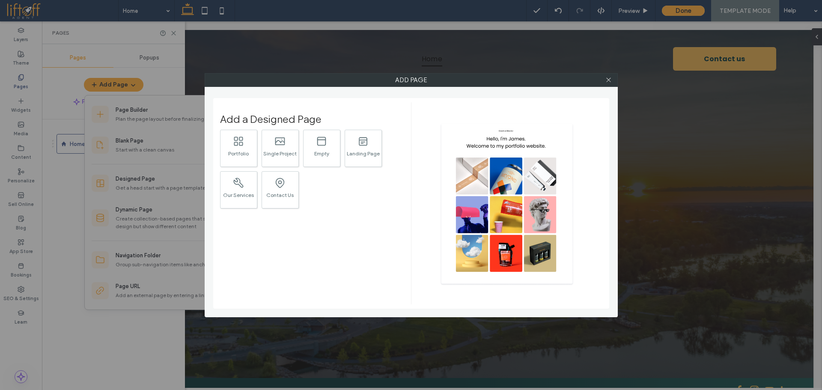
click at [139, 139] on div "Add Page Add a Designed Page .st0{fill:currentColor;} Portfolio .st0{fill:curre…" at bounding box center [411, 195] width 822 height 390
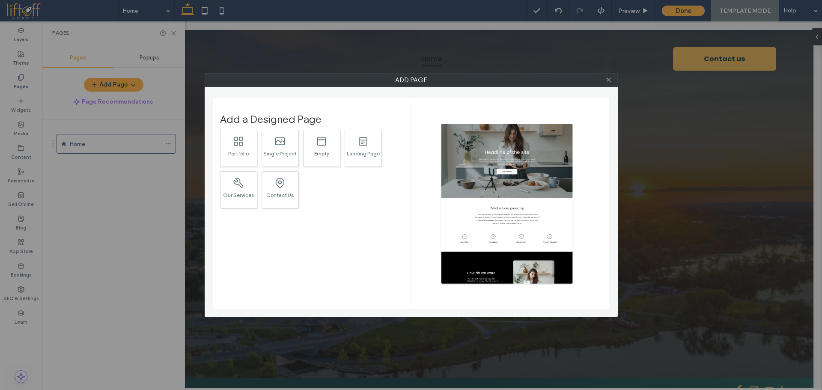
click at [605, 82] on div at bounding box center [608, 80] width 13 height 13
click at [609, 81] on icon at bounding box center [608, 80] width 6 height 6
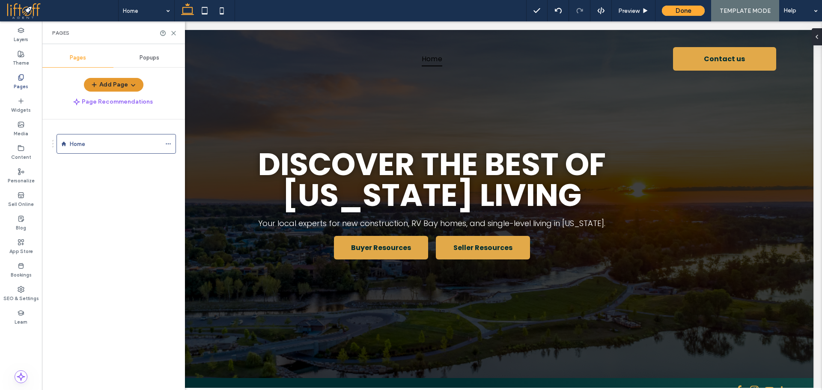
click at [121, 81] on button "Add Page" at bounding box center [113, 85] width 59 height 14
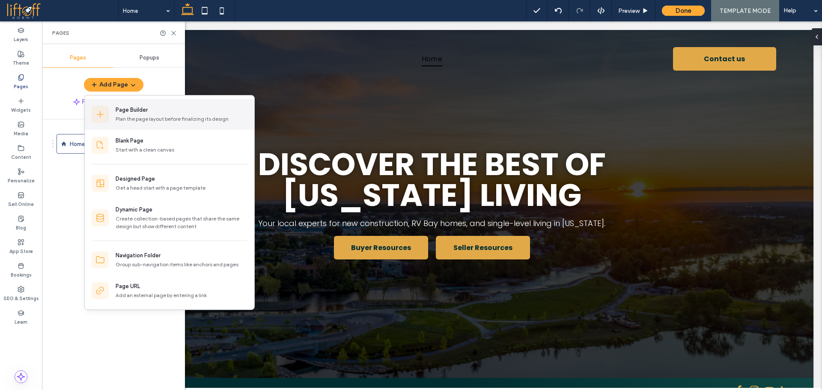
click at [130, 116] on div "Plan the page layout before finalizing its design" at bounding box center [182, 119] width 132 height 8
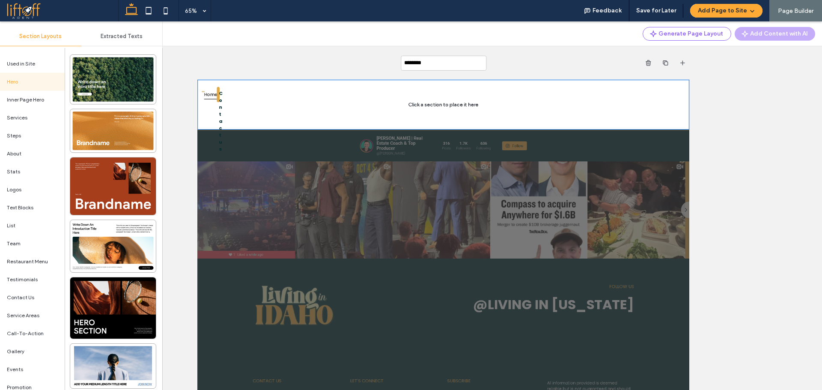
click at [201, 60] on div "********" at bounding box center [443, 62] width 492 height 33
click at [720, 125] on div "New Page ( 1 )" at bounding box center [443, 205] width 757 height 368
click at [745, 14] on button "Add Page to Site" at bounding box center [726, 11] width 72 height 14
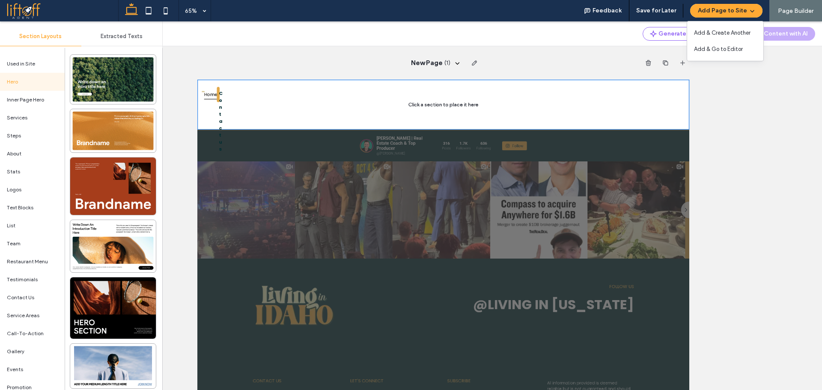
click at [761, 103] on div "New Page ( 1 )" at bounding box center [443, 205] width 757 height 368
click at [646, 62] on use "button" at bounding box center [648, 63] width 5 height 6
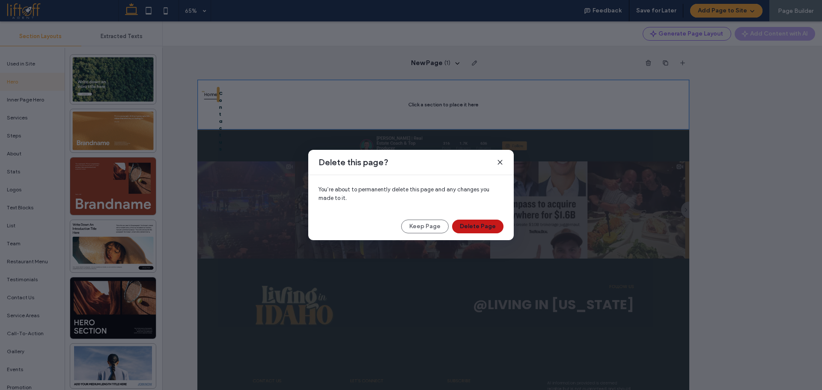
click at [479, 226] on button "Delete Page" at bounding box center [477, 227] width 51 height 14
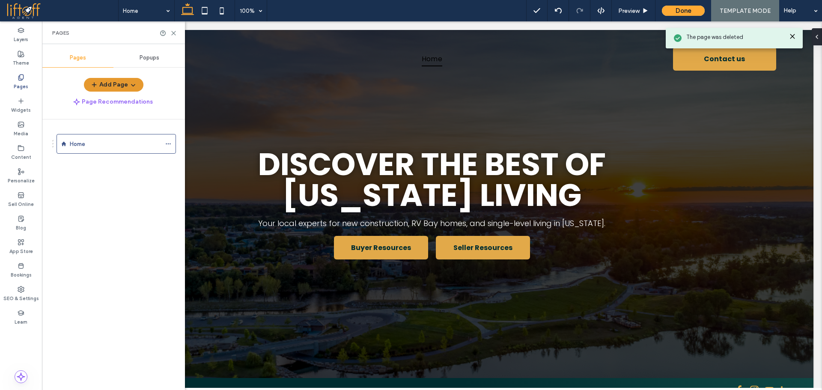
click at [125, 86] on button "Add Page" at bounding box center [113, 85] width 59 height 14
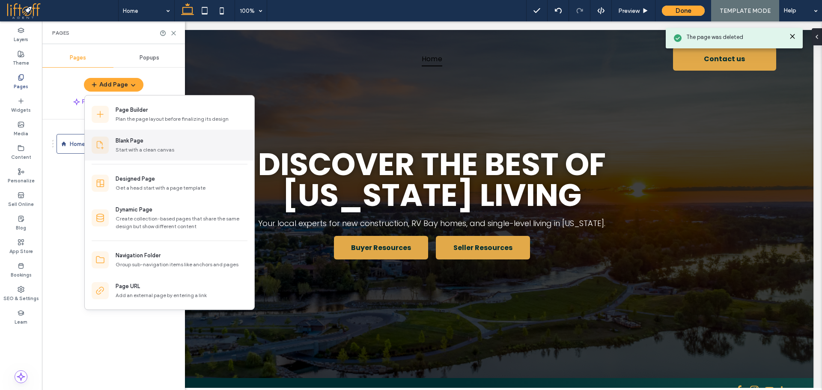
click at [123, 144] on div "Blank Page" at bounding box center [130, 141] width 28 height 9
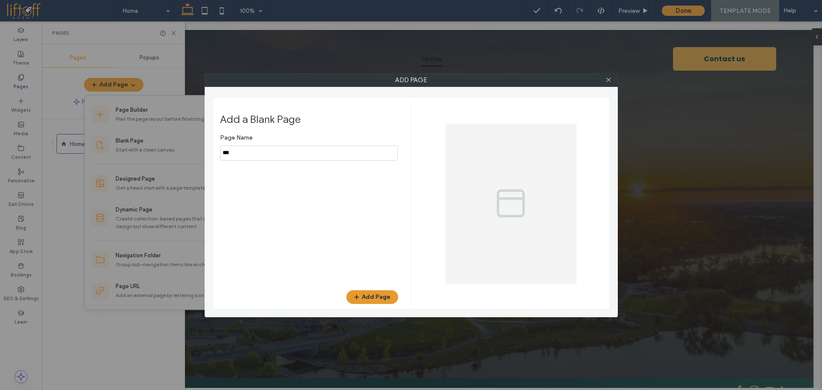
type input "***"
click at [387, 293] on button "Add Page" at bounding box center [372, 297] width 52 height 14
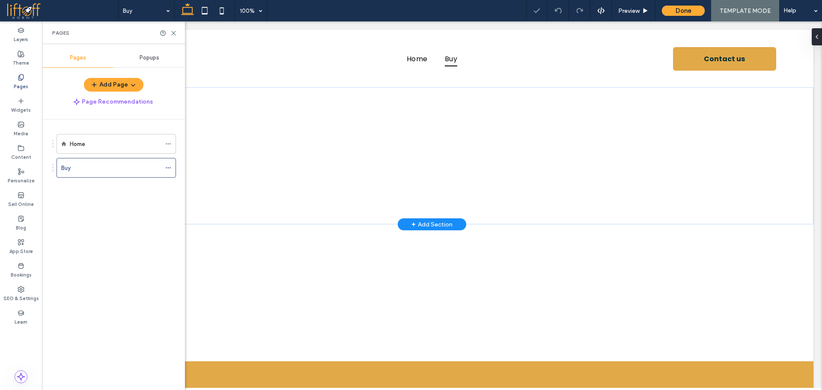
click at [436, 223] on div "+ Add Section" at bounding box center [431, 224] width 41 height 9
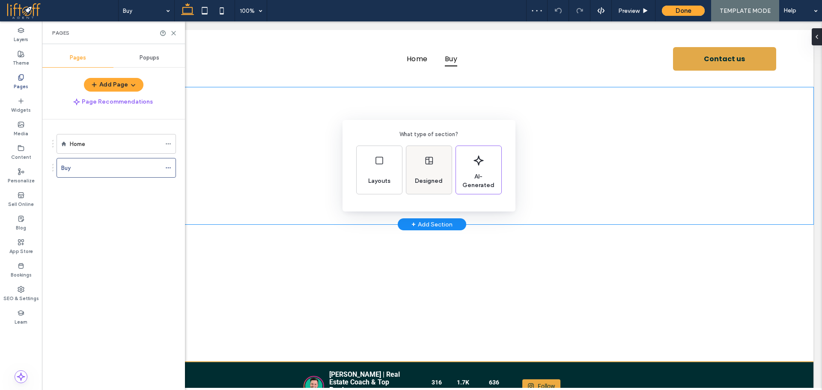
click at [439, 181] on span "Designed" at bounding box center [428, 181] width 35 height 9
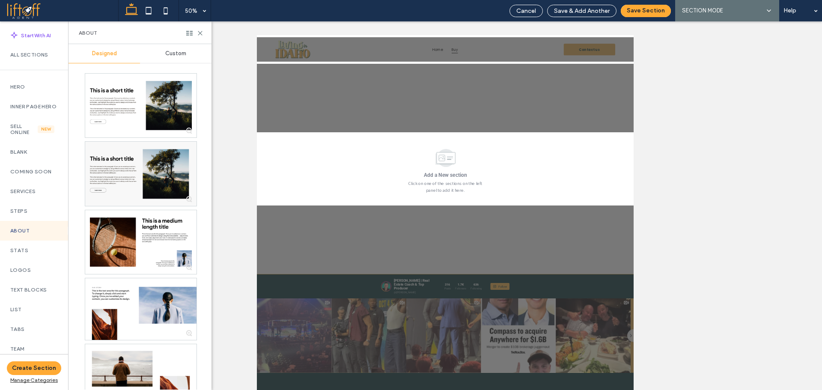
click at [173, 54] on span "Custom" at bounding box center [175, 53] width 21 height 7
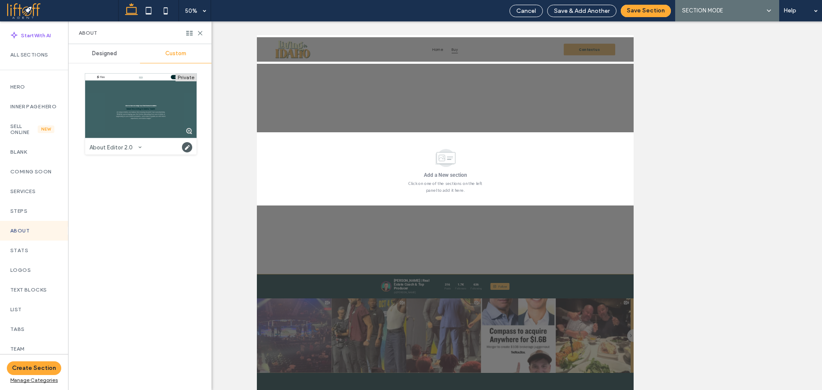
click at [182, 56] on span "Custom" at bounding box center [175, 53] width 21 height 7
click at [181, 55] on span "Custom" at bounding box center [175, 53] width 21 height 7
click at [33, 56] on label "All Sections" at bounding box center [34, 55] width 48 height 6
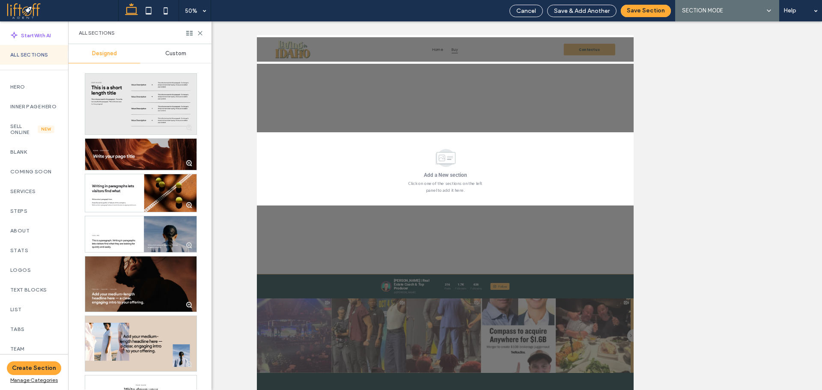
click at [166, 45] on div "Custom" at bounding box center [175, 53] width 71 height 19
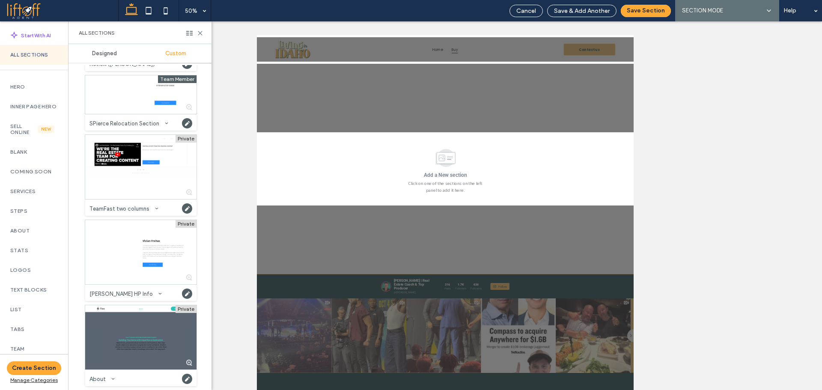
scroll to position [568, 0]
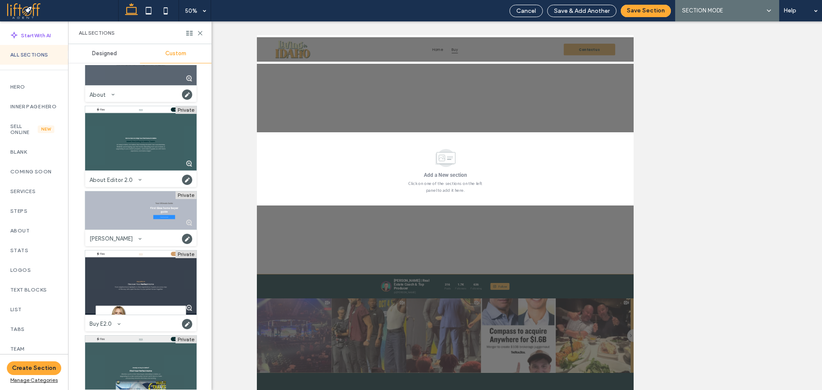
click at [141, 361] on div at bounding box center [140, 368] width 111 height 64
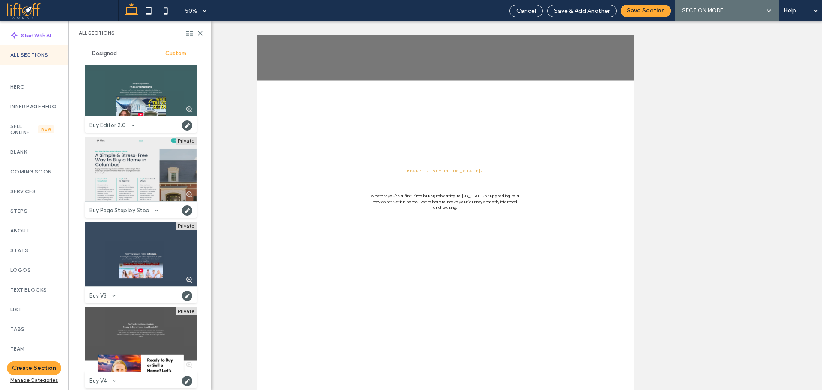
scroll to position [126, 0]
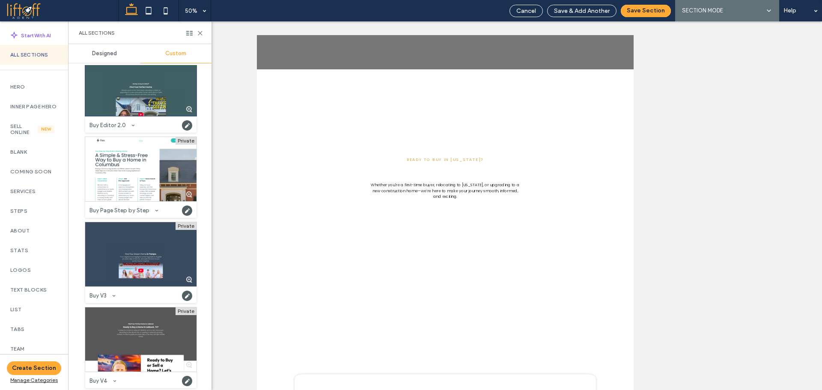
click at [149, 87] on div at bounding box center [140, 84] width 111 height 64
click at [650, 8] on button "Save Section" at bounding box center [646, 11] width 50 height 12
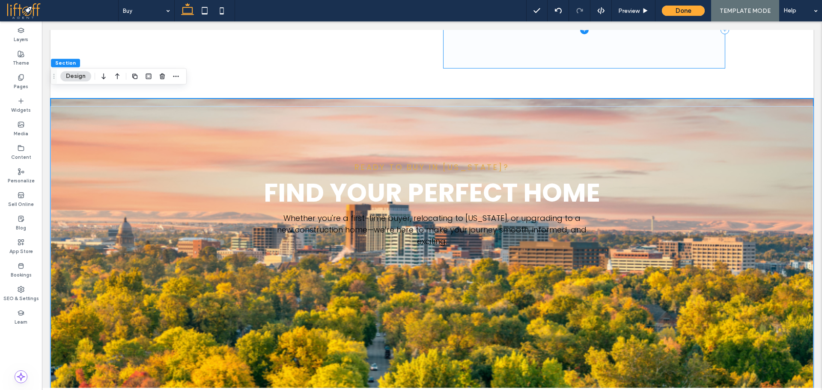
scroll to position [134, 0]
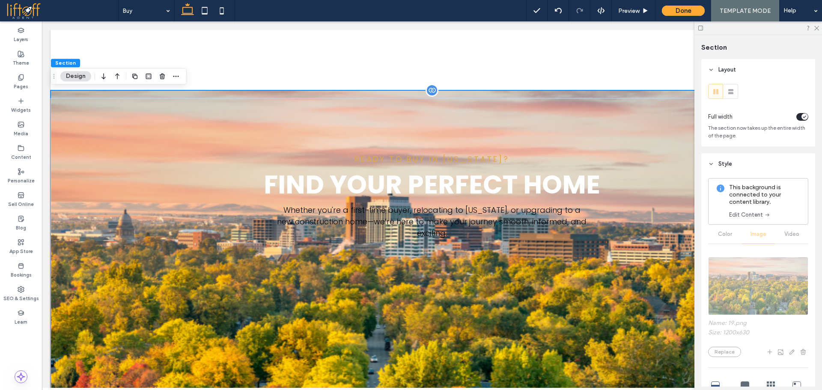
click at [71, 92] on div "Ready to Buy in [US_STATE]? Find Your Perfect Home Whether you're a first-time …" at bounding box center [432, 299] width 763 height 418
click at [802, 116] on icon "toggle" at bounding box center [803, 117] width 3 height 3
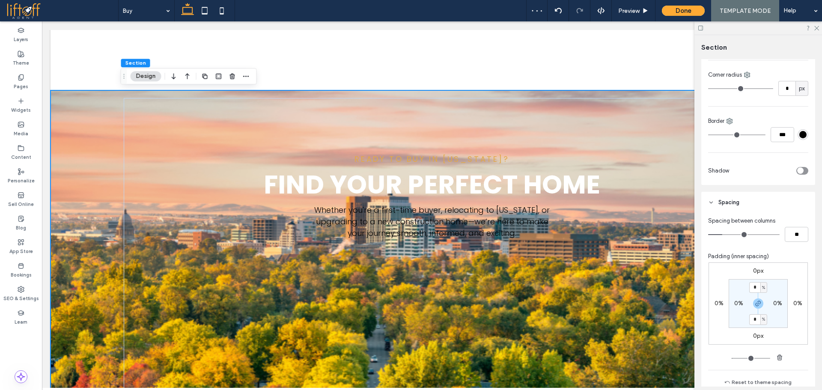
scroll to position [573, 0]
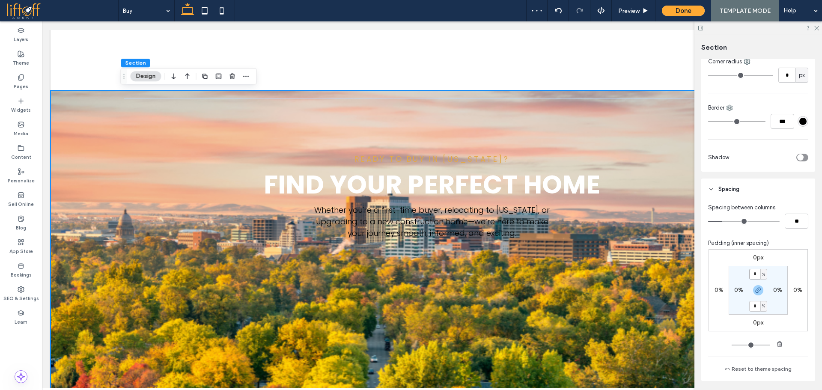
click at [750, 276] on input "*" at bounding box center [754, 274] width 11 height 11
type input "*"
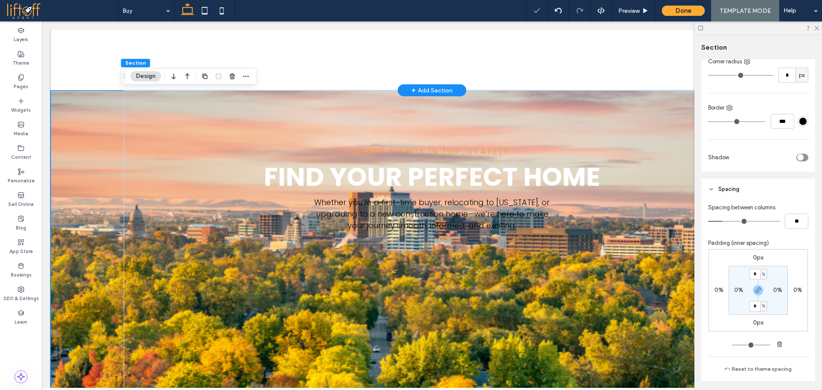
click at [436, 90] on div "+ Add Section" at bounding box center [431, 90] width 41 height 9
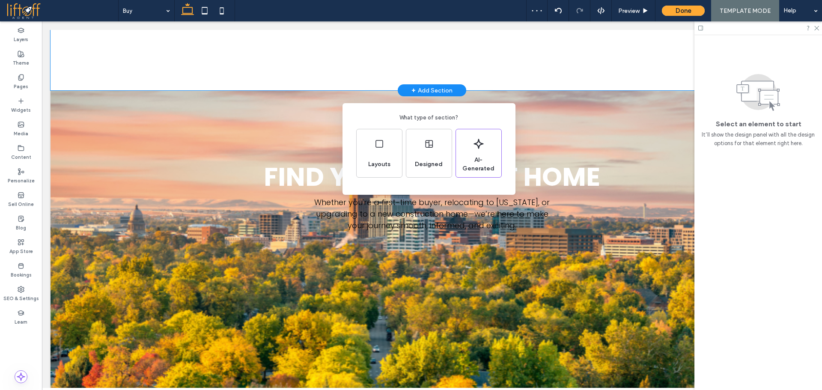
click at [321, 89] on div "What type of section? Layouts Designed AI-Generated" at bounding box center [411, 216] width 822 height 432
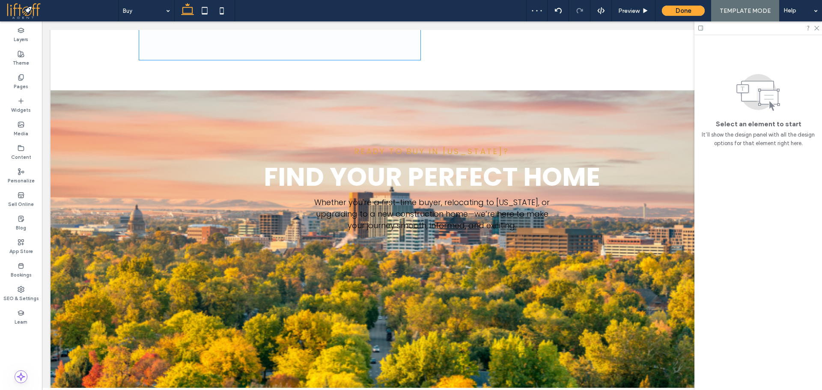
scroll to position [0, 0]
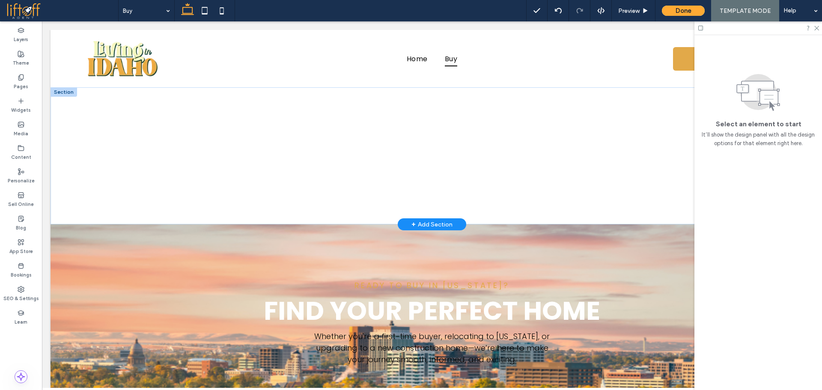
click at [69, 92] on div at bounding box center [64, 91] width 27 height 9
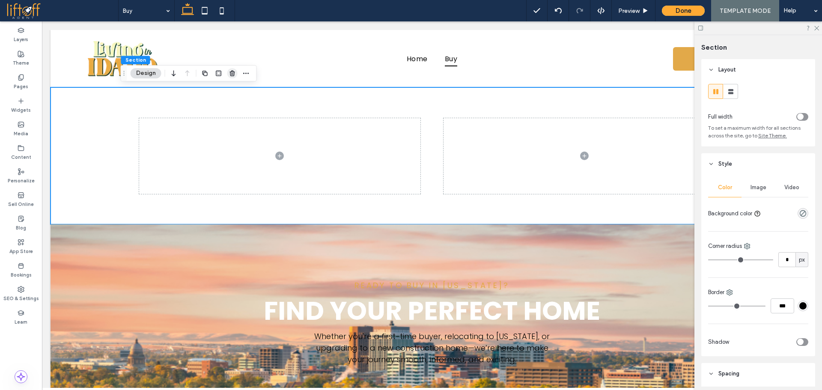
click at [233, 74] on use "button" at bounding box center [231, 74] width 5 height 6
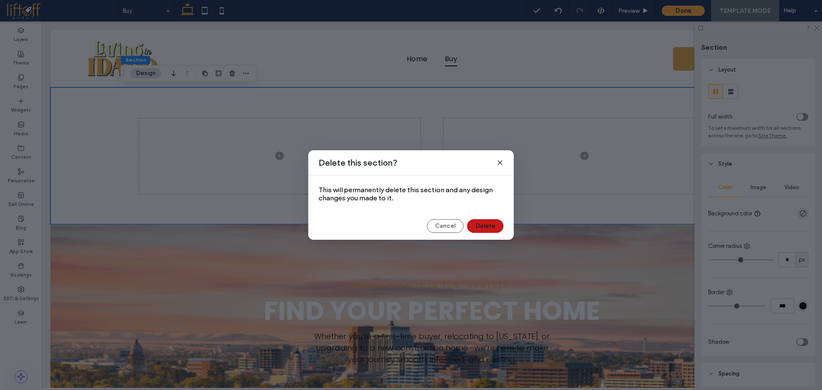
drag, startPoint x: 479, startPoint y: 225, endPoint x: 422, endPoint y: 86, distance: 150.6
click at [479, 225] on button "Delete" at bounding box center [485, 226] width 36 height 14
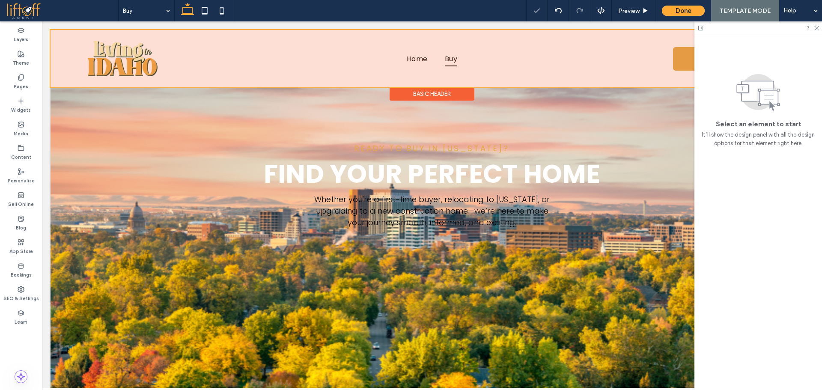
click at [438, 93] on div "Basic Header" at bounding box center [431, 93] width 85 height 13
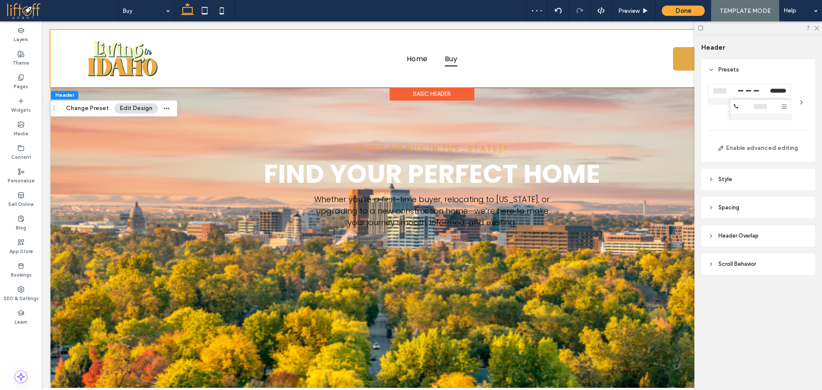
click at [773, 238] on header "Header Overlap" at bounding box center [758, 235] width 114 height 21
click at [798, 256] on div "toggle" at bounding box center [800, 257] width 6 height 6
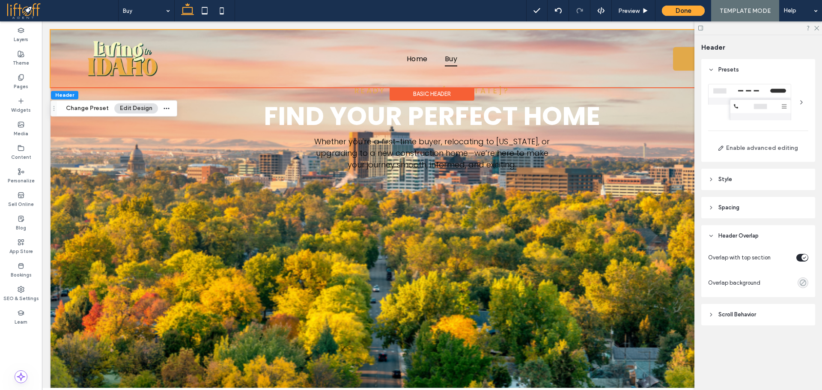
click at [802, 285] on use "rgba(0, 0, 0, 0)" at bounding box center [802, 282] width 6 height 6
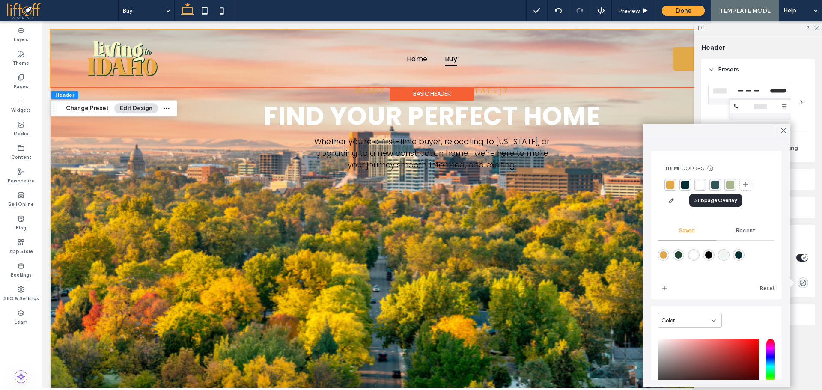
click at [719, 186] on div "rgba(0, 45, 49, 0.8)" at bounding box center [715, 185] width 8 height 8
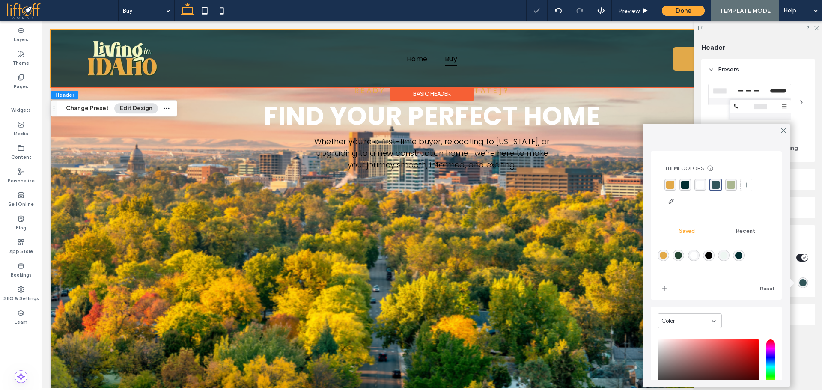
click at [744, 230] on span "Recent" at bounding box center [745, 231] width 19 height 7
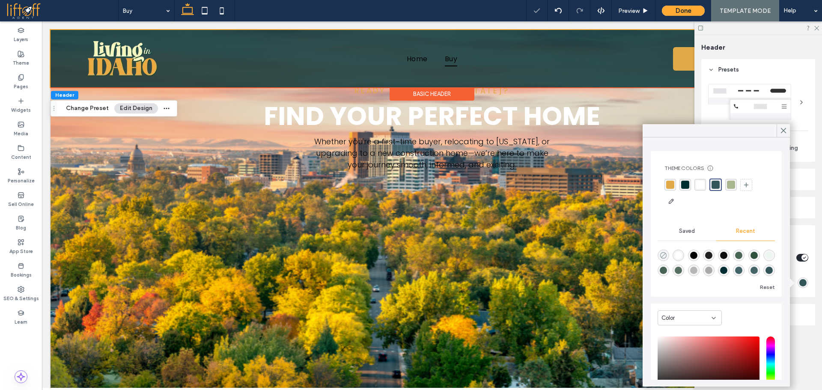
click at [662, 257] on use "rgba(0, 0, 0, 0)" at bounding box center [663, 255] width 6 height 6
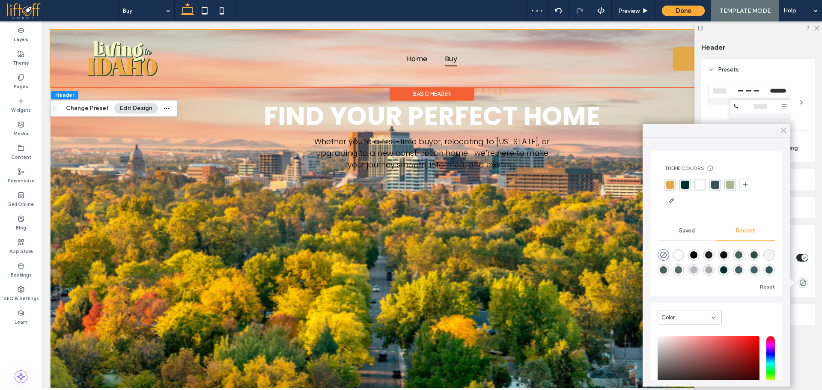
click at [780, 129] on icon at bounding box center [783, 131] width 8 height 8
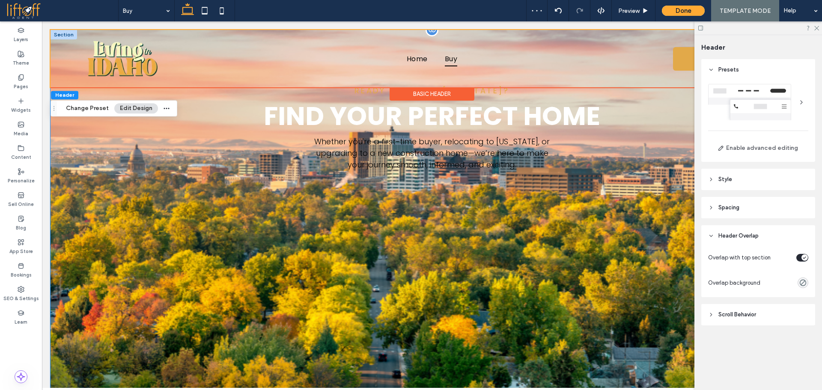
click at [80, 253] on div "Ready to Buy in [US_STATE]? Find Your Perfect Home Whether you're a first-time …" at bounding box center [432, 231] width 763 height 403
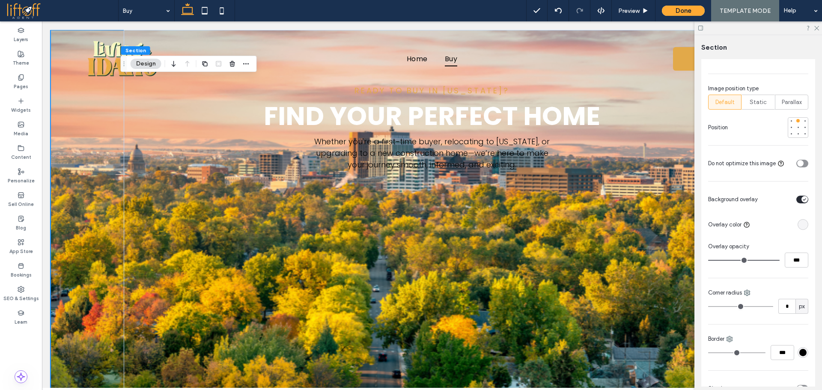
scroll to position [573, 0]
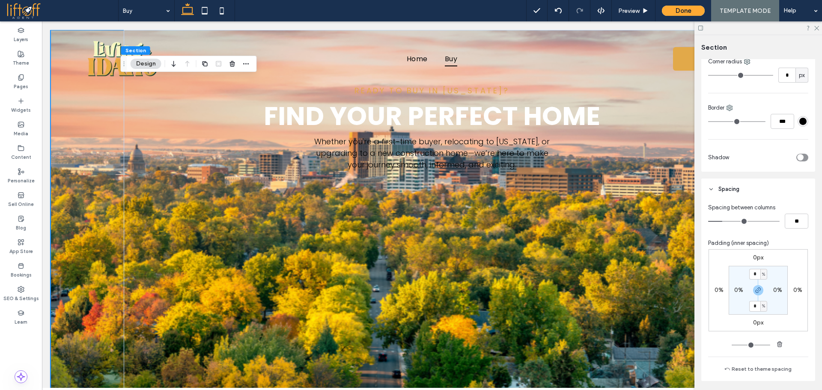
click at [800, 155] on div "toggle" at bounding box center [802, 158] width 12 height 8
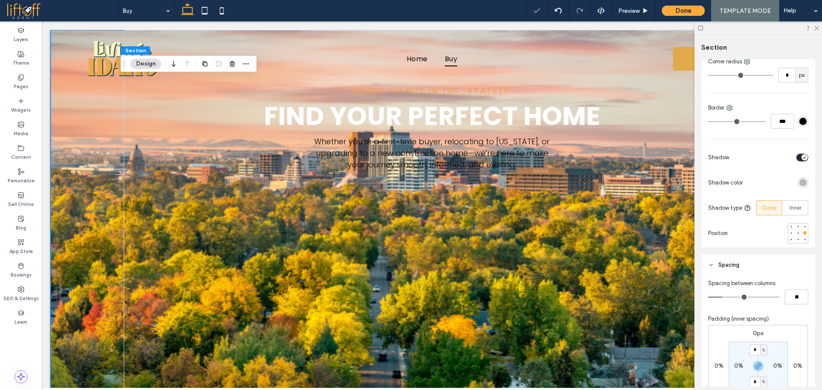
click at [799, 183] on div "rgba(0, 0, 0, 0.25)" at bounding box center [802, 182] width 7 height 7
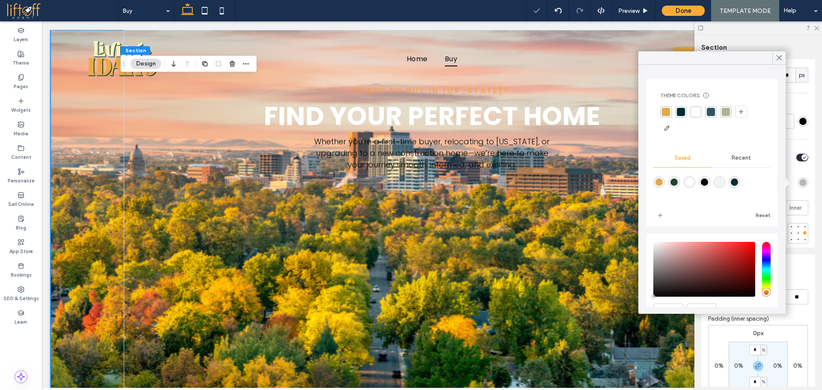
click at [710, 114] on div "rgba(0, 45, 49, 0.8)" at bounding box center [711, 112] width 8 height 8
click at [776, 58] on icon at bounding box center [779, 58] width 8 height 8
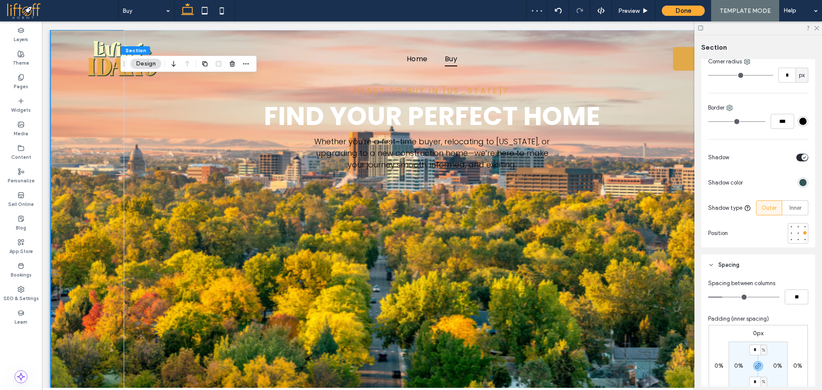
click at [799, 184] on div "rgba(0, 45, 49, 0.8)" at bounding box center [802, 182] width 7 height 7
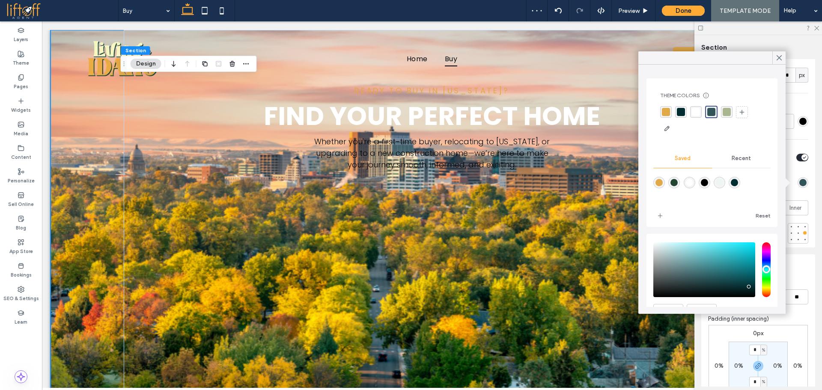
click at [745, 161] on span "Recent" at bounding box center [740, 158] width 19 height 7
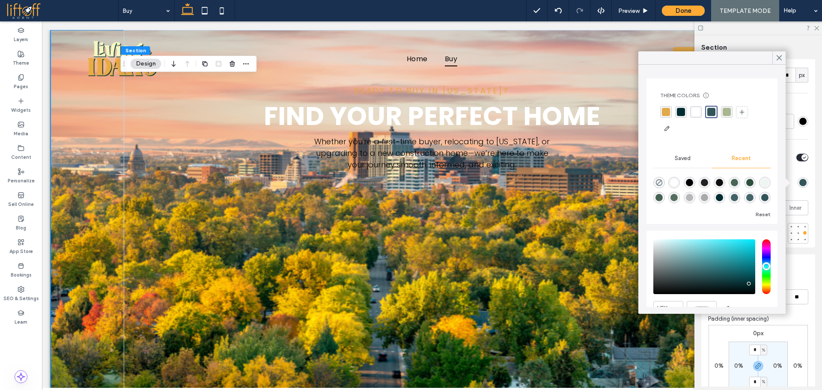
click at [650, 183] on div "Theme Colors Save time with Theme Colors Create a color palette to instantly ad…" at bounding box center [711, 151] width 131 height 146
click at [657, 182] on icon "rgba(0, 0, 0, 0)" at bounding box center [658, 182] width 7 height 7
type input "*******"
type input "*"
type input "**"
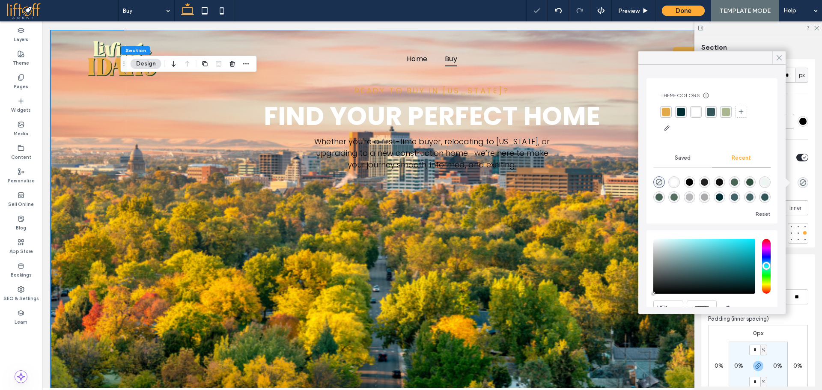
click at [775, 56] on div at bounding box center [778, 57] width 13 height 13
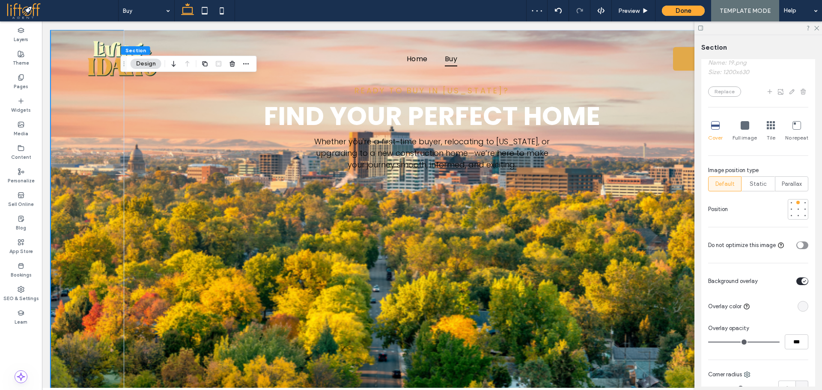
scroll to position [286, 0]
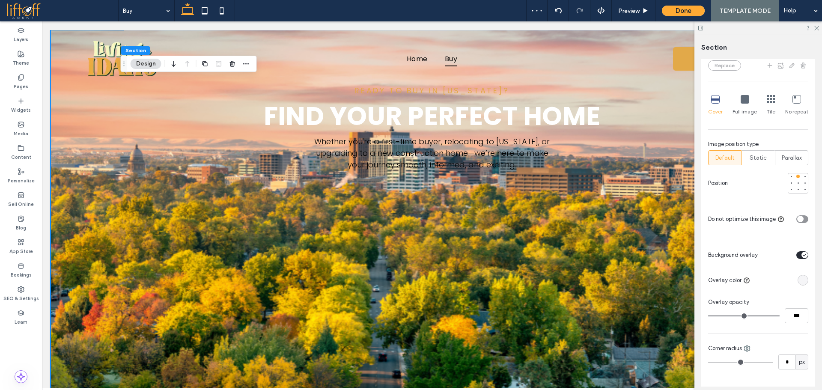
click at [799, 280] on div "rgba(0, 0, 0, 0)" at bounding box center [802, 279] width 7 height 7
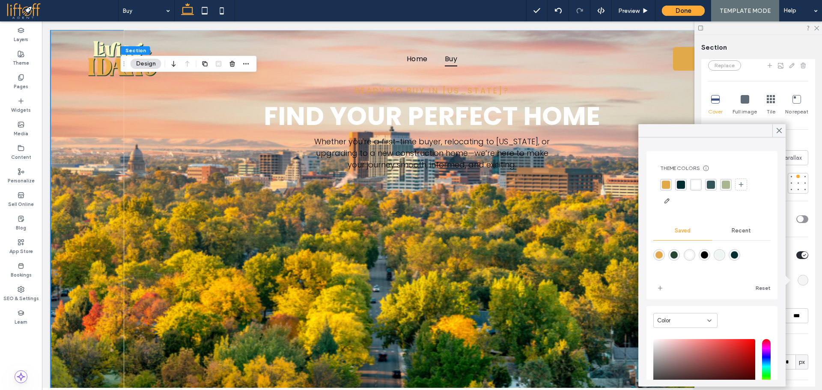
click at [714, 184] on div "rgba(0, 45, 49, 0.8)" at bounding box center [711, 185] width 8 height 8
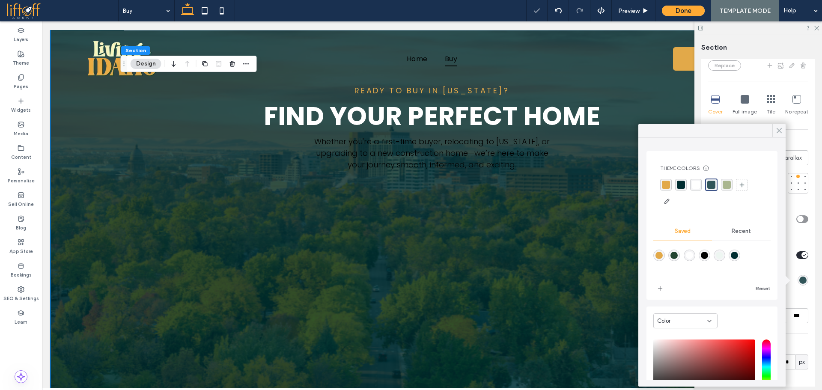
click at [775, 127] on div at bounding box center [778, 130] width 13 height 13
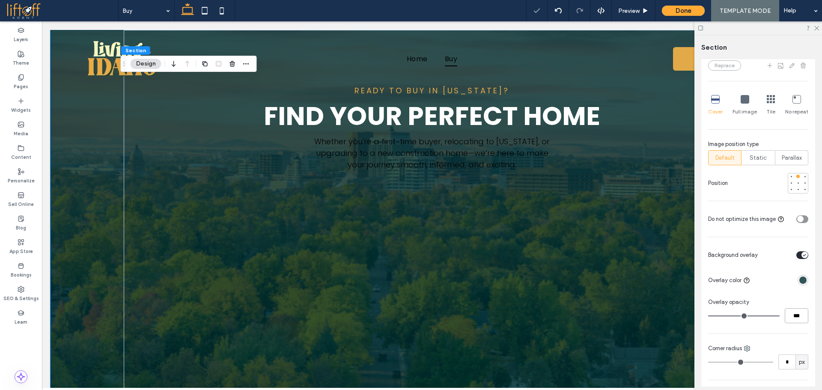
click at [790, 312] on input "***" at bounding box center [797, 315] width 24 height 15
type input "**"
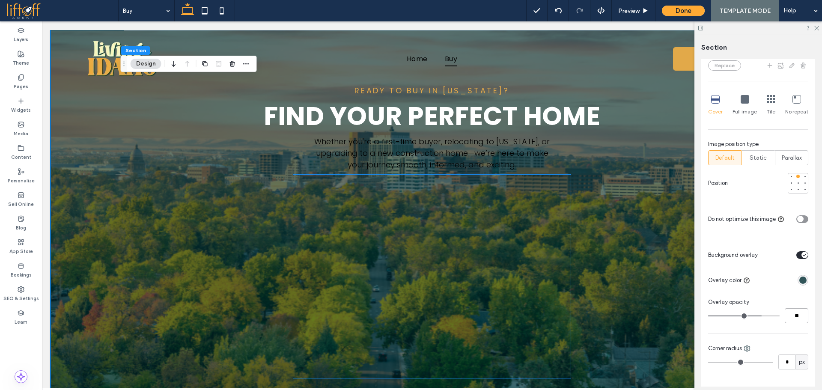
click at [493, 270] on div at bounding box center [431, 276] width 277 height 203
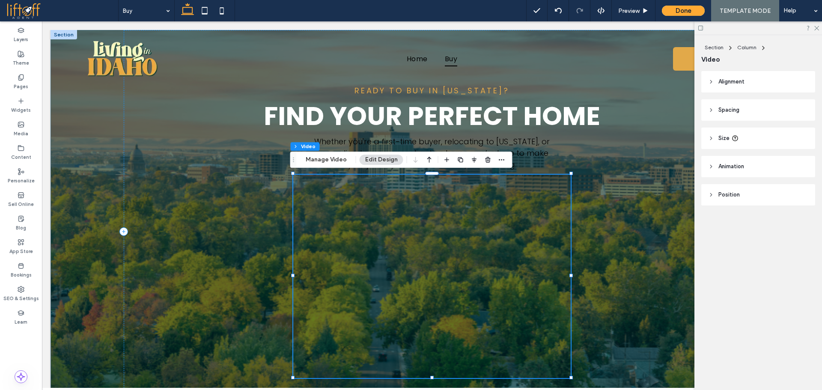
click at [759, 87] on header "Alignment" at bounding box center [758, 81] width 114 height 21
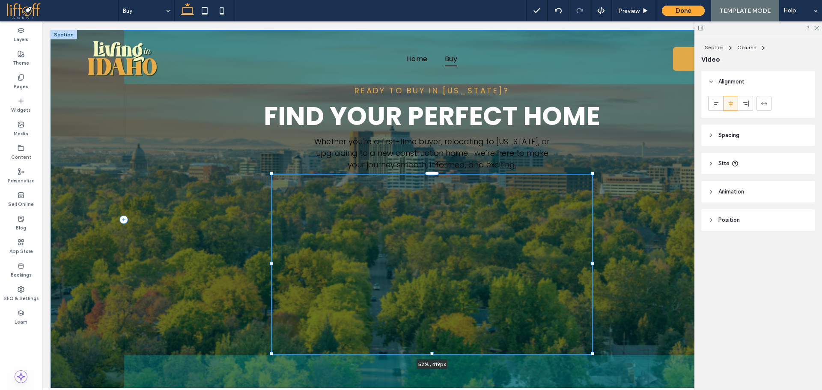
drag, startPoint x: 568, startPoint y: 377, endPoint x: 589, endPoint y: 366, distance: 24.5
click at [589, 366] on div "Ready to Buy in [US_STATE]? Find Your Perfect Home Whether you're a first-time …" at bounding box center [432, 219] width 616 height 379
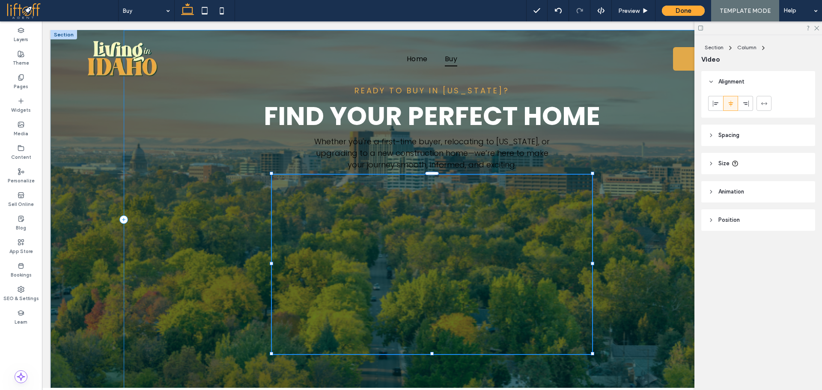
type input "**"
type input "****"
type input "***"
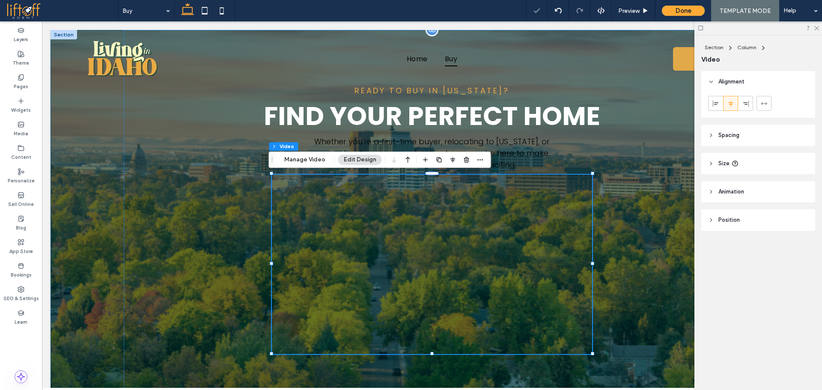
click at [71, 209] on div "Ready to Buy in [US_STATE]? Find Your Perfect Home Whether you're a first-time …" at bounding box center [432, 219] width 763 height 379
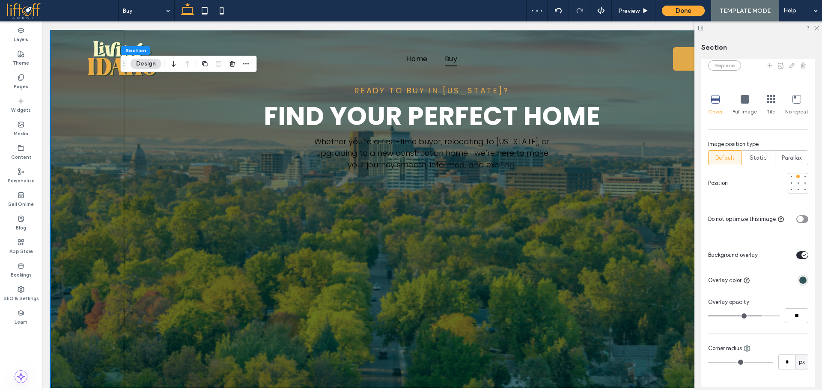
scroll to position [759, 0]
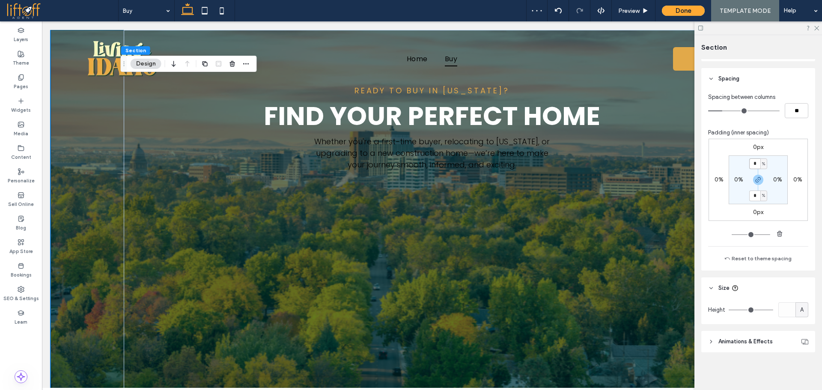
click at [754, 164] on input "*" at bounding box center [754, 163] width 11 height 11
type input "*"
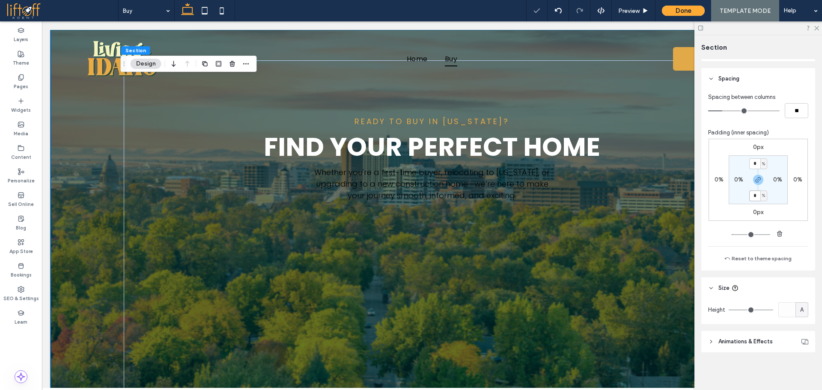
click at [754, 194] on input "*" at bounding box center [754, 195] width 11 height 11
click at [758, 180] on icon "button" at bounding box center [758, 179] width 7 height 7
click at [753, 194] on label "4%" at bounding box center [757, 195] width 9 height 7
type input "*"
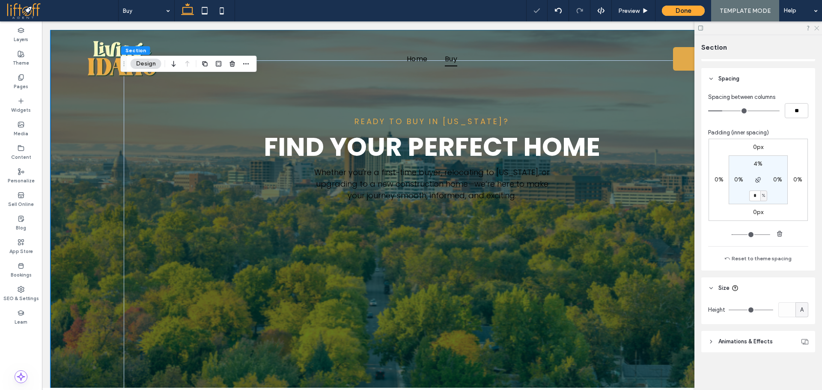
click at [817, 29] on use at bounding box center [816, 28] width 5 height 5
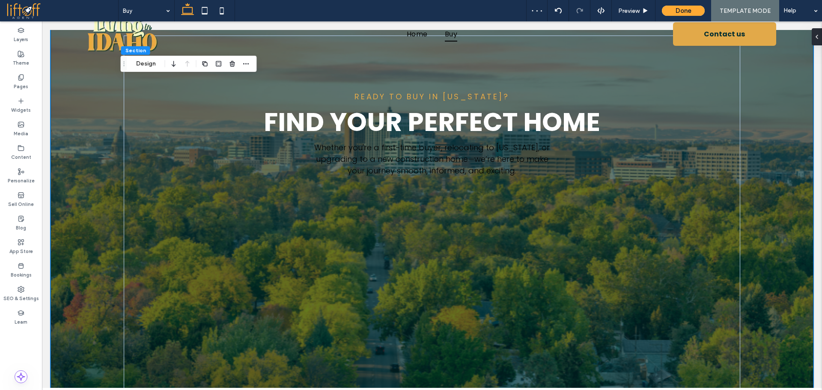
scroll to position [0, 0]
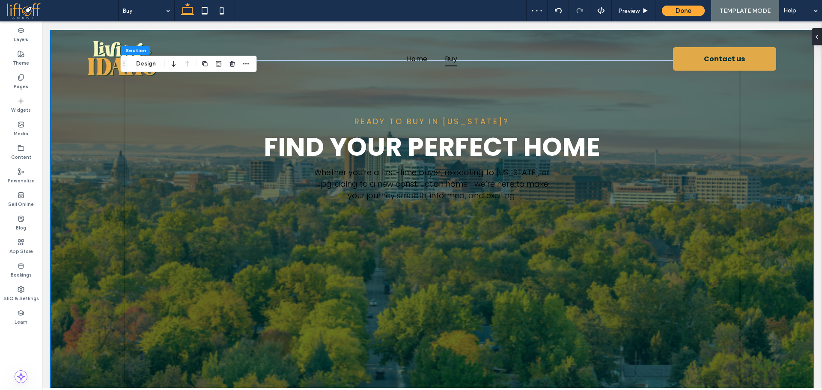
drag, startPoint x: 820, startPoint y: 74, endPoint x: 863, endPoint y: 65, distance: 44.2
click at [461, 124] on span "Ready to Buy in [US_STATE]?" at bounding box center [431, 121] width 155 height 11
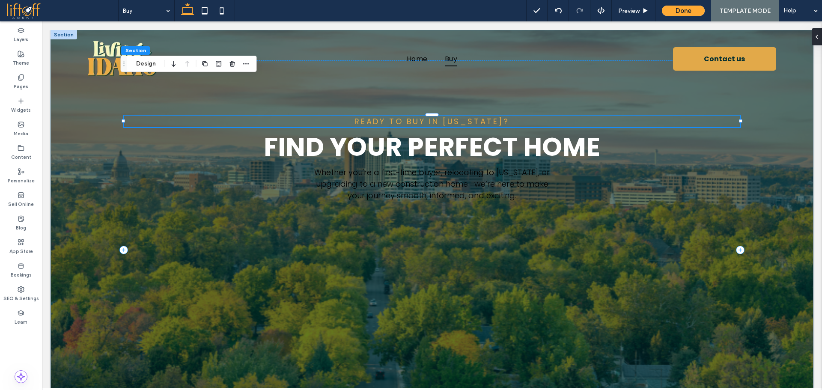
click at [461, 124] on div "Ready to Buy in [US_STATE]?" at bounding box center [432, 122] width 616 height 12
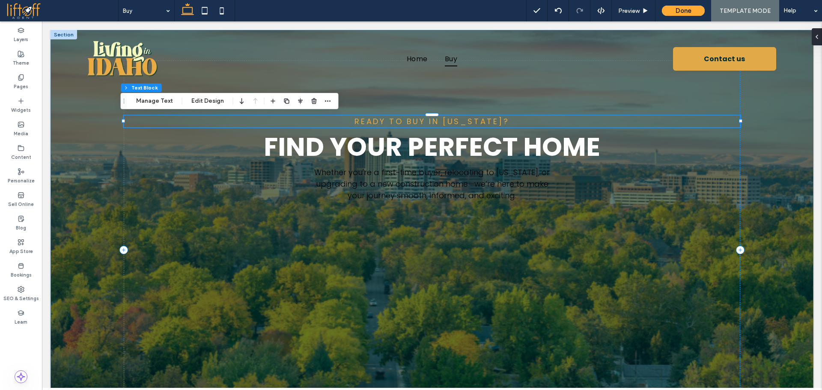
click at [461, 124] on span "Ready to Buy in [US_STATE]?" at bounding box center [431, 121] width 155 height 11
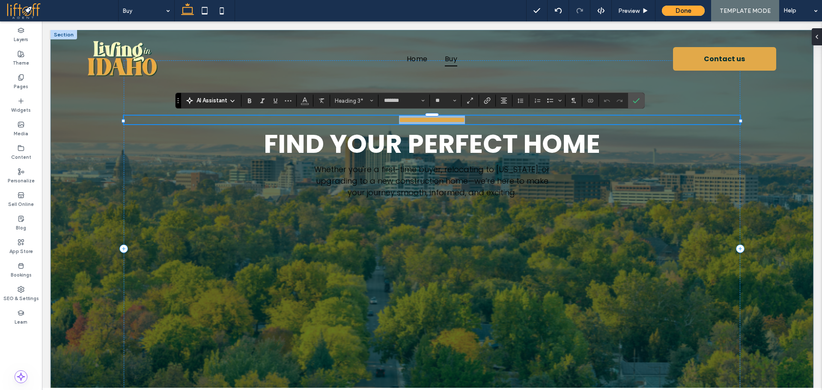
click at [465, 122] on span "**********" at bounding box center [432, 120] width 66 height 8
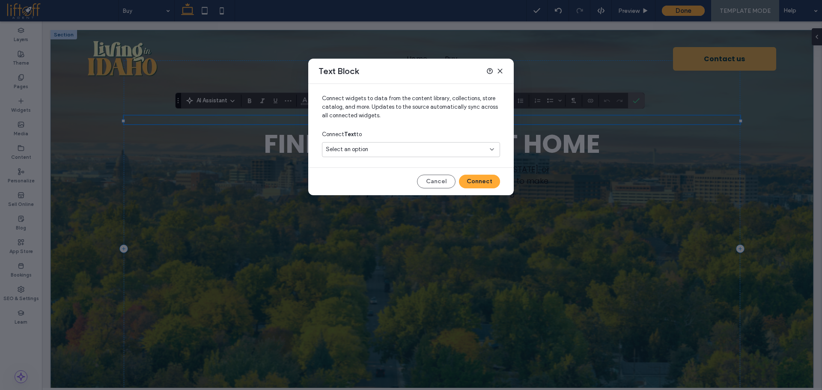
click at [445, 148] on div "Select an option" at bounding box center [406, 149] width 160 height 9
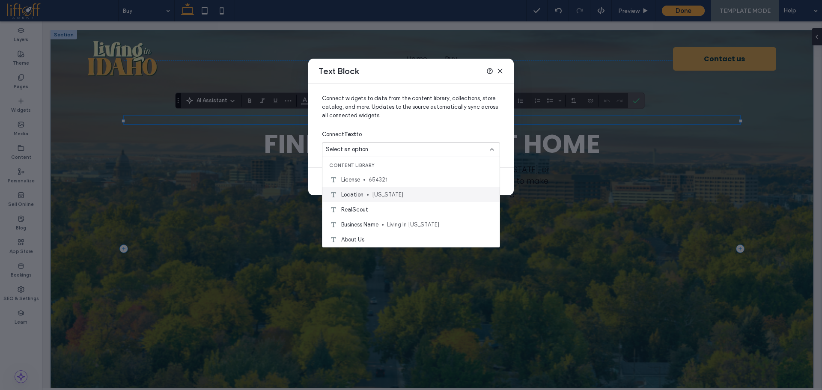
click at [406, 189] on div "Location [US_STATE]" at bounding box center [410, 194] width 177 height 15
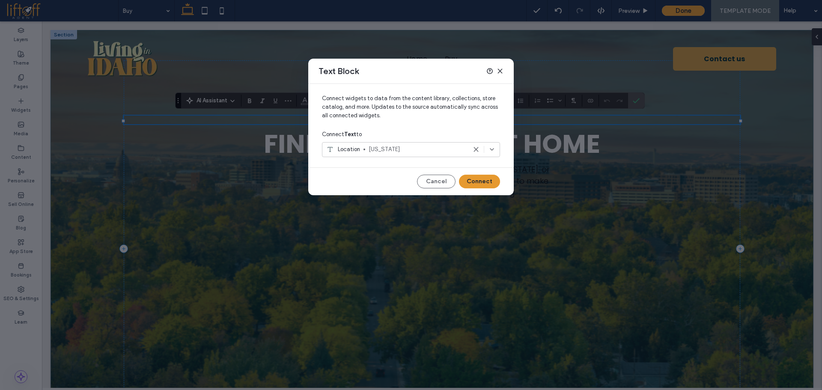
click at [480, 180] on button "Connect" at bounding box center [479, 182] width 41 height 14
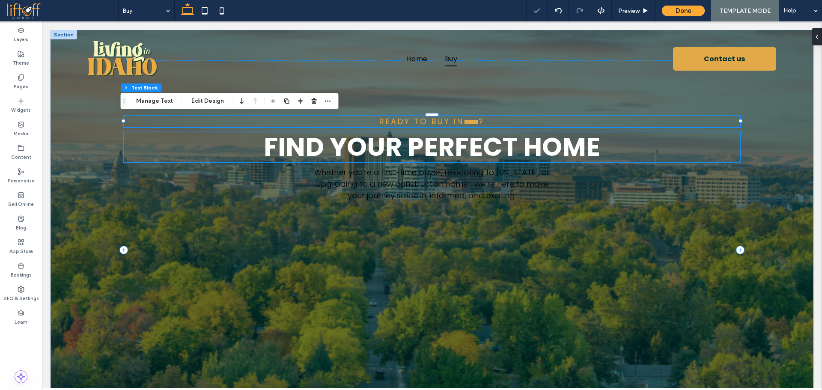
click at [453, 143] on span "Find Your Perfect Home" at bounding box center [432, 147] width 336 height 36
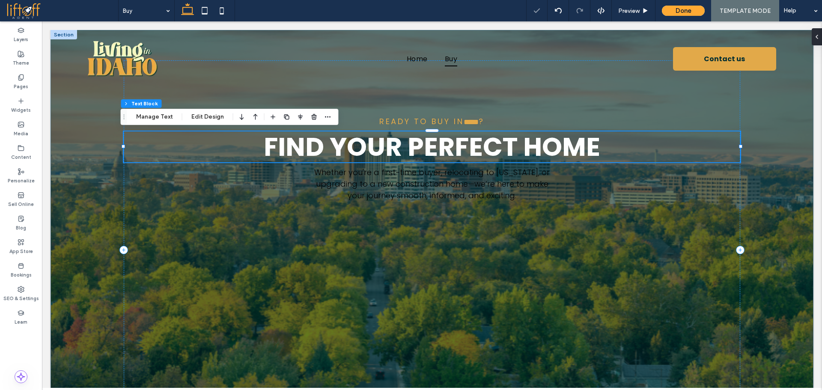
click at [453, 143] on div "Find Your Perfect Home" at bounding box center [432, 146] width 616 height 31
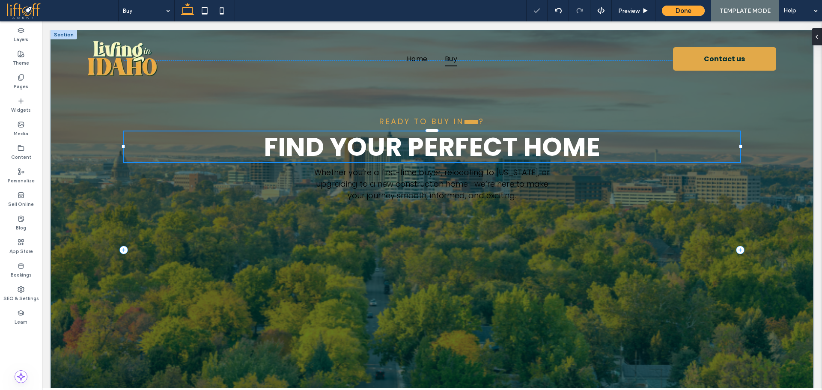
type input "*******"
type input "**"
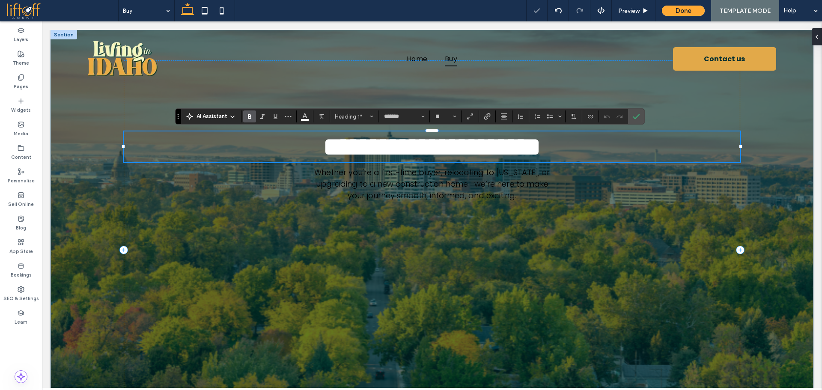
click at [541, 146] on span "**********" at bounding box center [431, 147] width 217 height 26
click at [444, 143] on span "**********" at bounding box center [431, 147] width 217 height 26
click at [530, 148] on span "**********" at bounding box center [431, 147] width 217 height 26
click at [541, 149] on span "**********" at bounding box center [431, 147] width 217 height 26
click at [614, 145] on h1 "**********" at bounding box center [432, 146] width 616 height 31
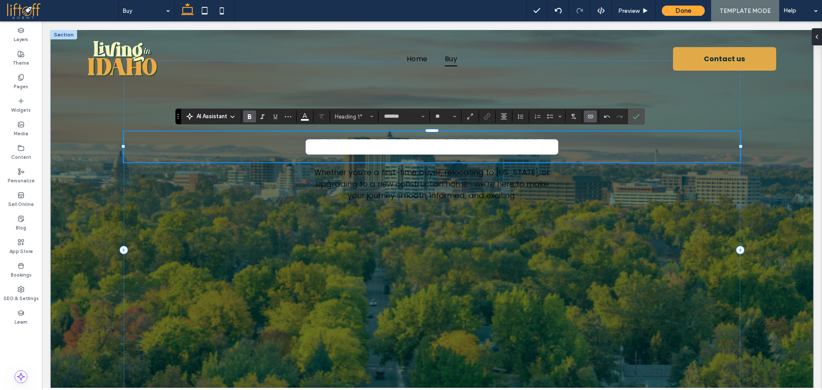
click at [589, 120] on icon "Connect To Data" at bounding box center [590, 116] width 7 height 7
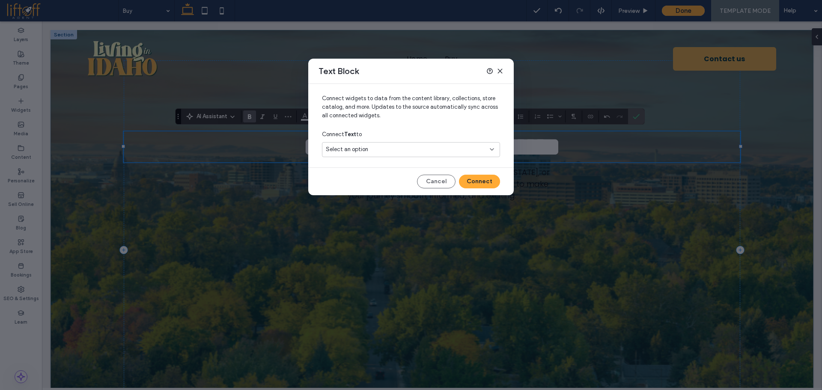
click at [492, 152] on icon at bounding box center [491, 149] width 7 height 7
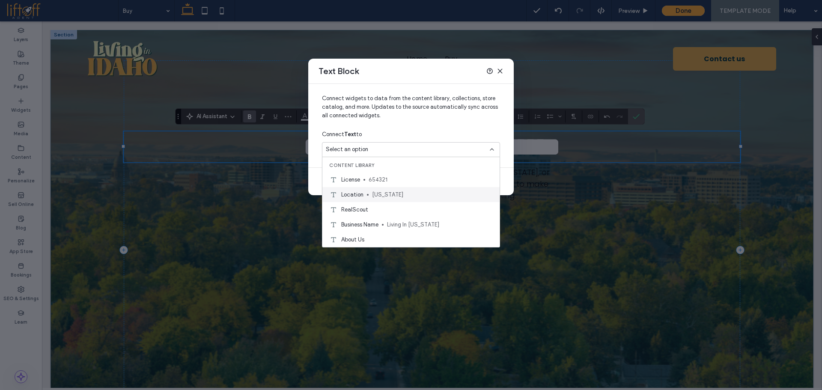
click at [411, 195] on span "[US_STATE]" at bounding box center [432, 194] width 121 height 9
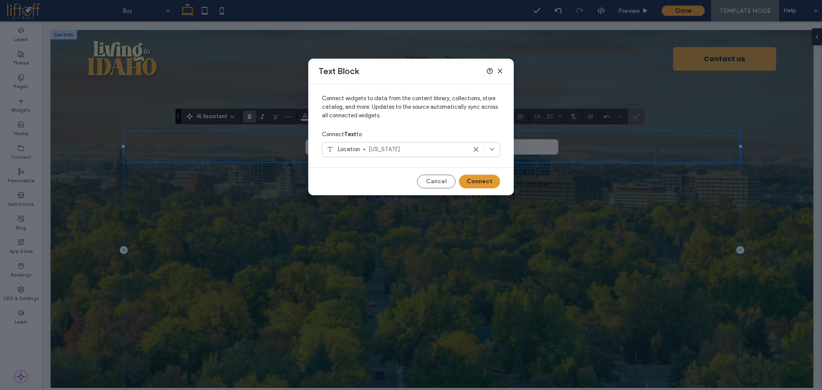
click at [490, 183] on button "Connect" at bounding box center [479, 182] width 41 height 14
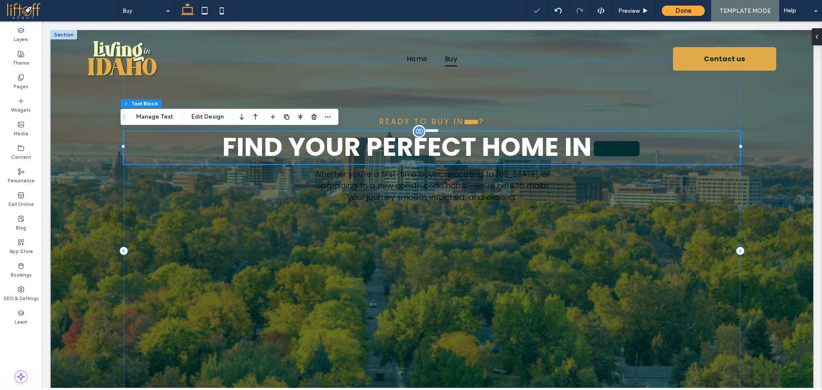
click at [624, 146] on span "*****" at bounding box center [616, 149] width 50 height 26
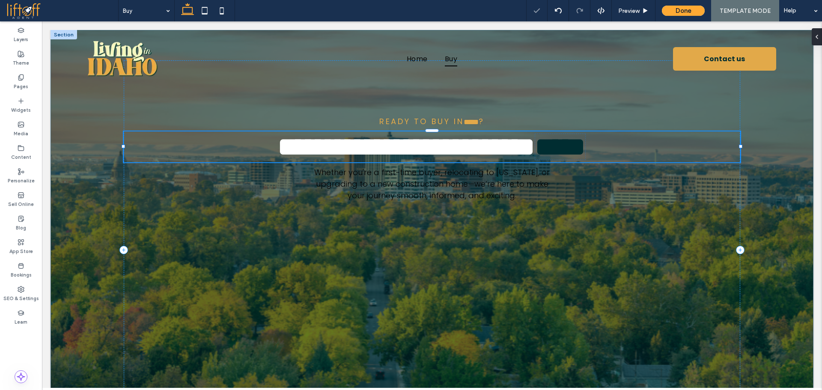
type input "*******"
type input "**"
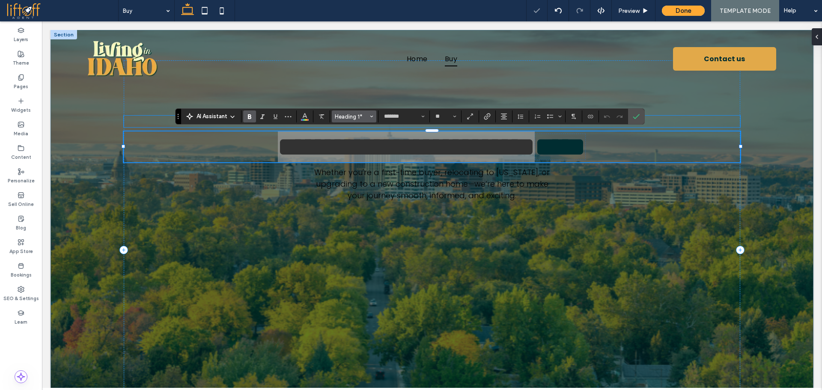
click at [355, 119] on span "Heading 1*" at bounding box center [351, 116] width 33 height 6
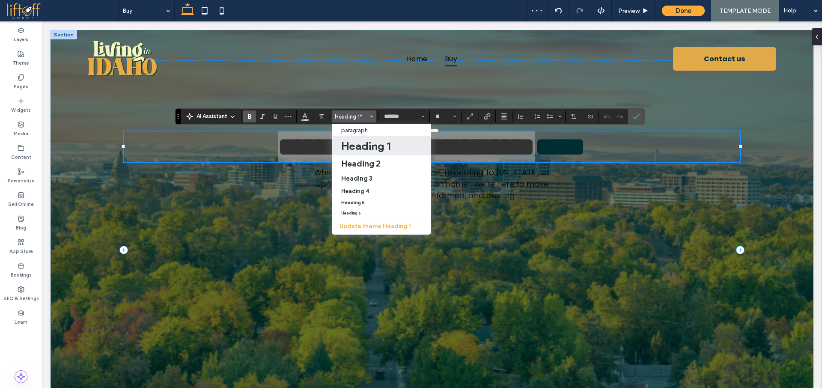
click at [360, 148] on h1 "Heading 1" at bounding box center [365, 146] width 49 height 14
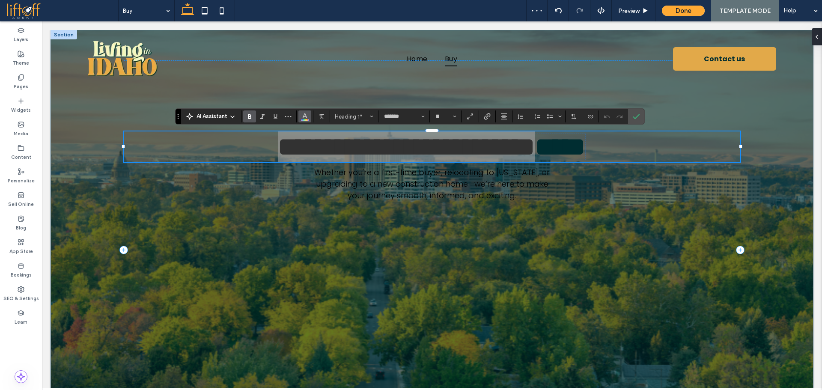
click at [307, 117] on icon "Color" at bounding box center [304, 115] width 7 height 7
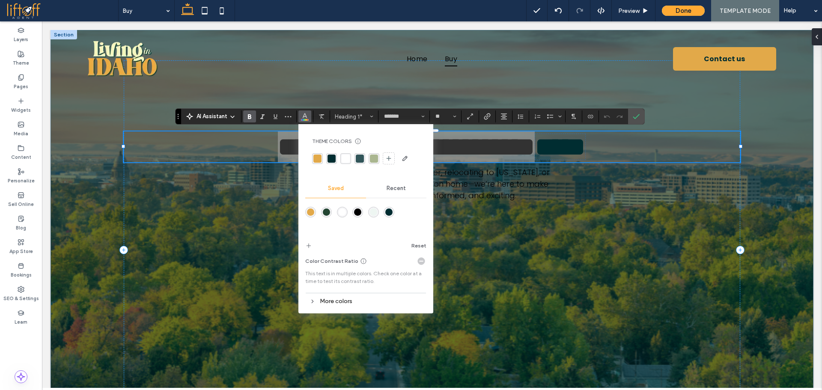
click at [345, 212] on div "rgba(255,255,255,1)" at bounding box center [342, 211] width 7 height 7
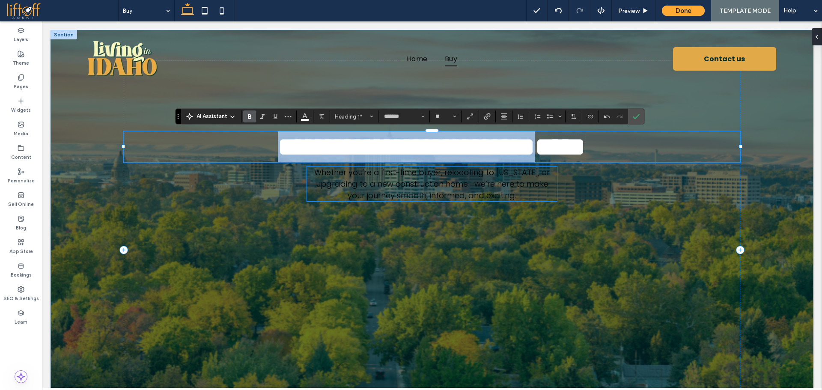
click at [484, 179] on span "Whether you're a first-time buyer, relocating to [US_STATE], or upgrading to a …" at bounding box center [431, 184] width 235 height 34
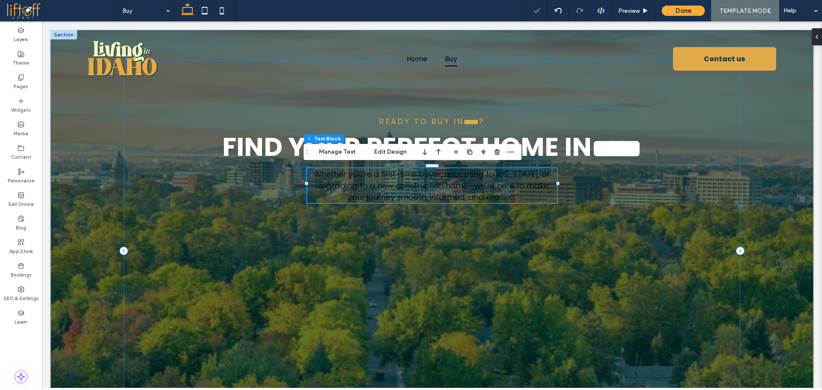
click at [484, 179] on div "Whether you're a first-time buyer, relocating to [US_STATE], or upgrading to a …" at bounding box center [432, 185] width 250 height 35
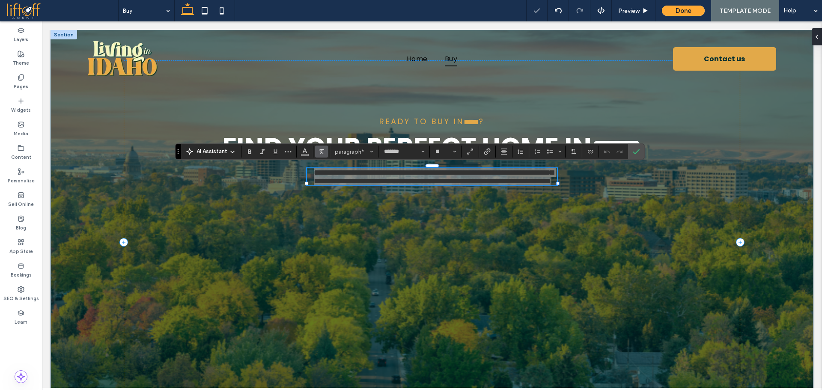
click at [321, 152] on use "Clear Format" at bounding box center [321, 151] width 5 height 5
click at [505, 155] on span "Alignment" at bounding box center [503, 151] width 7 height 11
click at [511, 177] on icon "ui.textEditor.alignment.center" at bounding box center [510, 178] width 7 height 7
click at [513, 170] on span "**********" at bounding box center [434, 177] width 240 height 16
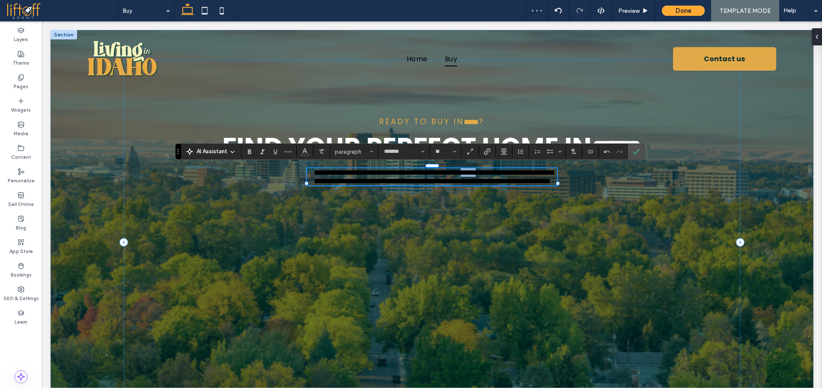
click at [513, 170] on span "**********" at bounding box center [434, 177] width 240 height 16
click at [587, 150] on icon "Connect To Data" at bounding box center [590, 151] width 7 height 7
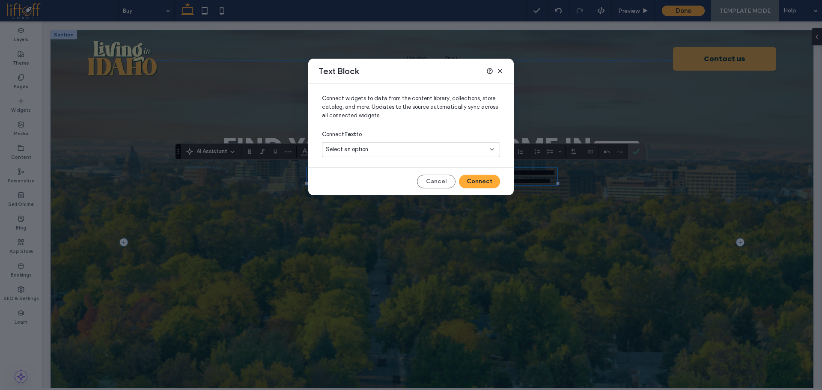
click at [470, 150] on div "Select an option" at bounding box center [406, 149] width 160 height 9
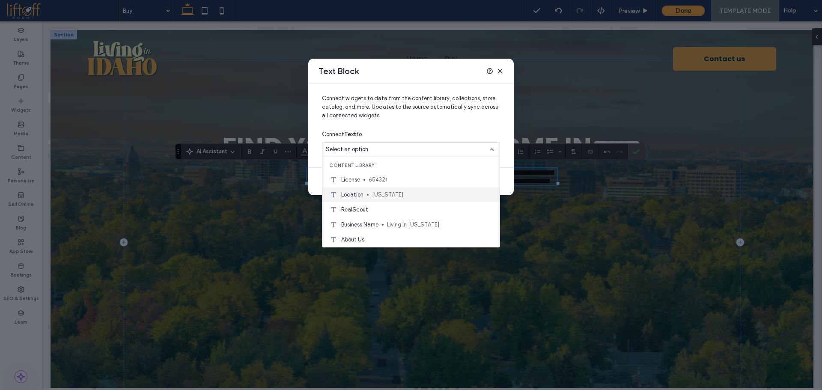
click at [415, 192] on span "[US_STATE]" at bounding box center [432, 194] width 121 height 9
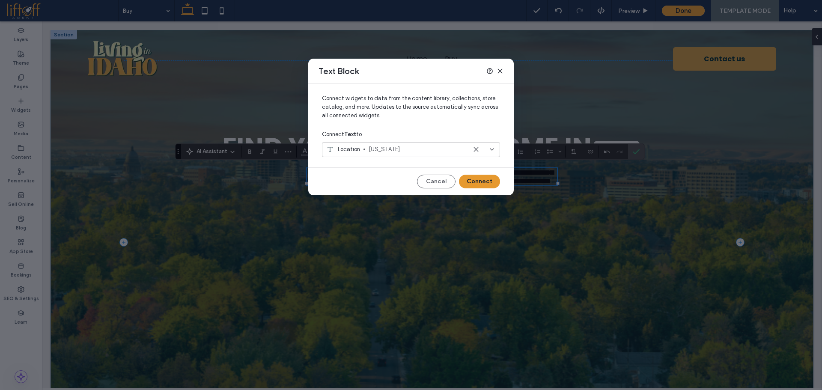
click at [489, 182] on button "Connect" at bounding box center [479, 182] width 41 height 14
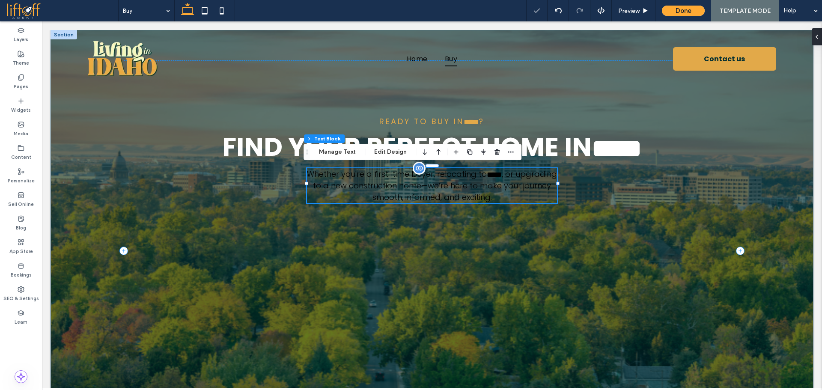
click at [495, 181] on span "Whether you're a first-time buyer, relocating to ﻿ ***** ﻿ , or upgrading to a …" at bounding box center [432, 186] width 250 height 34
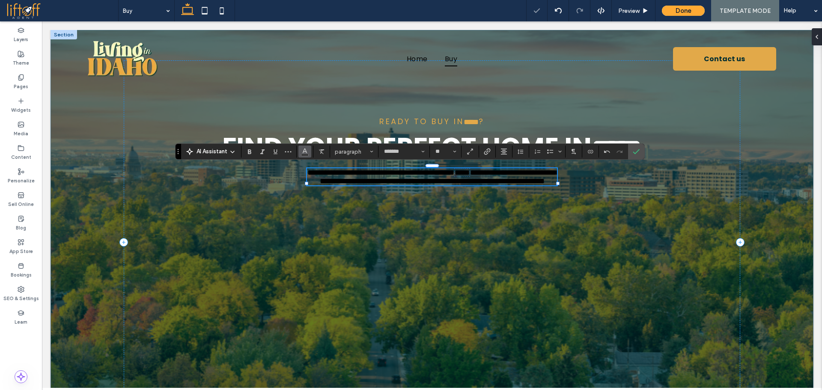
click at [306, 152] on use "Color" at bounding box center [305, 151] width 5 height 5
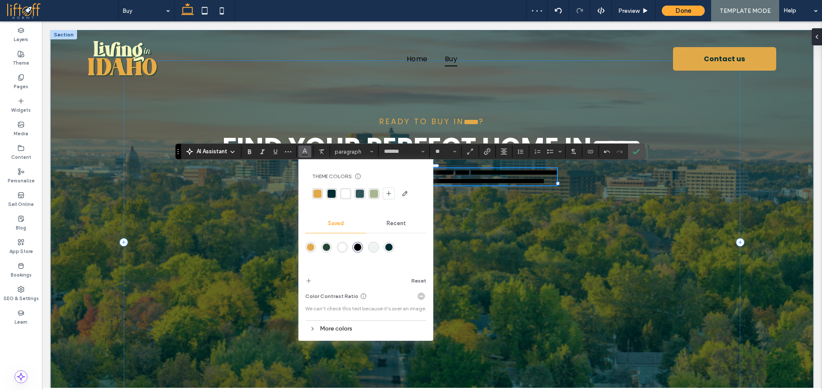
click at [344, 194] on div "rgba(255, 255, 255, 1)" at bounding box center [346, 194] width 8 height 8
drag, startPoint x: 633, startPoint y: 150, endPoint x: 590, endPoint y: 129, distance: 48.2
click at [633, 150] on icon "Confirm" at bounding box center [636, 151] width 7 height 7
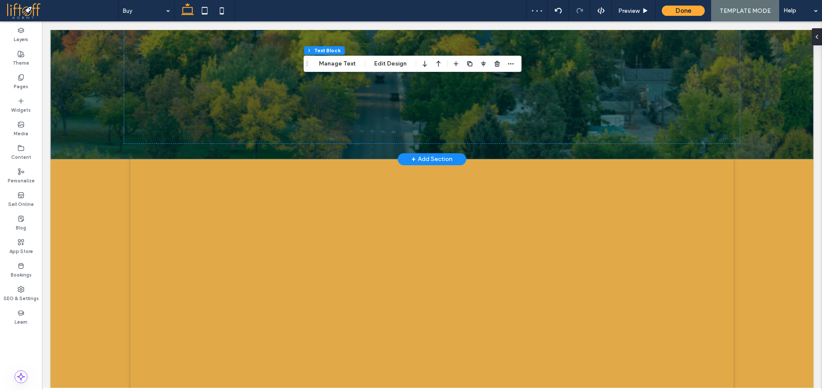
scroll to position [352, 0]
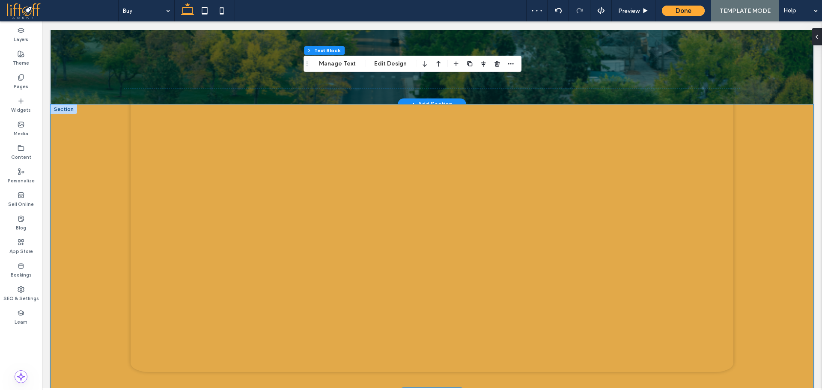
click at [60, 108] on div at bounding box center [64, 108] width 27 height 9
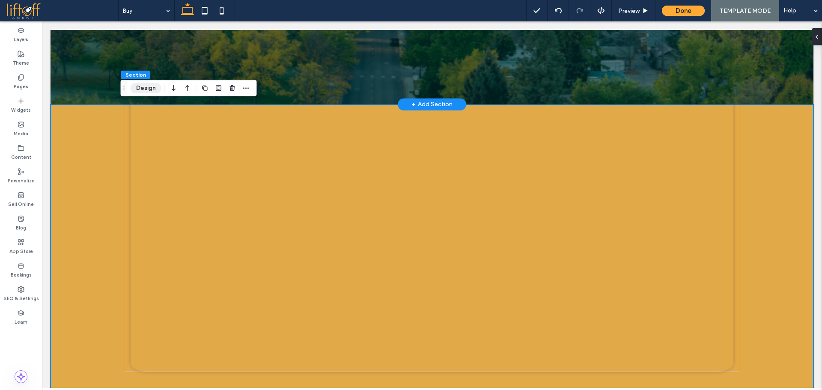
click at [144, 89] on button "Design" at bounding box center [146, 88] width 31 height 10
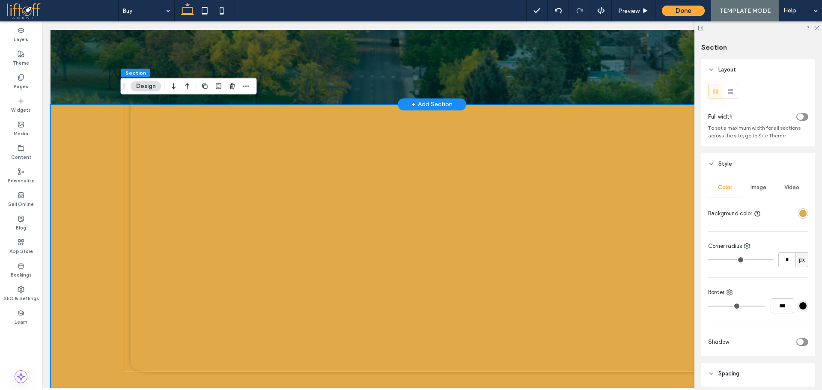
click at [800, 213] on div "rgba(226,169,73,1)" at bounding box center [802, 213] width 7 height 7
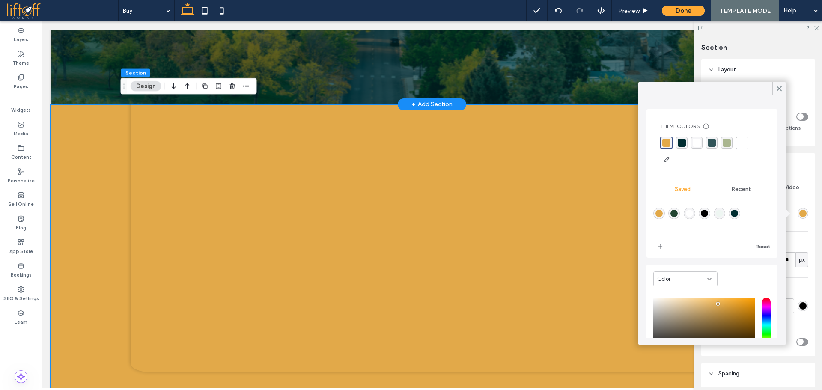
click at [723, 214] on div "rgba(238,246,242,1)" at bounding box center [719, 213] width 7 height 7
type input "*******"
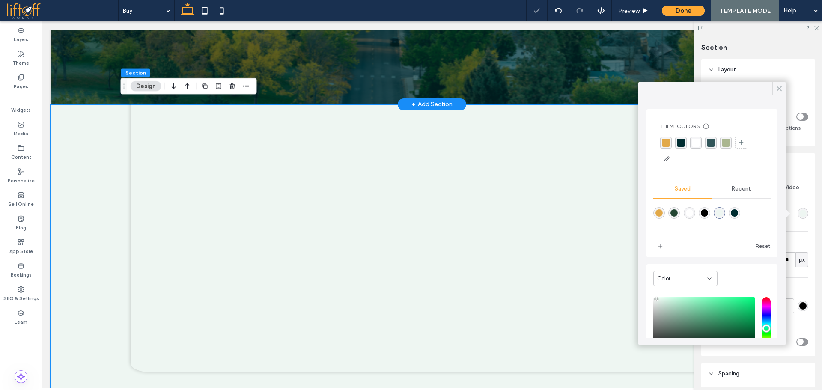
click at [777, 92] on icon at bounding box center [779, 89] width 8 height 8
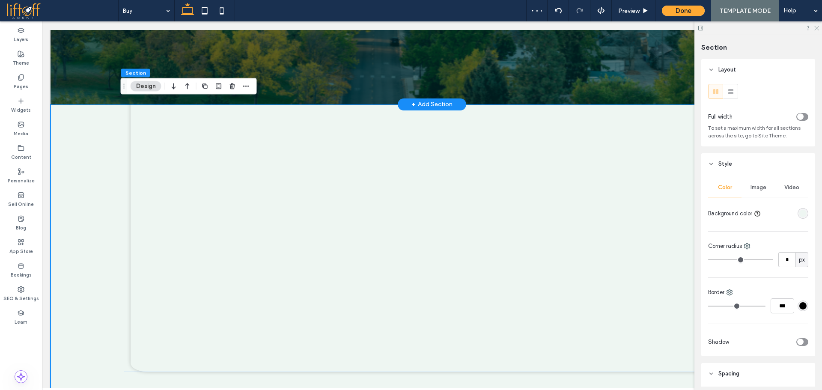
click at [814, 28] on icon at bounding box center [816, 28] width 6 height 6
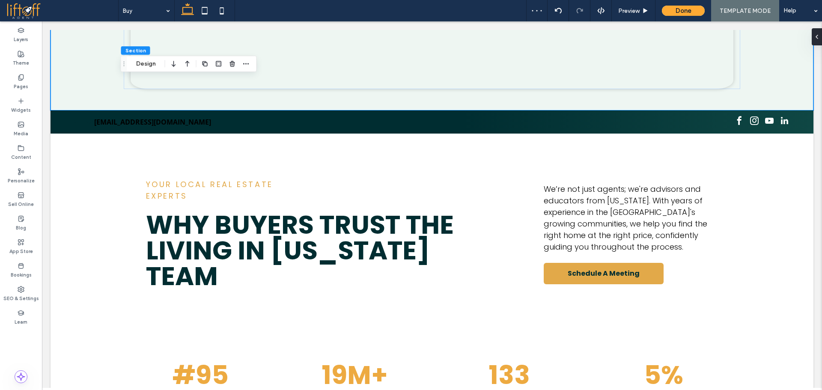
scroll to position [640, 0]
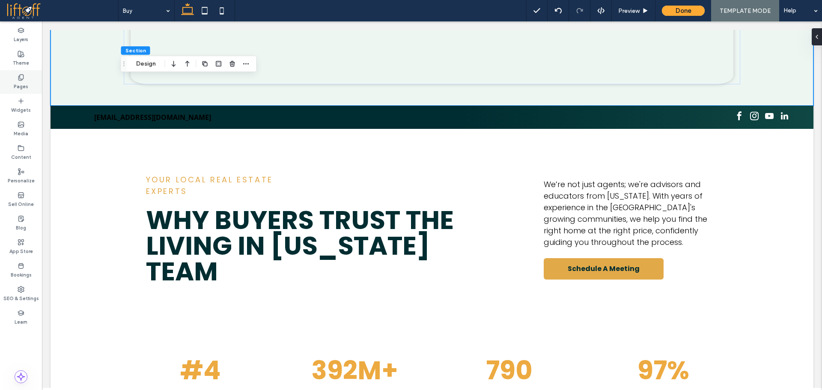
click at [24, 84] on label "Pages" at bounding box center [21, 85] width 15 height 9
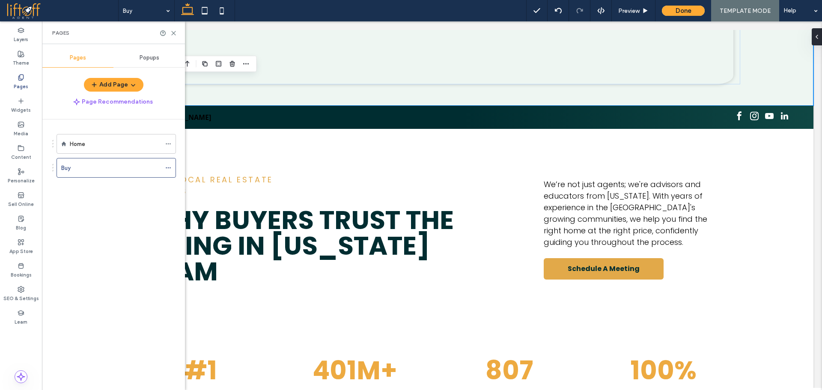
click at [122, 148] on div "Home" at bounding box center [115, 144] width 91 height 9
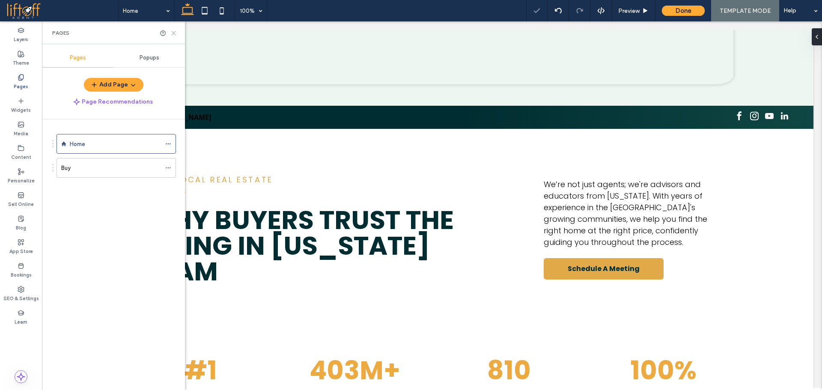
click at [173, 33] on use at bounding box center [174, 33] width 4 height 4
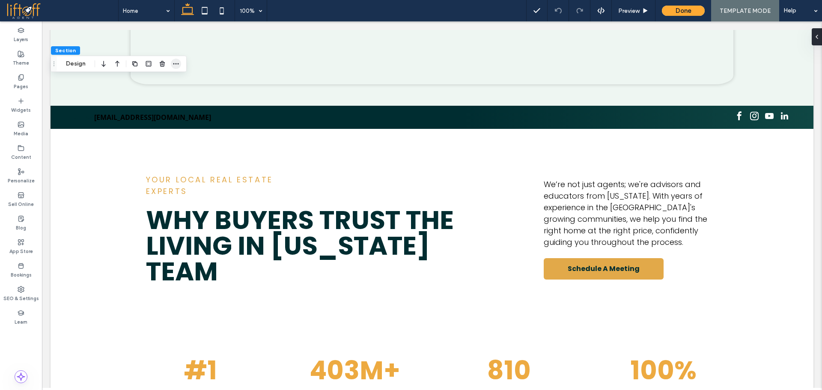
click at [176, 62] on icon "button" at bounding box center [175, 63] width 7 height 7
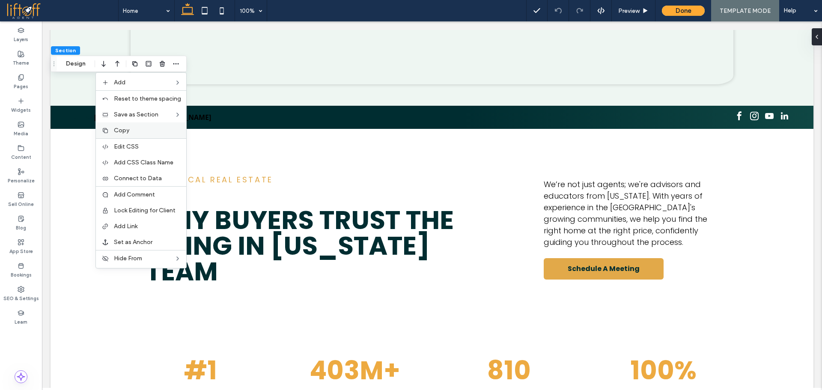
click at [132, 129] on label "Copy" at bounding box center [147, 130] width 67 height 7
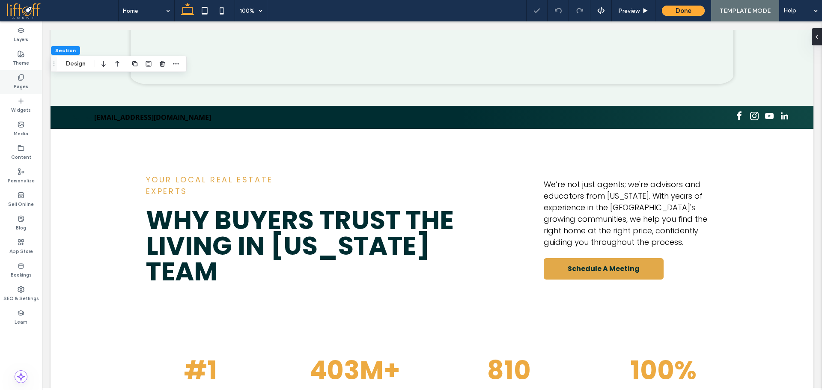
click at [19, 77] on use at bounding box center [20, 77] width 5 height 6
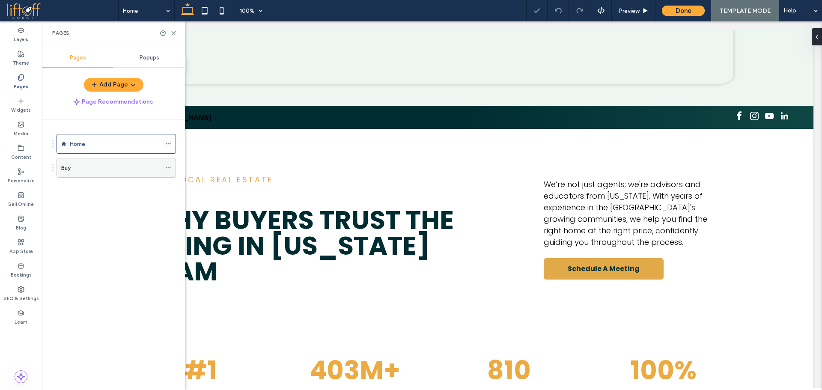
click at [107, 169] on div "Buy" at bounding box center [111, 167] width 100 height 9
click at [175, 33] on icon at bounding box center [173, 33] width 6 height 6
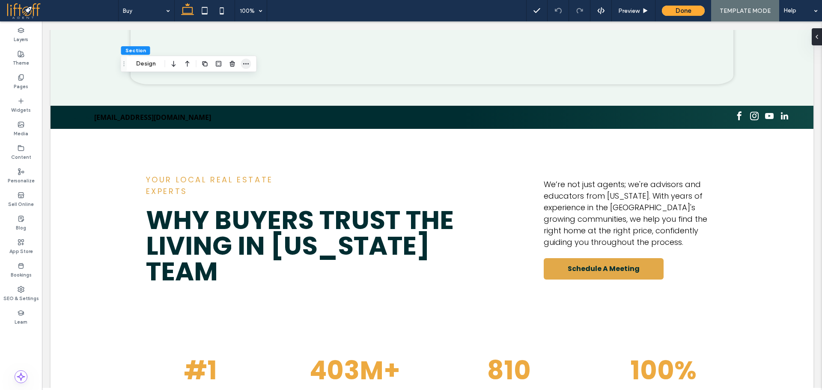
click at [246, 68] on span "button" at bounding box center [246, 64] width 10 height 10
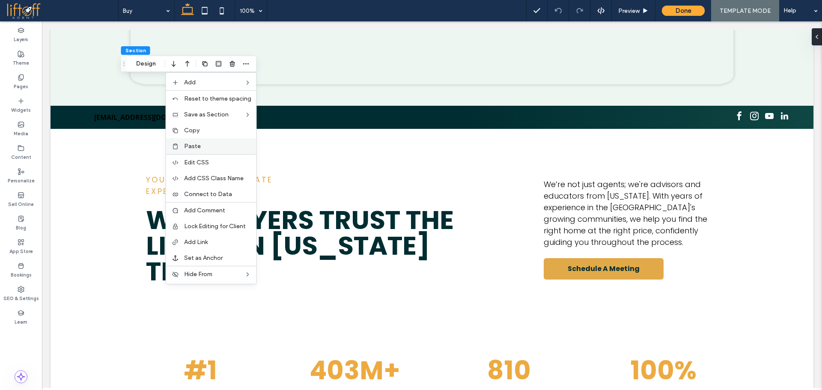
click at [206, 144] on label "Paste" at bounding box center [217, 146] width 67 height 7
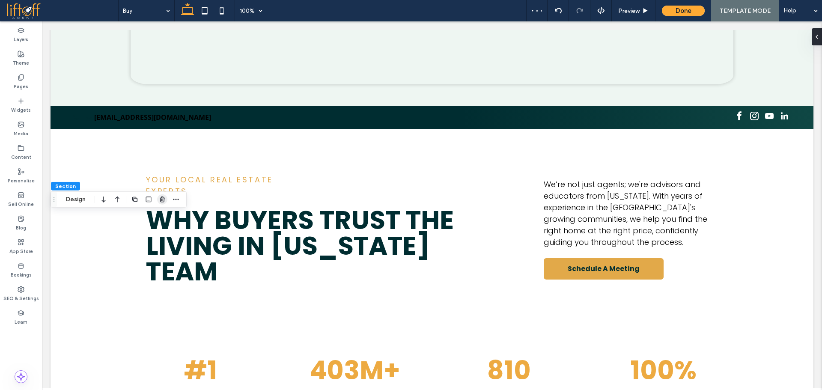
click at [163, 197] on use "button" at bounding box center [162, 199] width 5 height 6
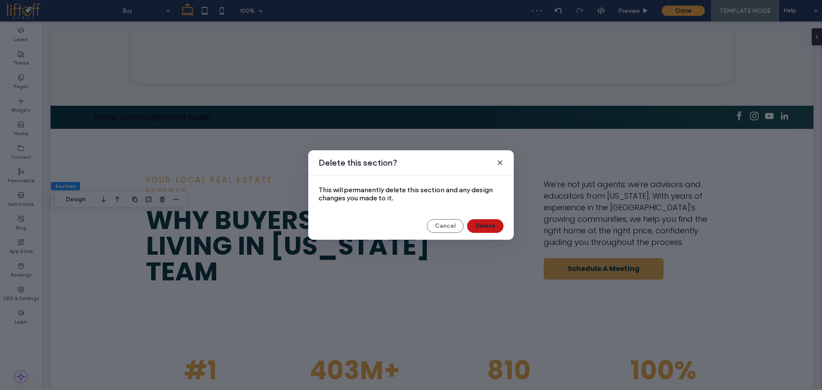
click at [485, 226] on button "Delete" at bounding box center [485, 226] width 36 height 14
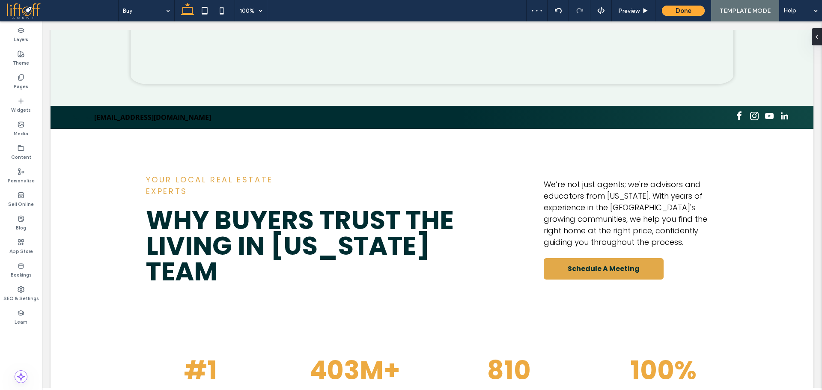
type input "**"
type input "****"
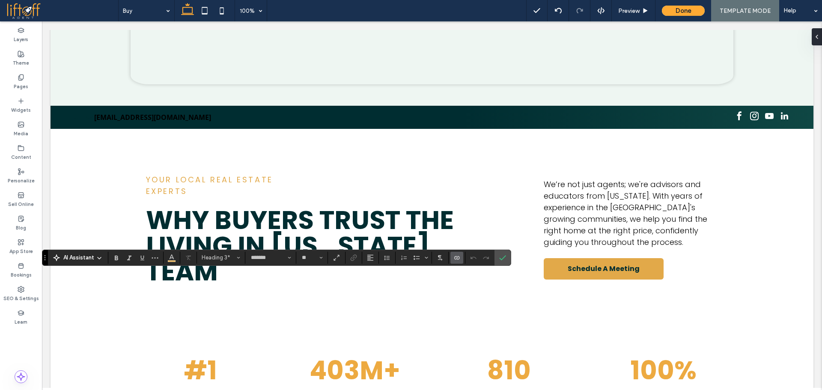
click at [457, 257] on icon "Connect To Data" at bounding box center [456, 257] width 7 height 7
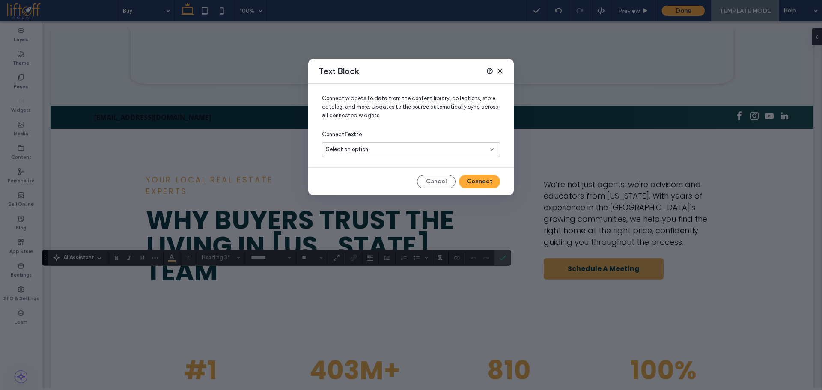
click at [391, 150] on div "Select an option" at bounding box center [406, 149] width 160 height 9
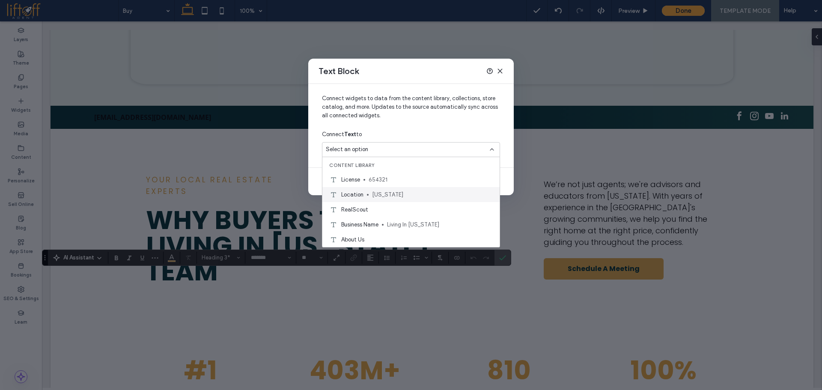
click at [392, 195] on span "[US_STATE]" at bounding box center [432, 194] width 121 height 9
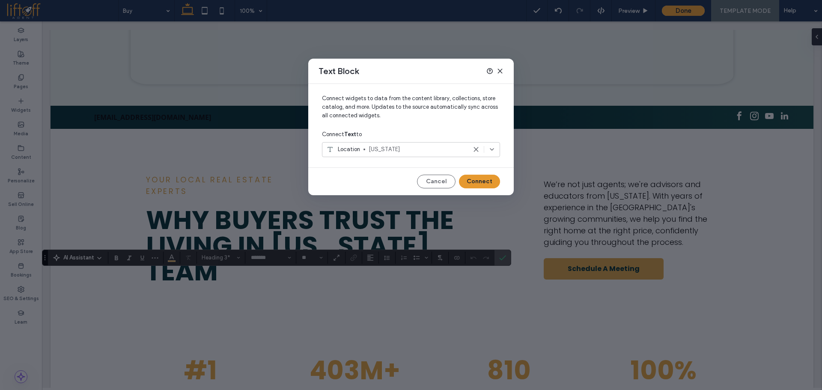
click at [468, 176] on button "Connect" at bounding box center [479, 182] width 41 height 14
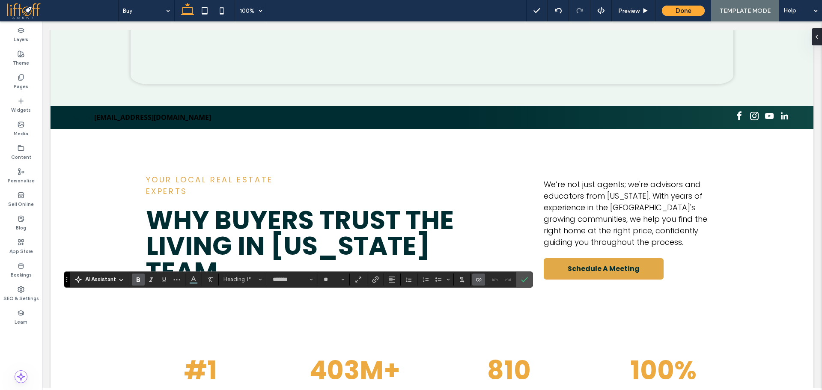
click at [479, 282] on icon "Connect To Data" at bounding box center [478, 279] width 7 height 7
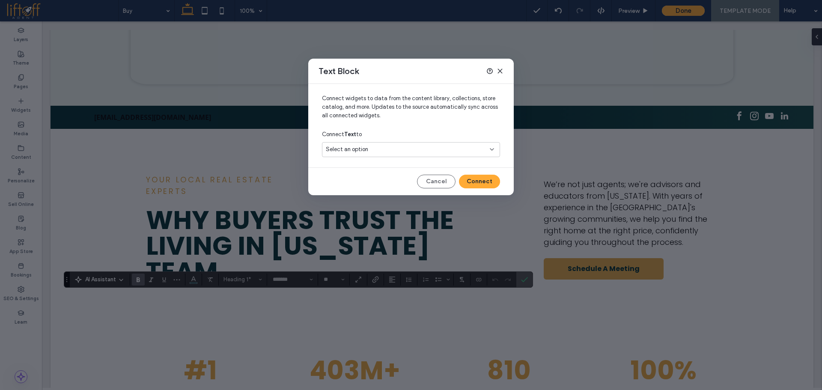
click at [440, 152] on div "Select an option" at bounding box center [406, 149] width 160 height 9
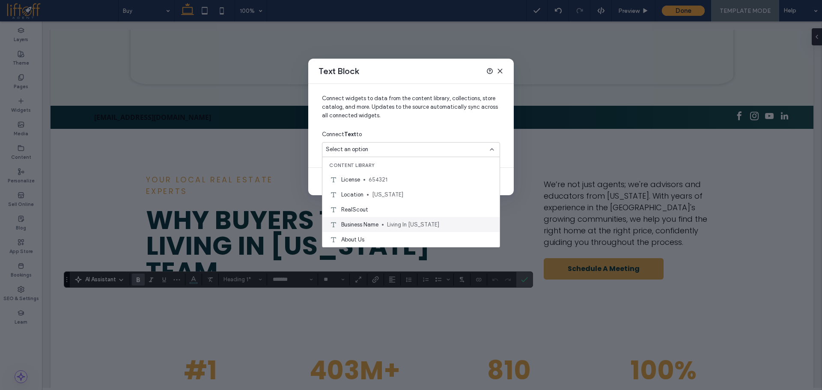
click at [398, 224] on span "Living In [US_STATE]" at bounding box center [440, 224] width 106 height 9
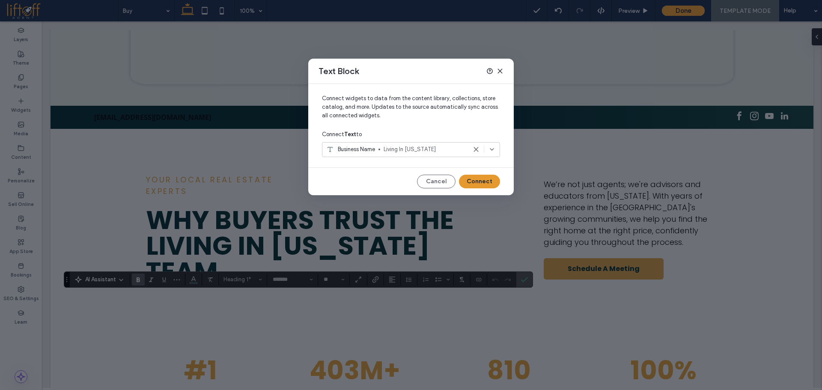
click at [484, 183] on button "Connect" at bounding box center [479, 182] width 41 height 14
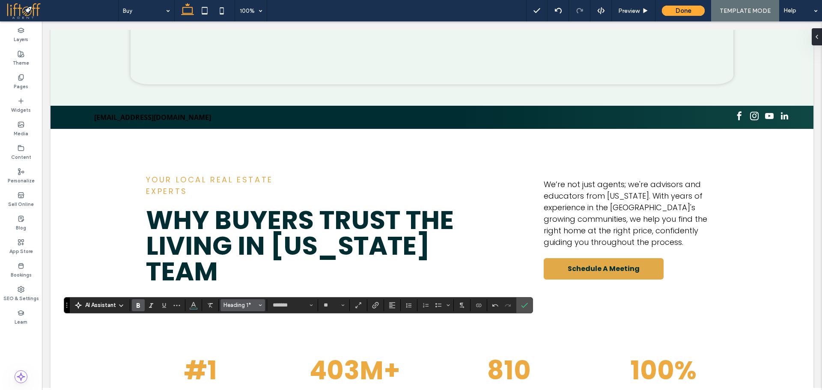
click at [253, 301] on button "Heading 1*" at bounding box center [242, 305] width 45 height 12
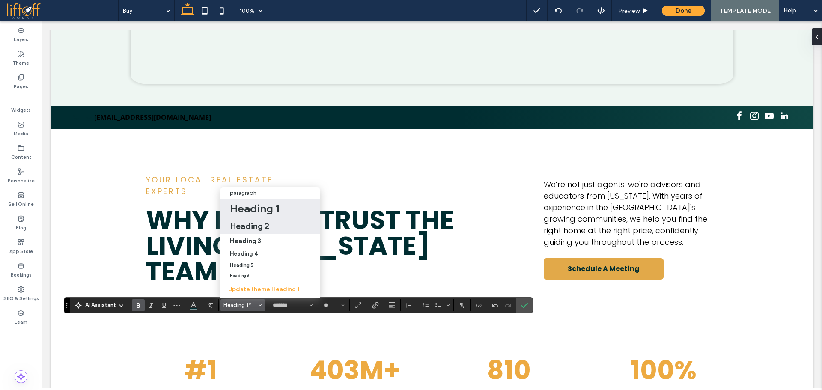
click at [259, 222] on h2 "Heading 2" at bounding box center [249, 226] width 39 height 10
type input "**"
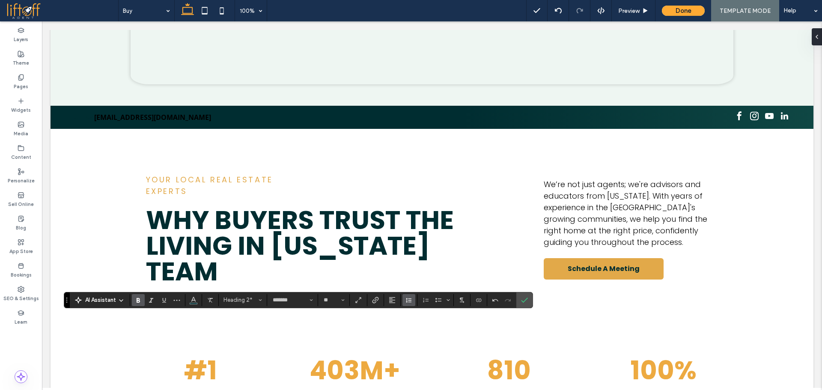
click at [413, 303] on button "Line Height" at bounding box center [408, 300] width 13 height 12
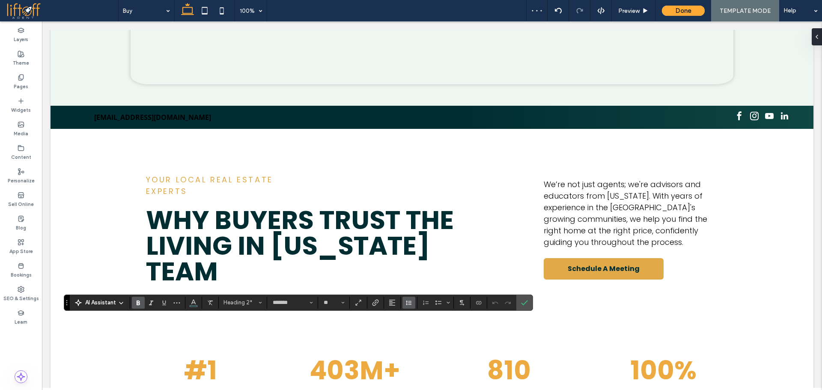
click at [412, 304] on icon "Line Height" at bounding box center [408, 302] width 7 height 7
click at [525, 291] on input "*" at bounding box center [527, 289] width 21 height 15
type input "**"
type input "***"
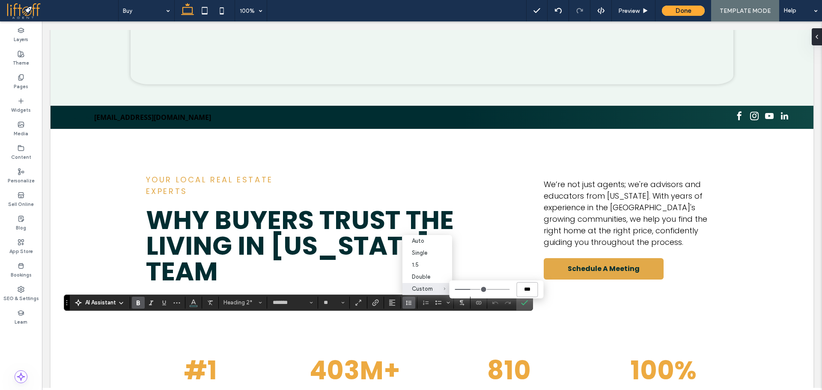
type input "***"
click at [529, 301] on label "Confirm" at bounding box center [524, 302] width 13 height 15
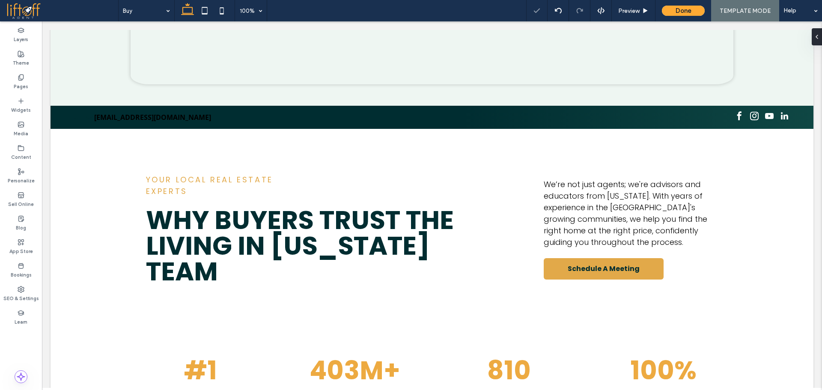
type input "***"
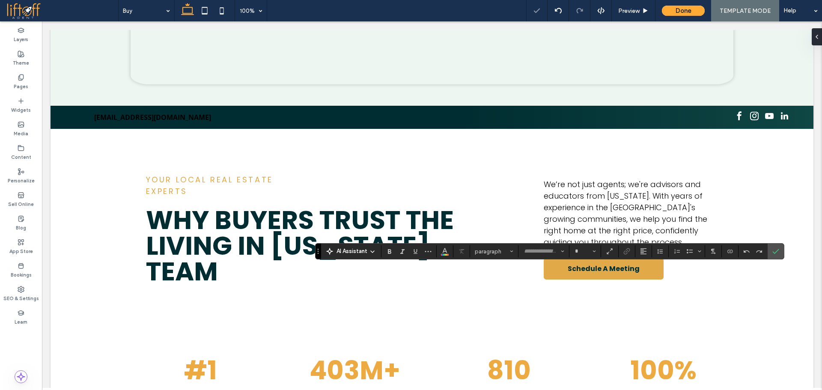
type input "*******"
type input "**"
click at [728, 250] on icon "Connect To Data" at bounding box center [729, 251] width 7 height 7
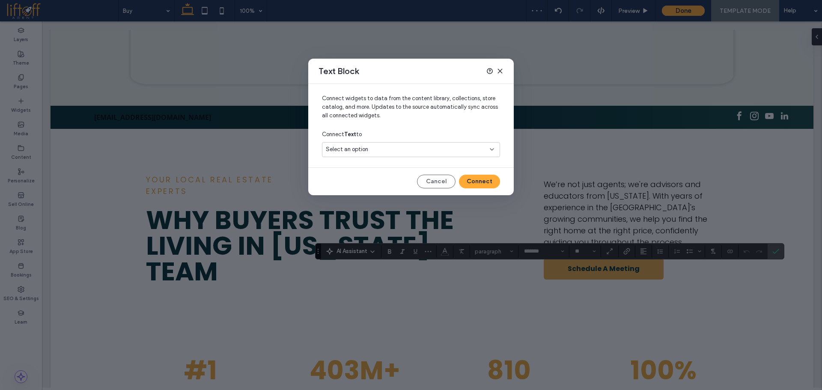
click at [488, 151] on icon at bounding box center [491, 149] width 7 height 7
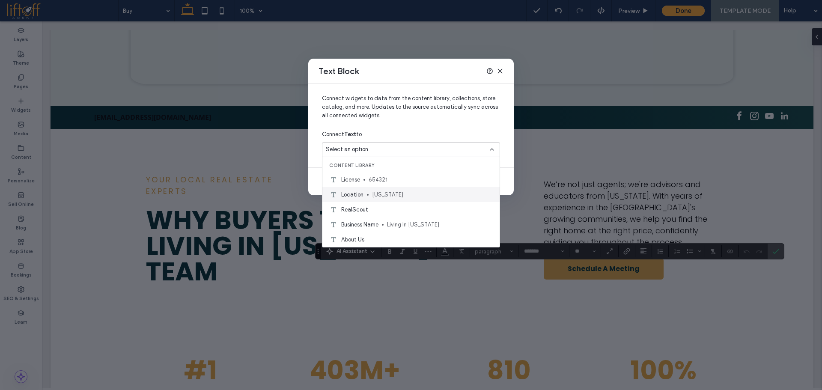
click at [392, 187] on div "Location [US_STATE]" at bounding box center [410, 194] width 177 height 15
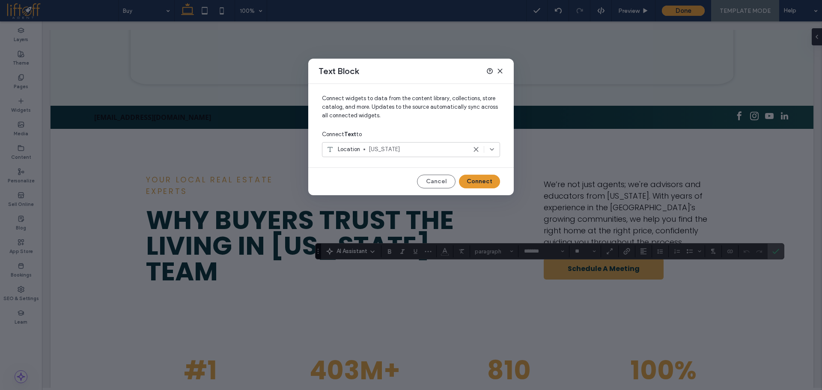
click at [483, 180] on button "Connect" at bounding box center [479, 182] width 41 height 14
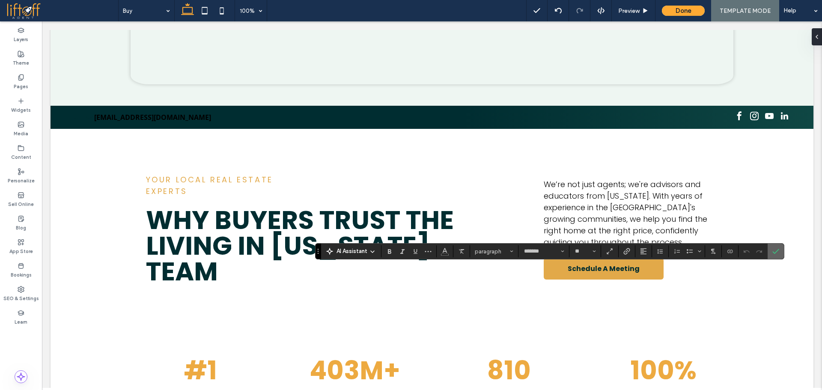
click at [780, 255] on label "Confirm" at bounding box center [775, 251] width 13 height 15
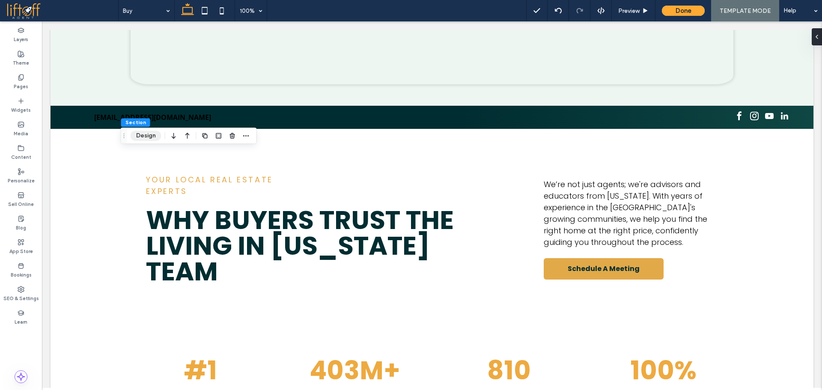
click at [135, 137] on button "Design" at bounding box center [146, 136] width 31 height 10
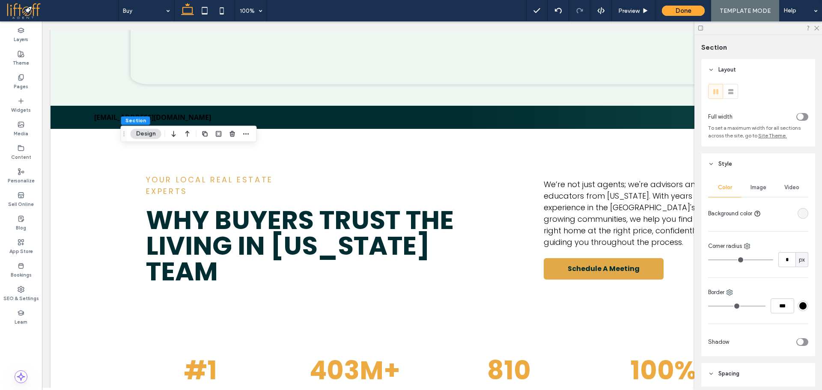
click at [800, 215] on div "rgba(0, 0, 0, 0)" at bounding box center [802, 213] width 7 height 7
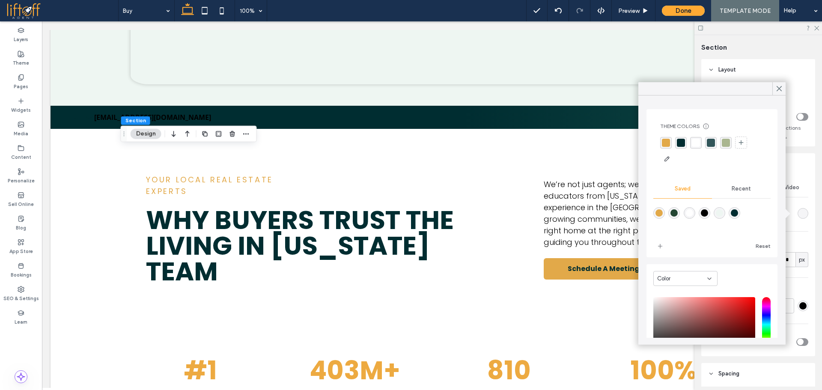
click at [725, 209] on div "rgba(238,246,242,1)" at bounding box center [719, 213] width 12 height 12
type input "*******"
type input "***"
type input "****"
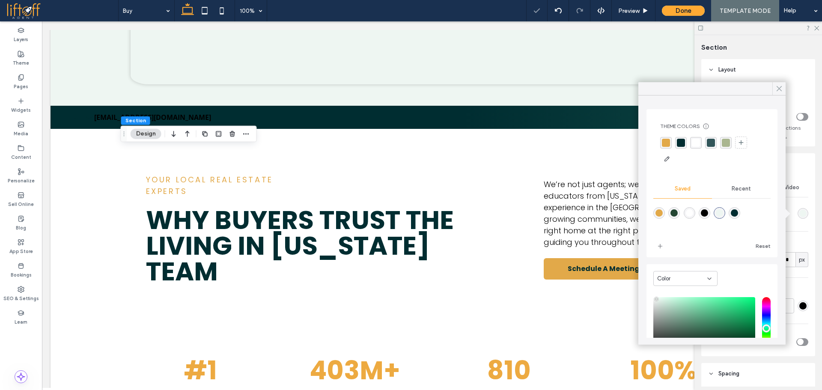
click at [774, 90] on div at bounding box center [778, 88] width 13 height 13
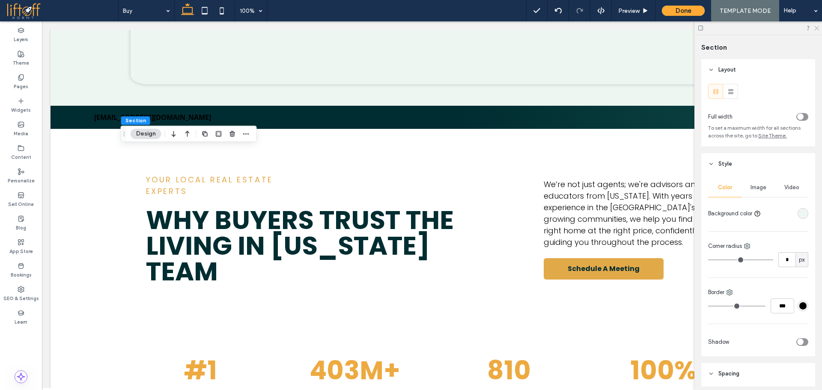
click at [814, 27] on icon at bounding box center [816, 28] width 6 height 6
